Goal: Task Accomplishment & Management: Manage account settings

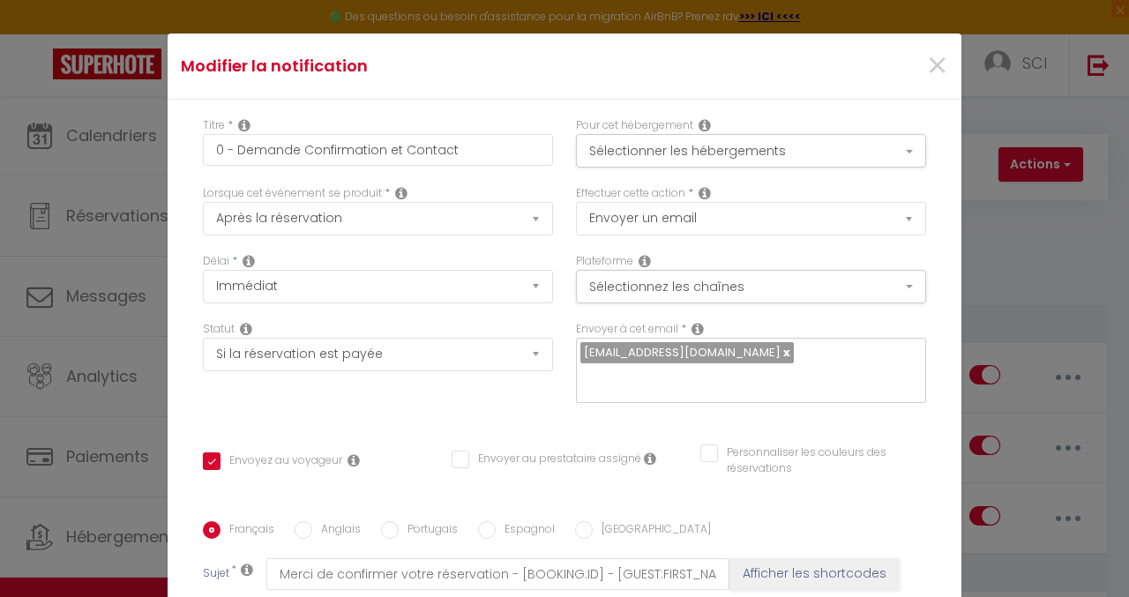
select select "if_booking_is_paid"
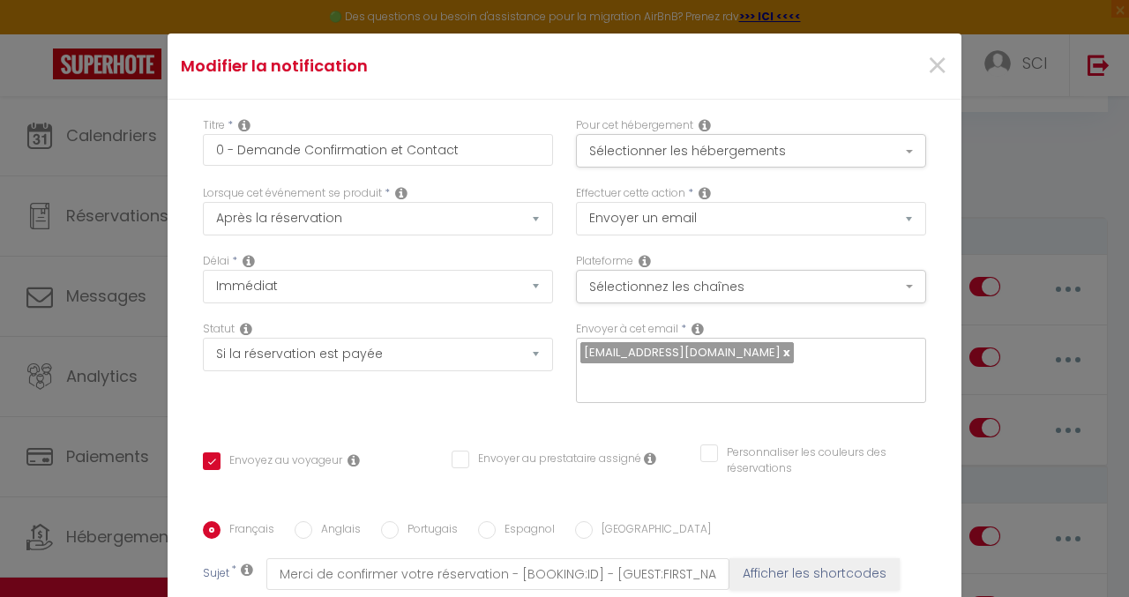
scroll to position [190, 0]
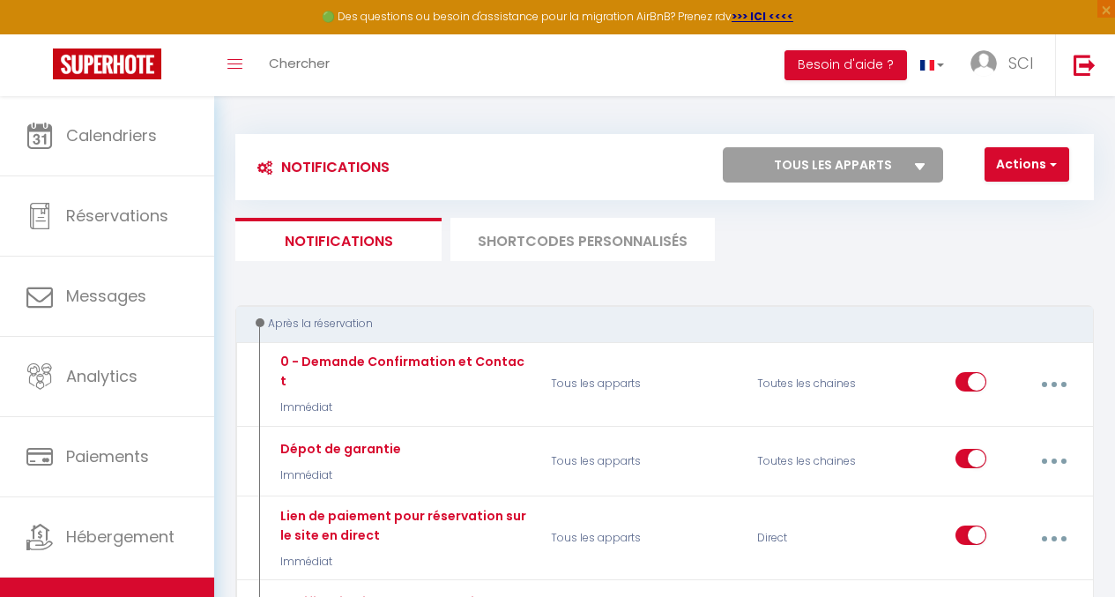
scroll to position [176, 0]
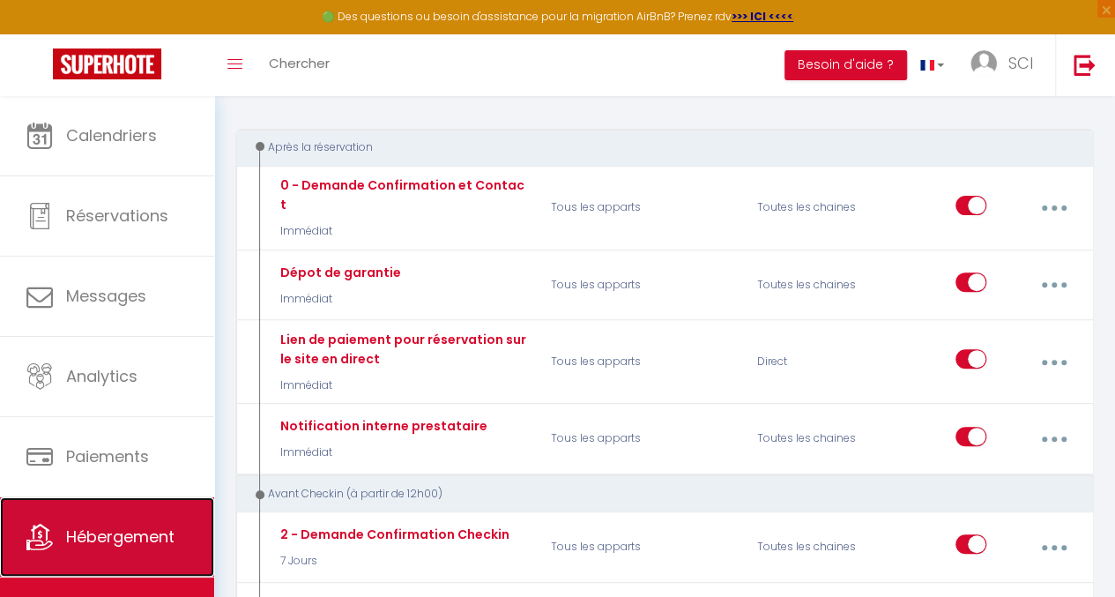
click at [120, 548] on link "Hébergement" at bounding box center [107, 536] width 214 height 79
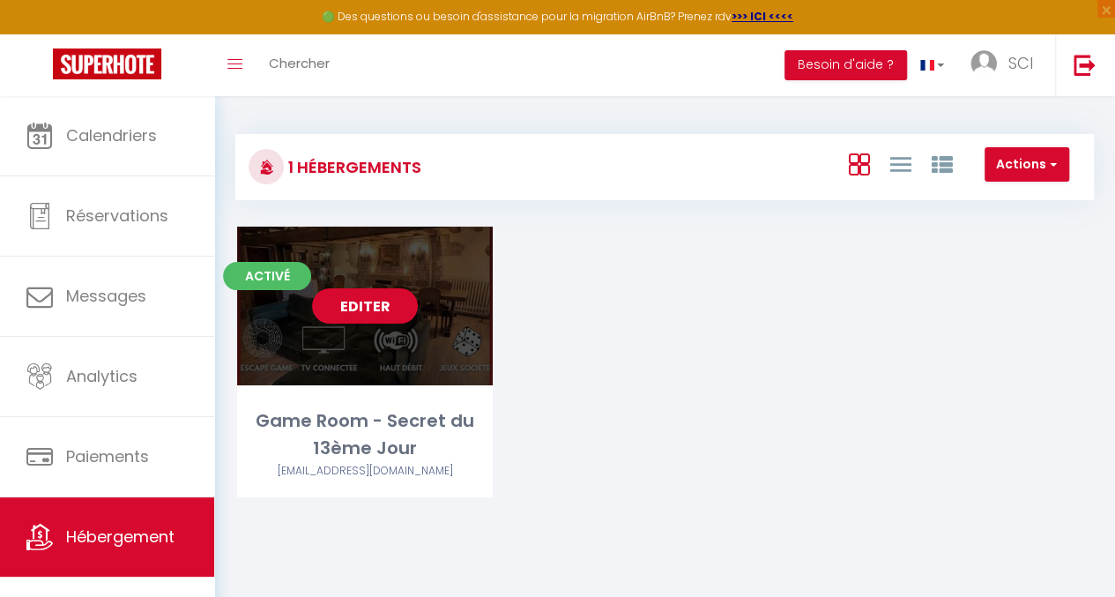
click at [359, 311] on link "Editer" at bounding box center [365, 305] width 106 height 35
select select "3"
select select "2"
select select "1"
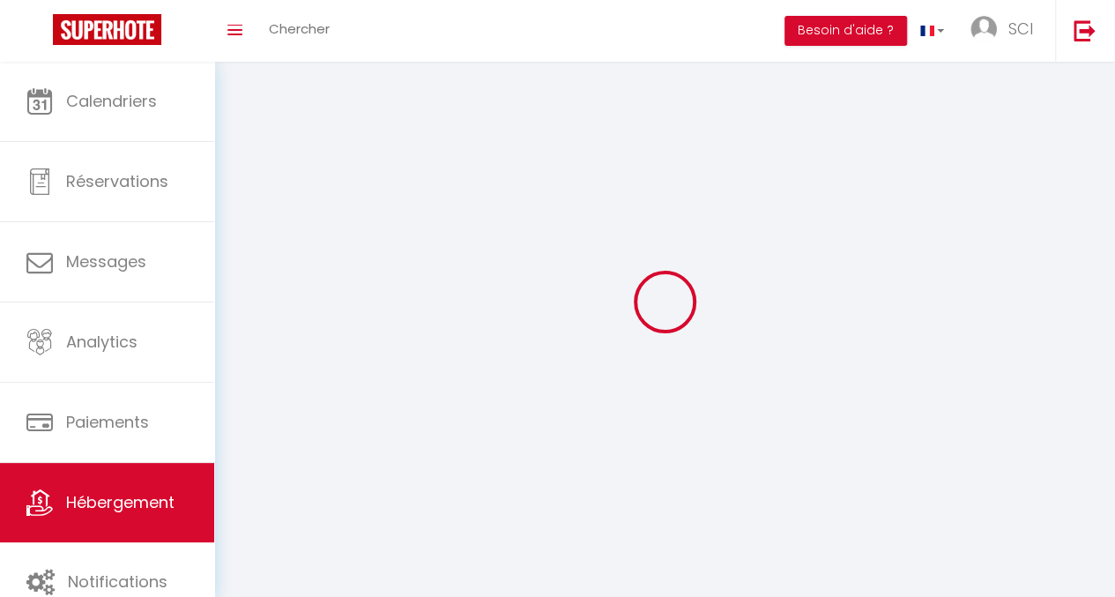
select select
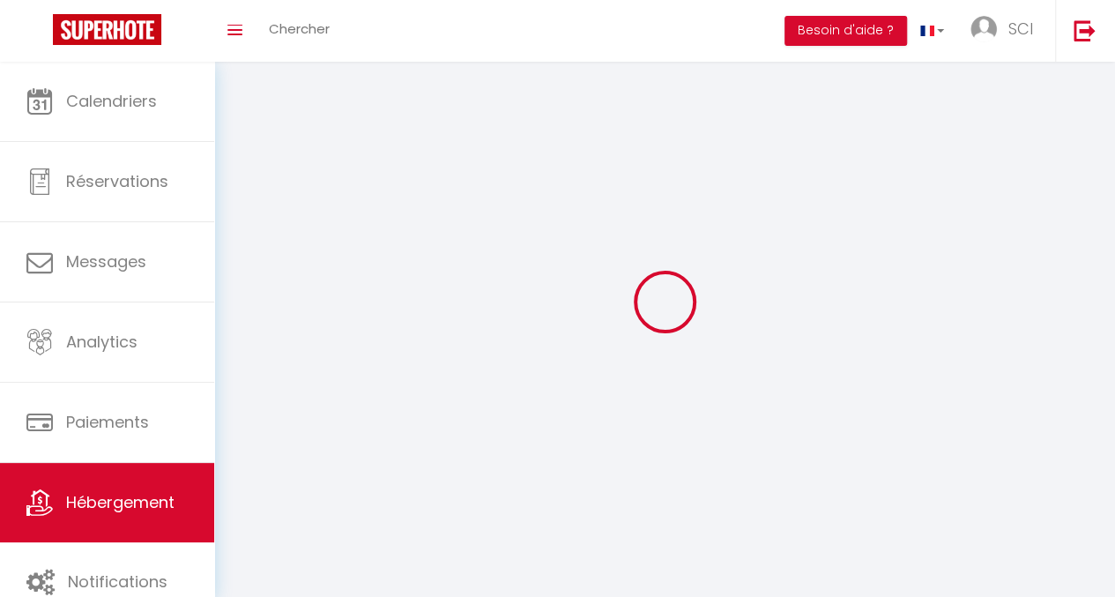
checkbox input "false"
select select
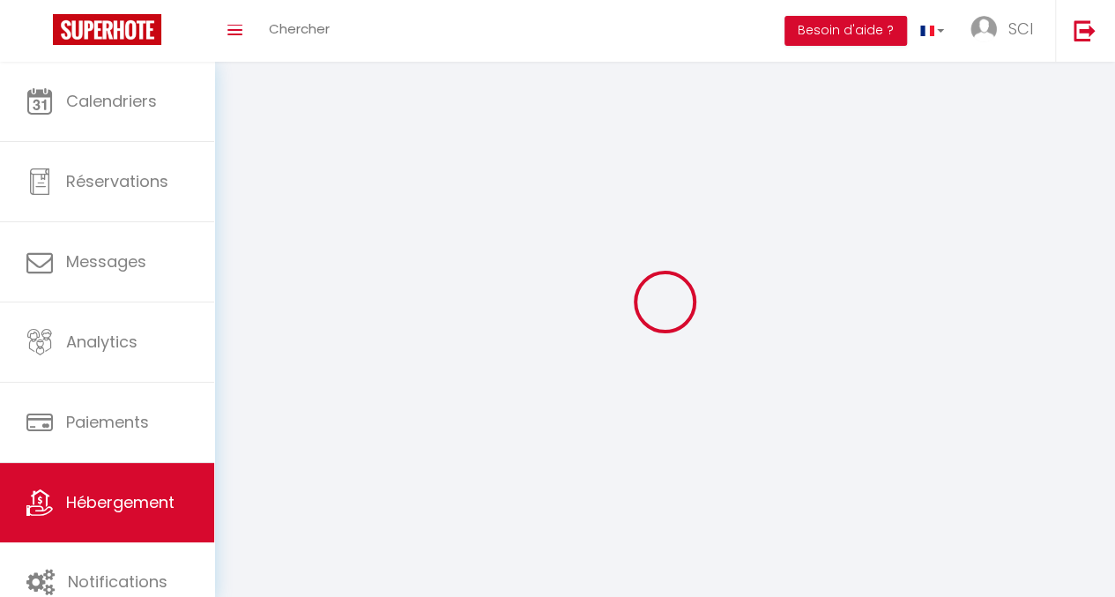
select select
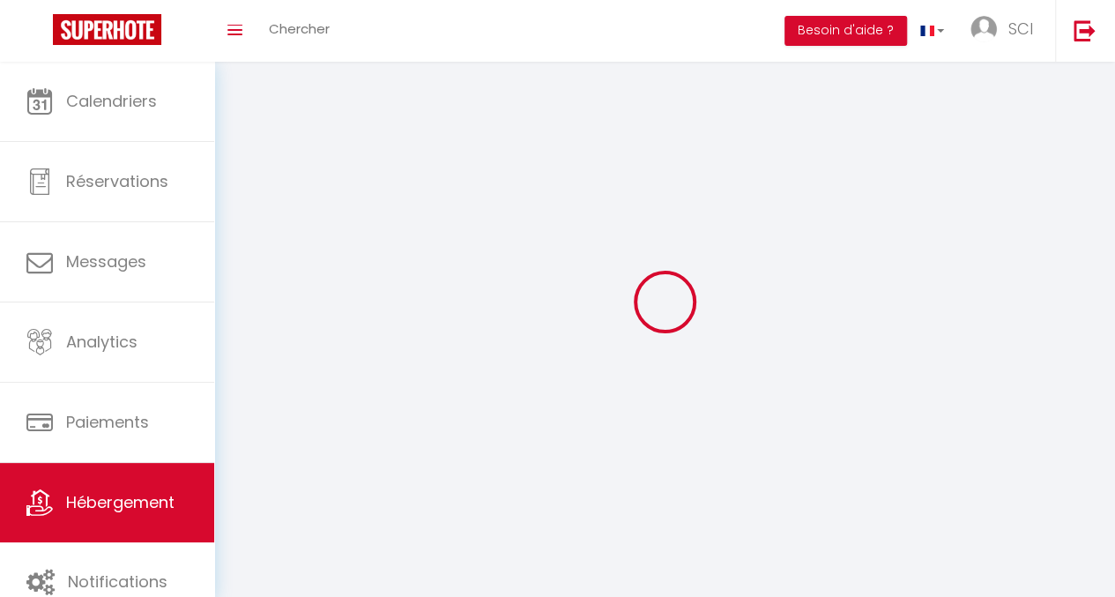
select select
checkbox input "false"
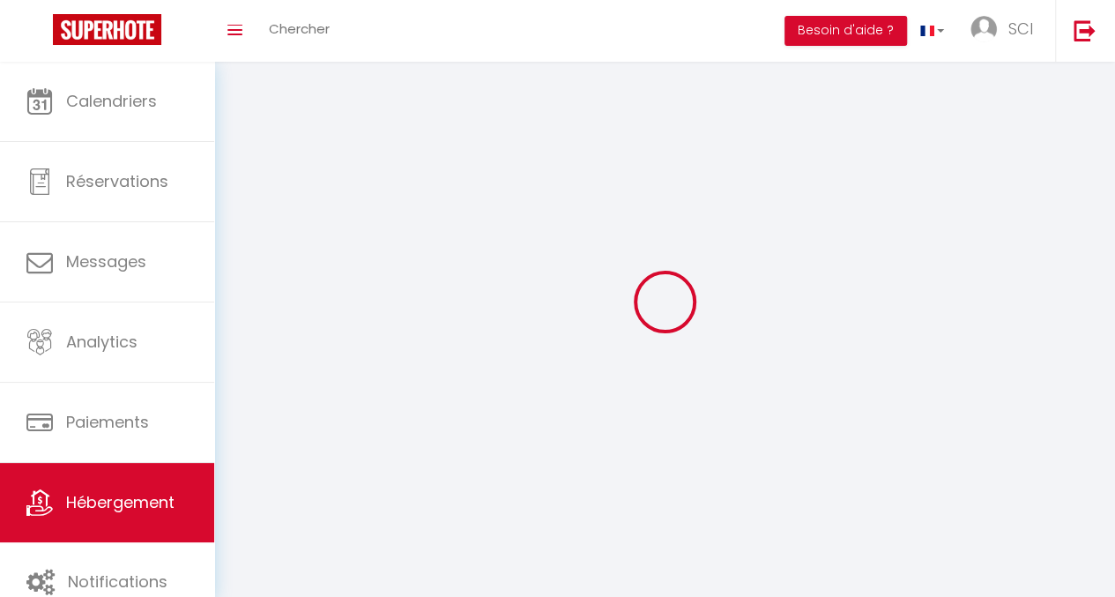
select select
select select "1"
select select
select select "28"
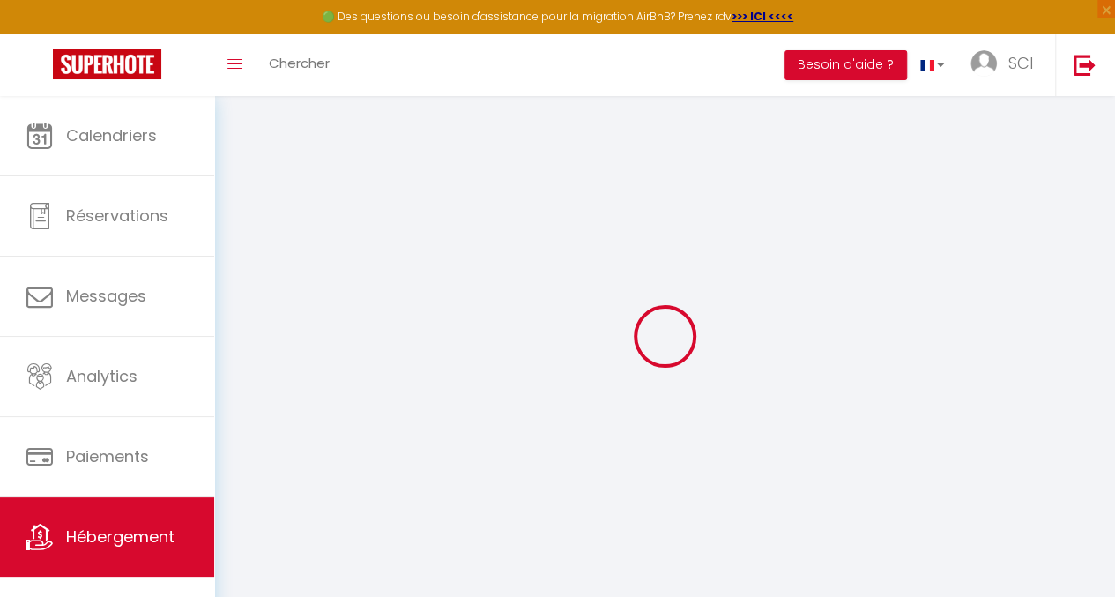
select select
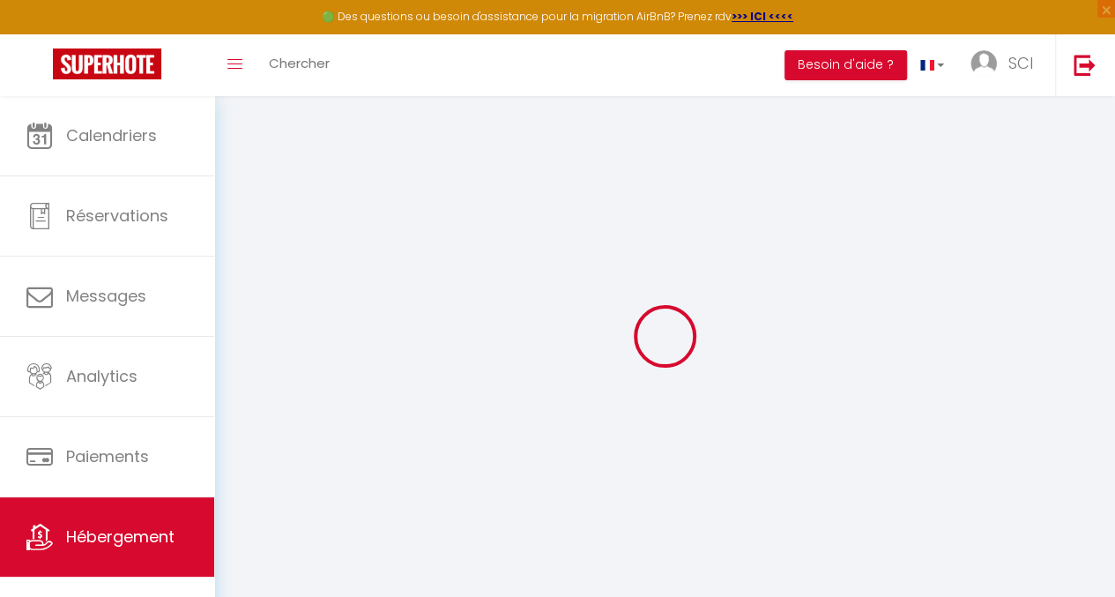
select select
checkbox input "false"
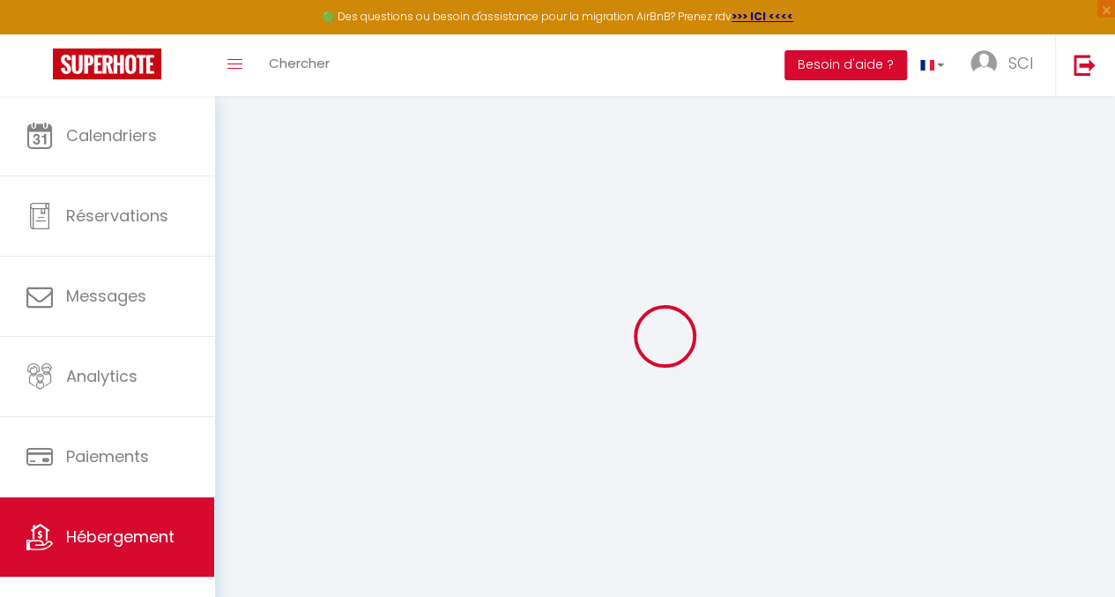
select select
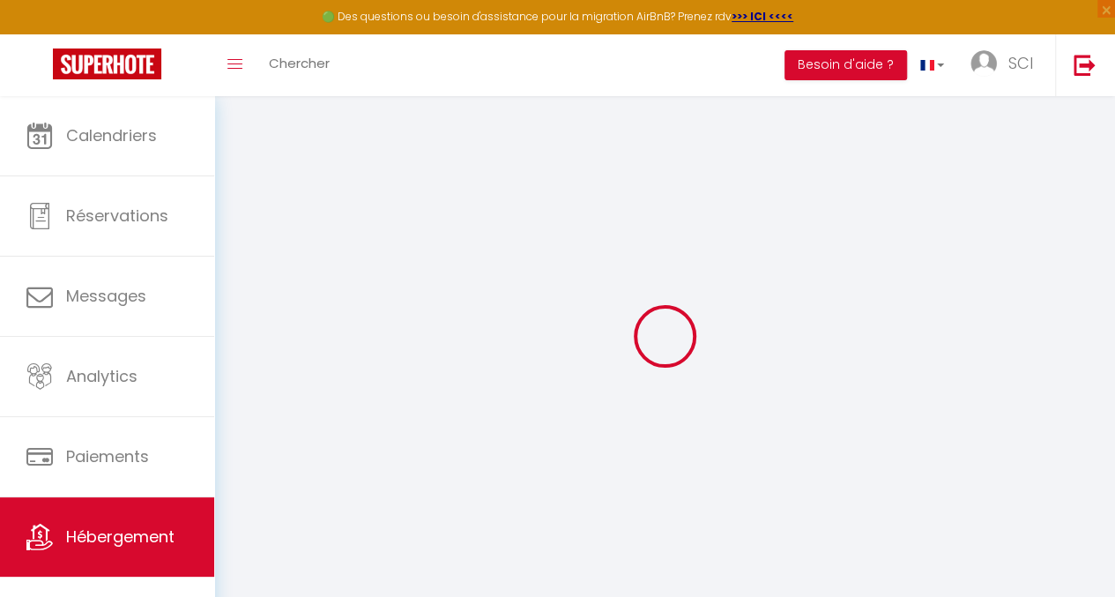
select select
checkbox input "false"
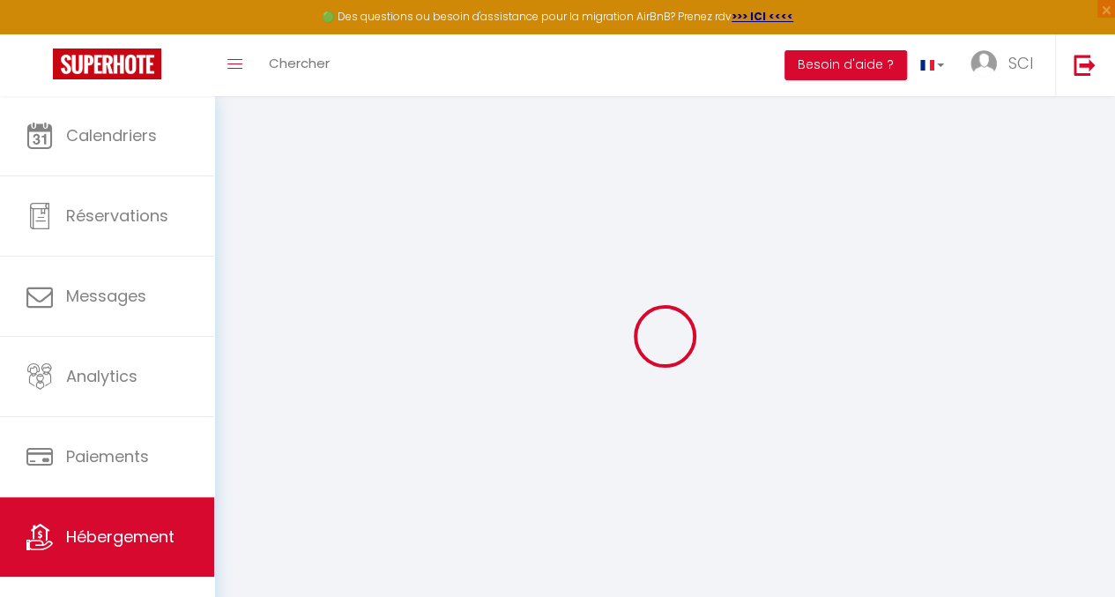
checkbox input "false"
select select
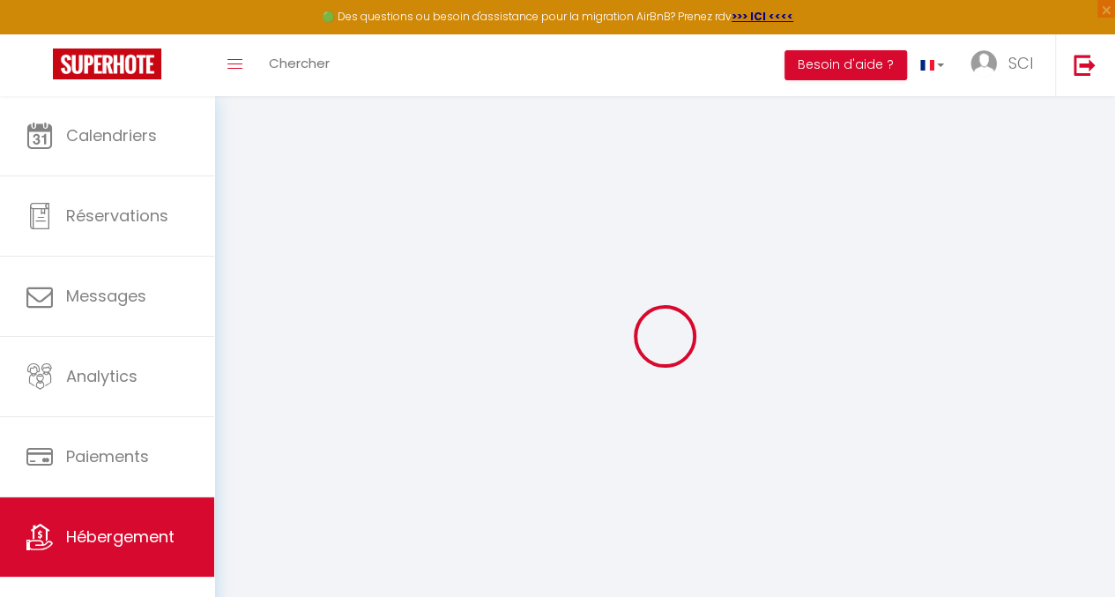
select select
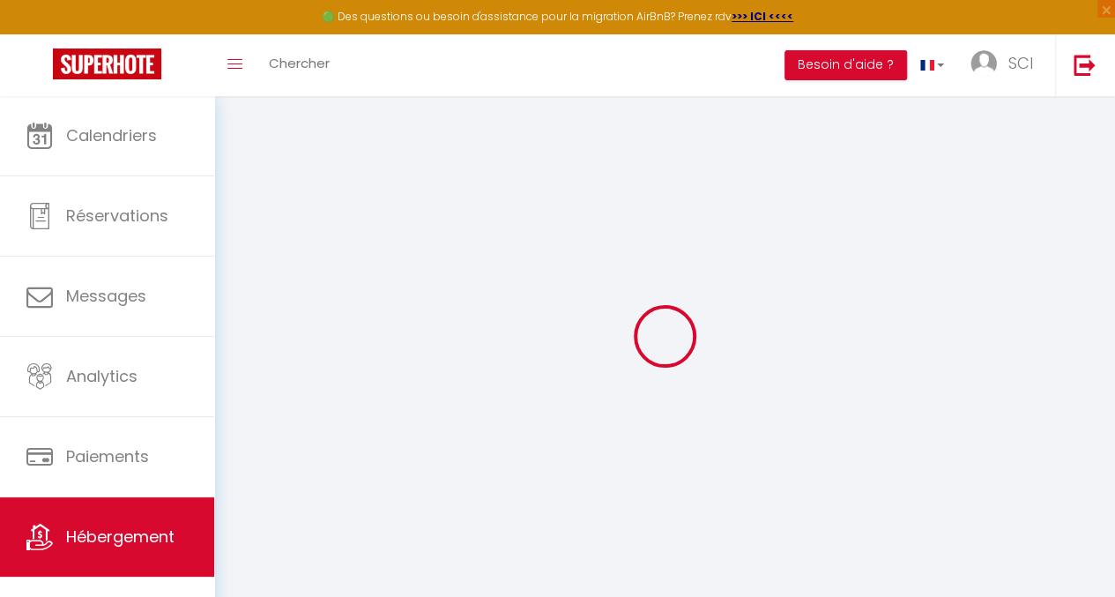
checkbox input "false"
select select
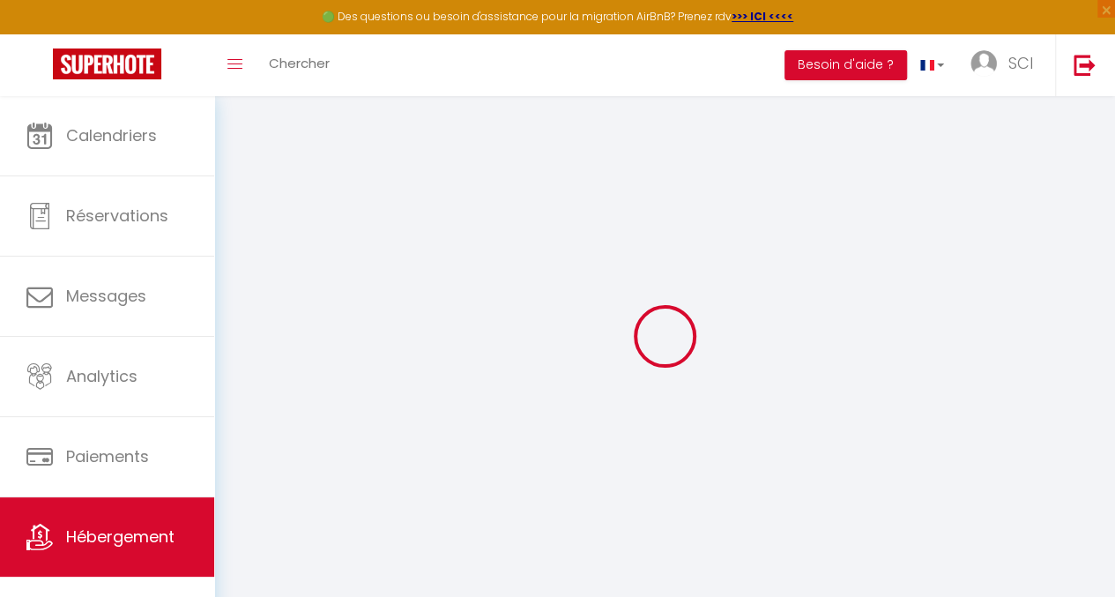
select select
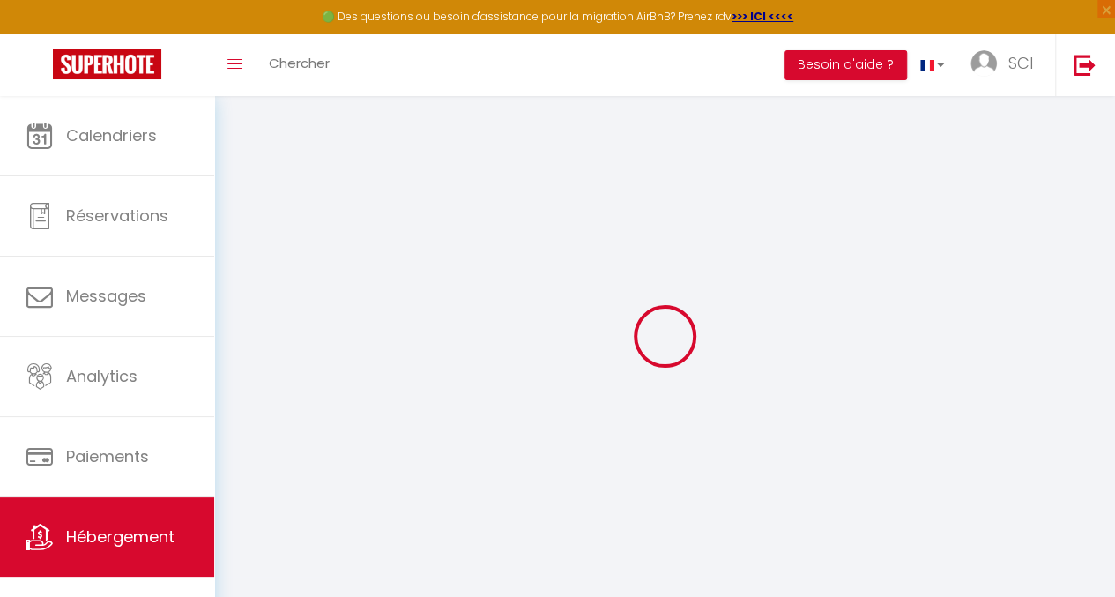
select select
checkbox input "false"
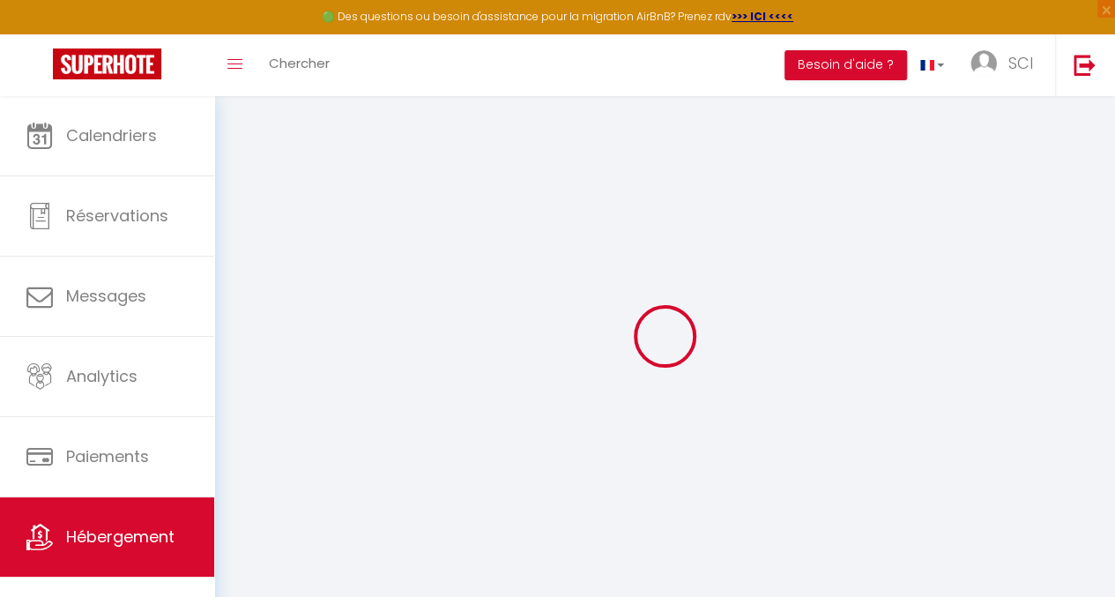
checkbox input "false"
select select
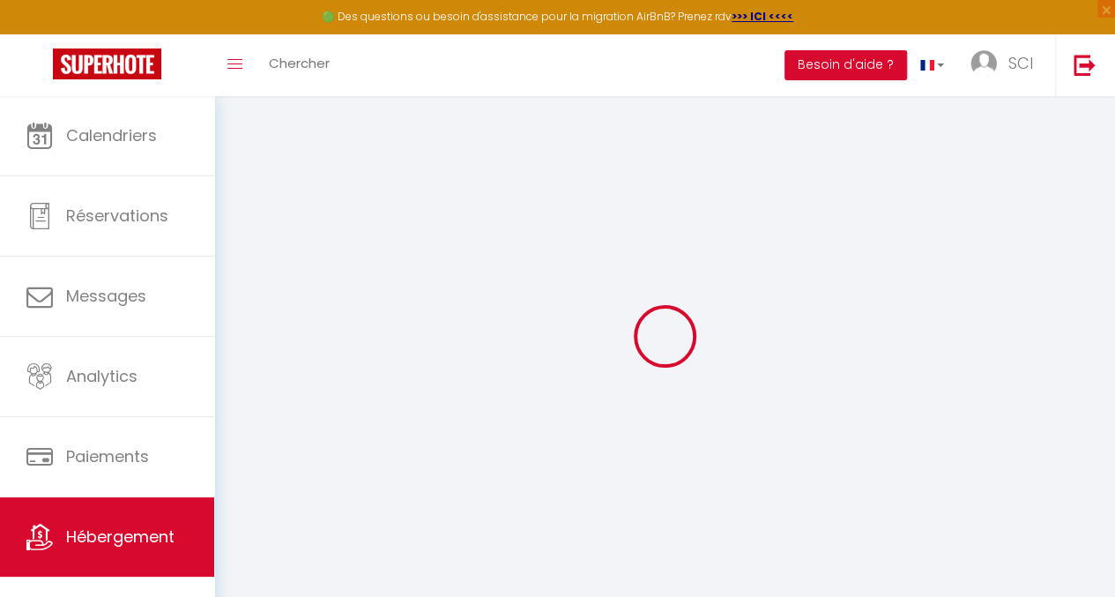
select select
checkbox input "false"
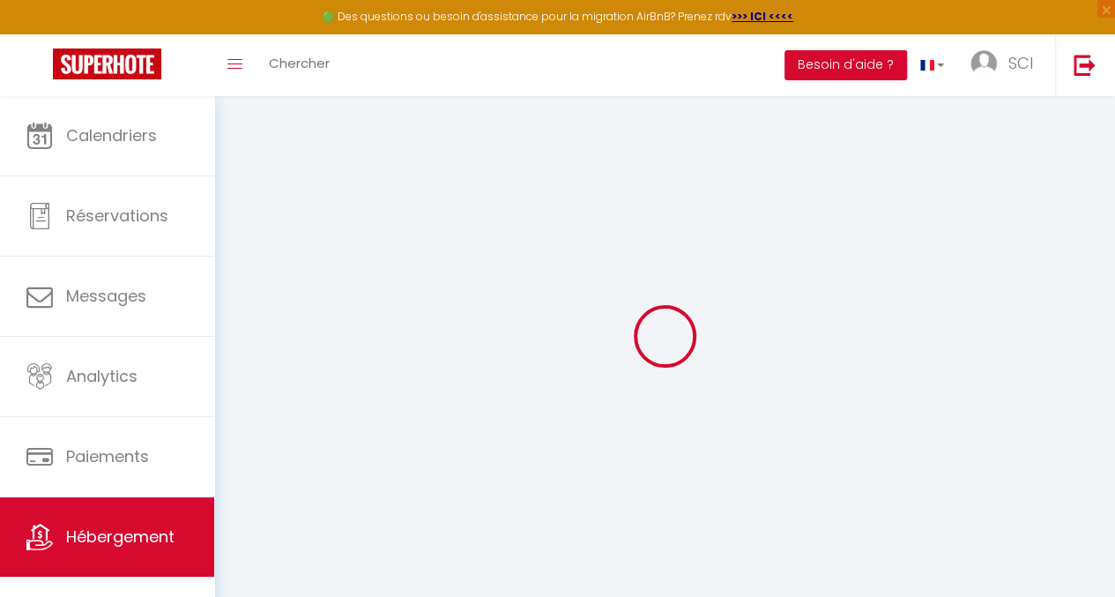
checkbox input "false"
select select
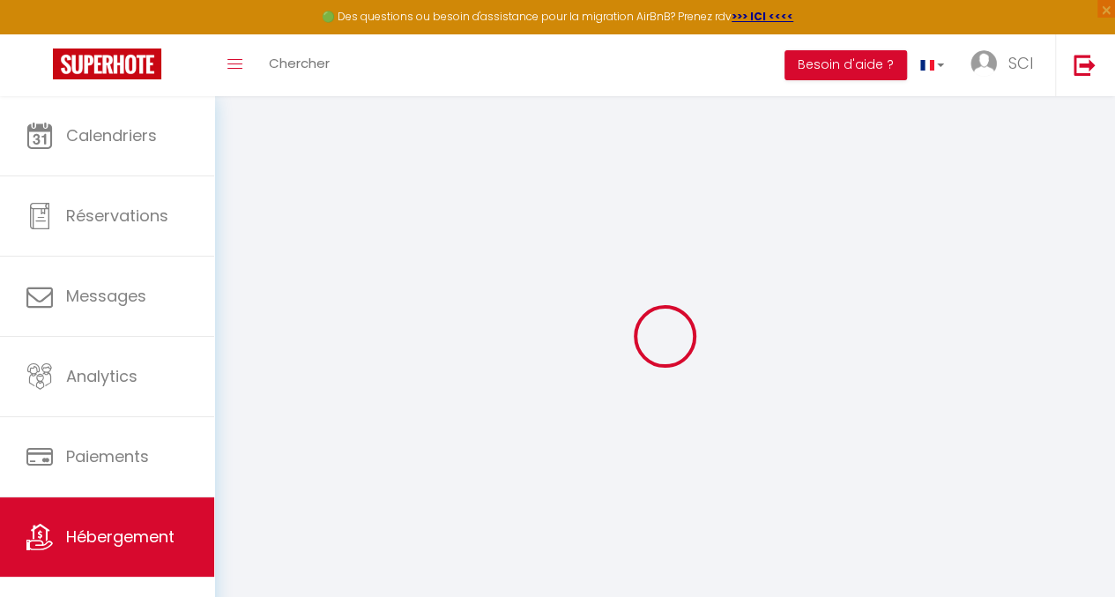
type input "Game Room - Secret du 13ème Jour"
select select "bnb"
type input "160"
type input "32"
type input "1.00"
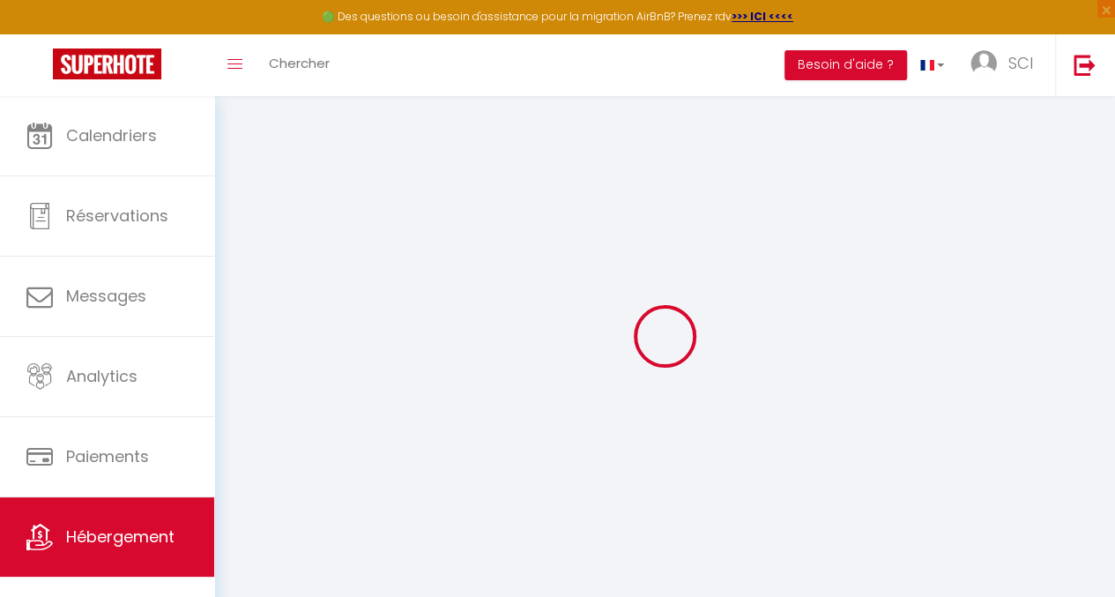
type input "800"
select select
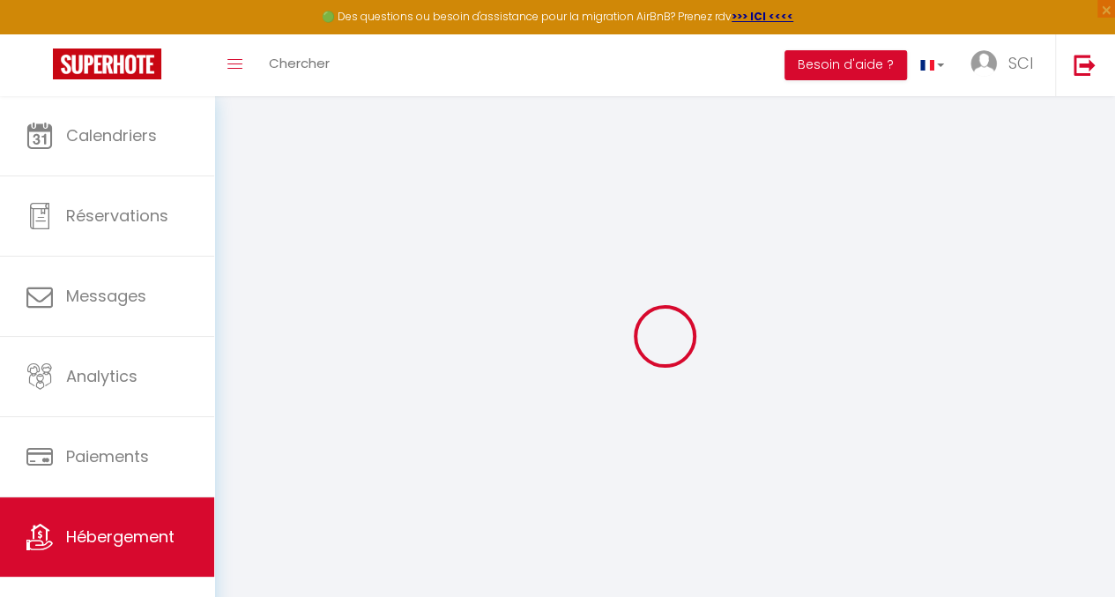
select select
type input "[STREET_ADDRESS][PERSON_NAME]"
type input "28170"
type input "[GEOGRAPHIC_DATA]"
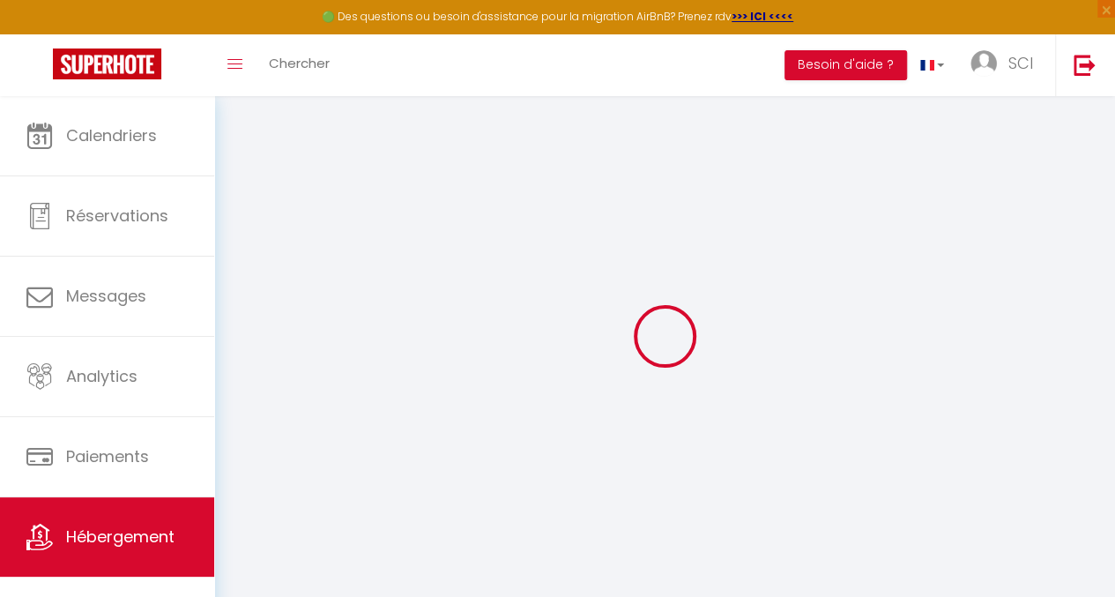
type input "[EMAIL_ADDRESS][DOMAIN_NAME]"
select select "16246"
checkbox input "false"
checkbox input "true"
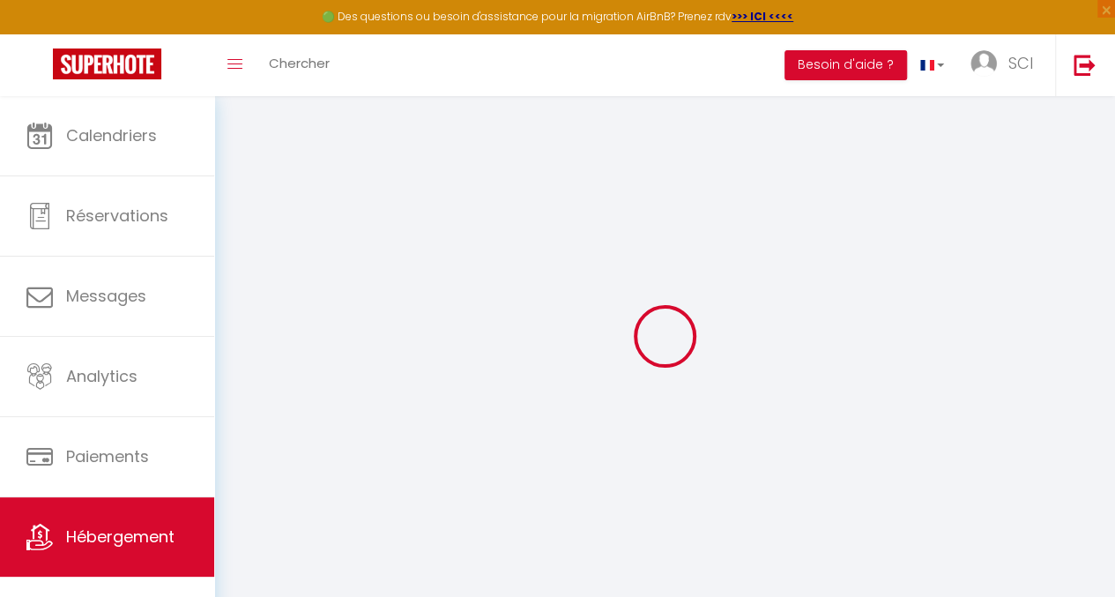
checkbox input "true"
type input "0"
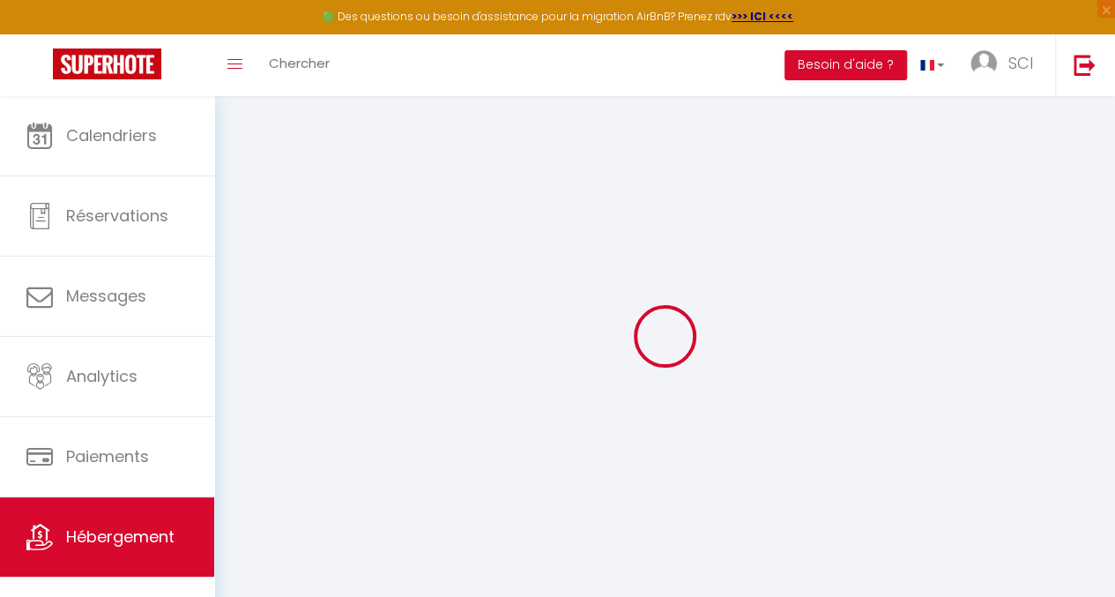
select select "53657"
select select
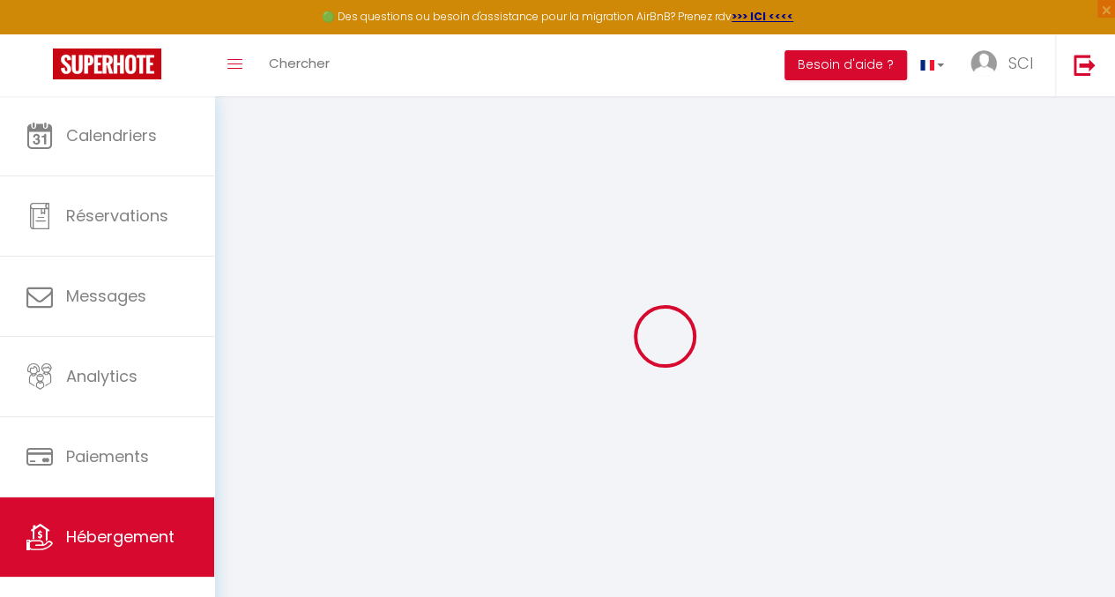
select select
checkbox input "false"
checkbox input "true"
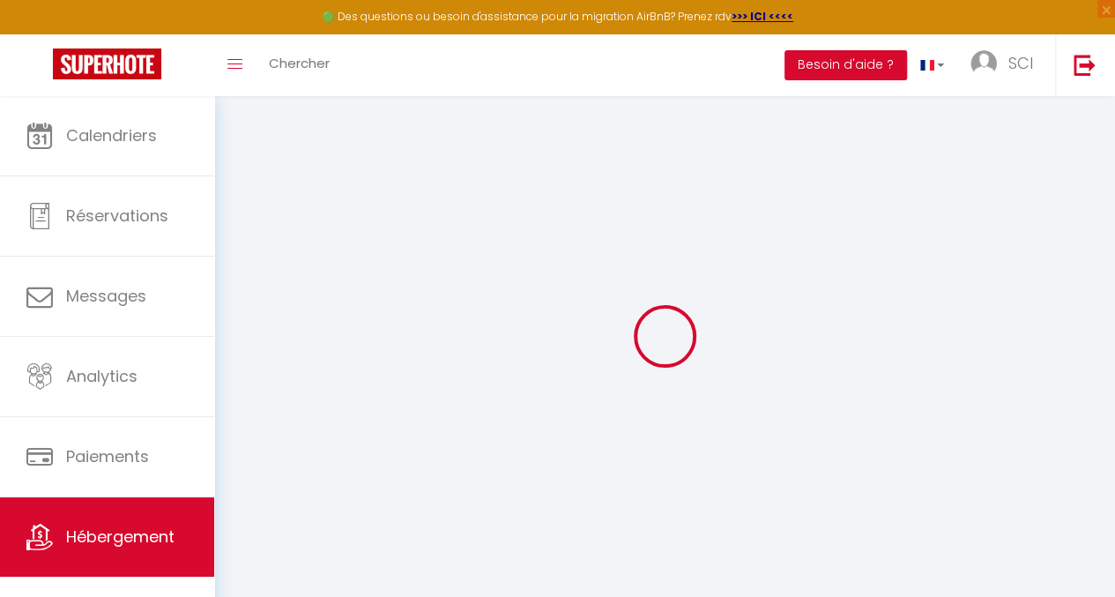
checkbox input "true"
select select
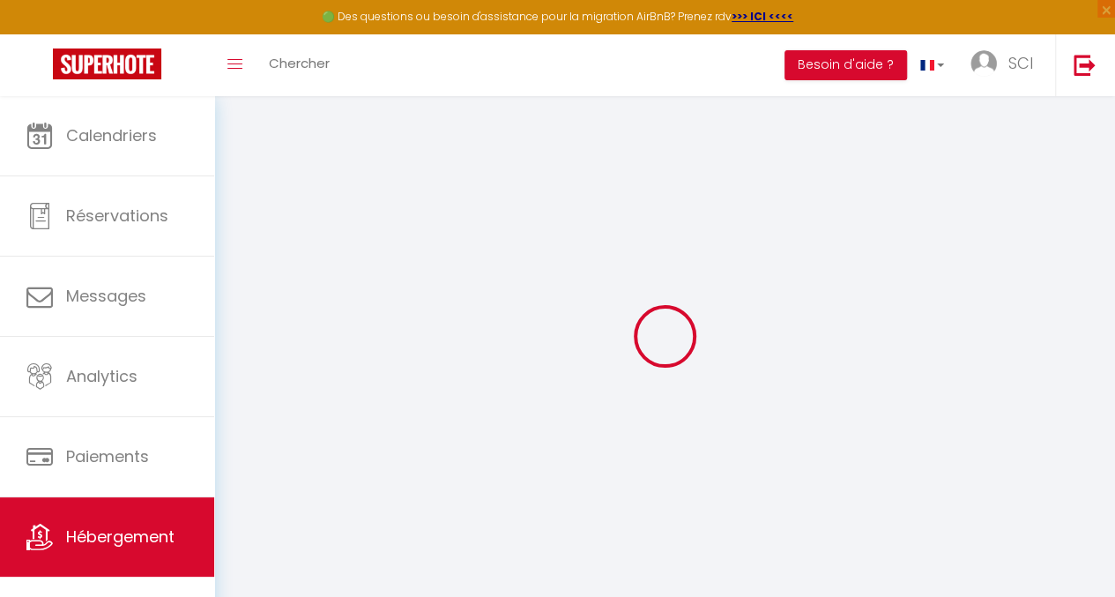
select select
checkbox input "false"
checkbox input "true"
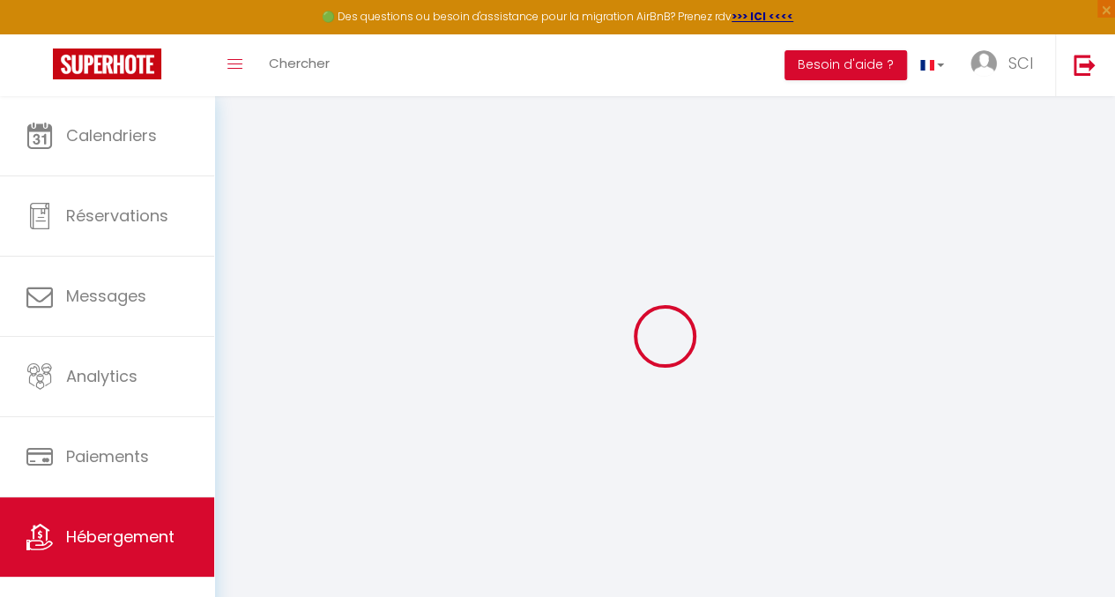
checkbox input "true"
select select
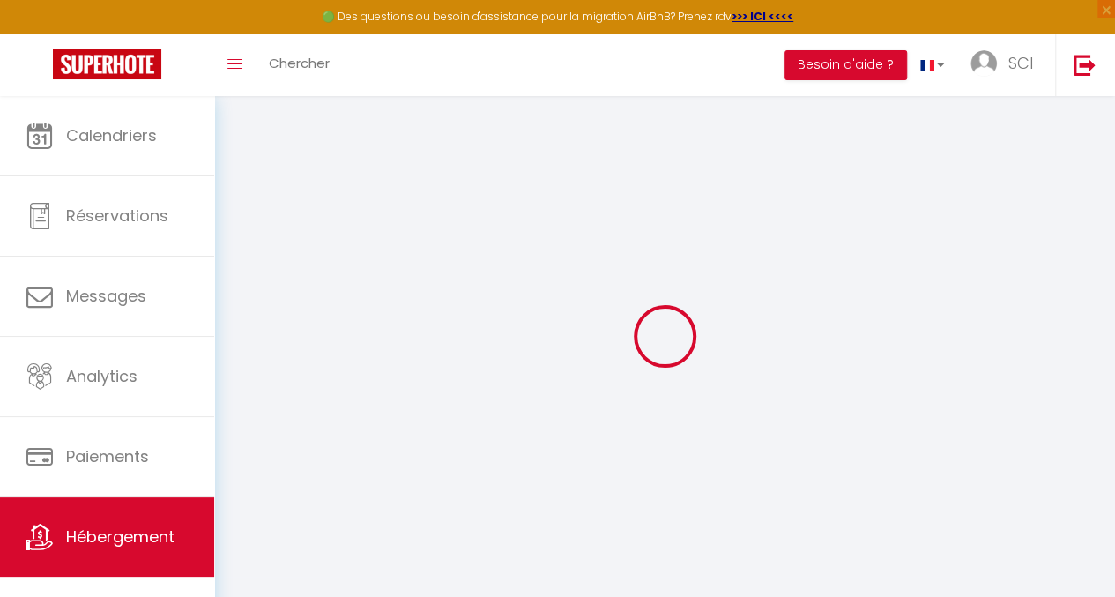
select select
checkbox input "false"
checkbox input "true"
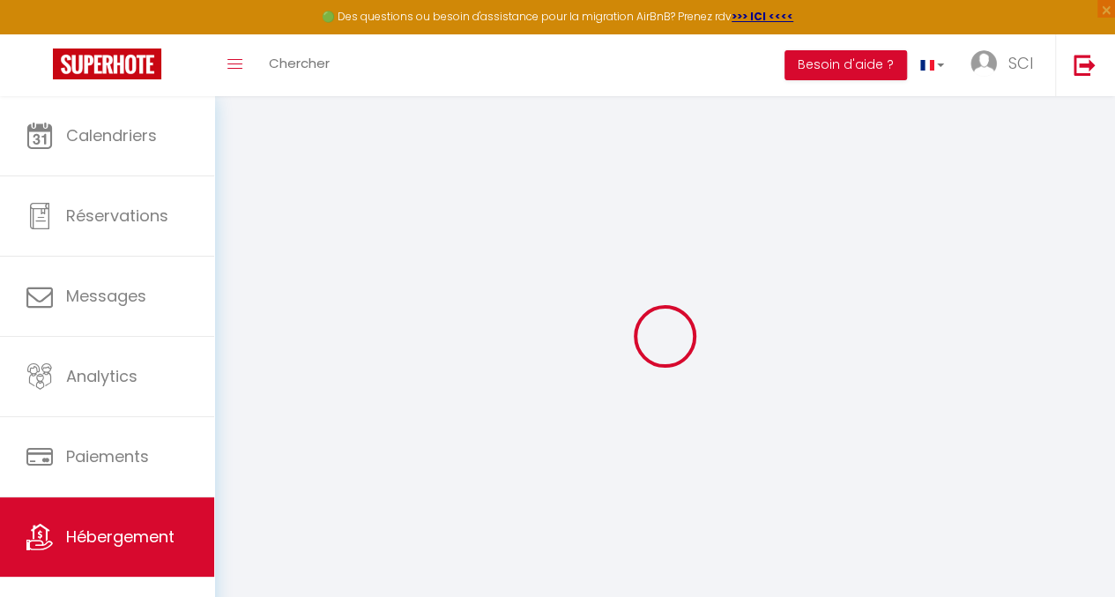
checkbox input "true"
checkbox input "false"
checkbox input "true"
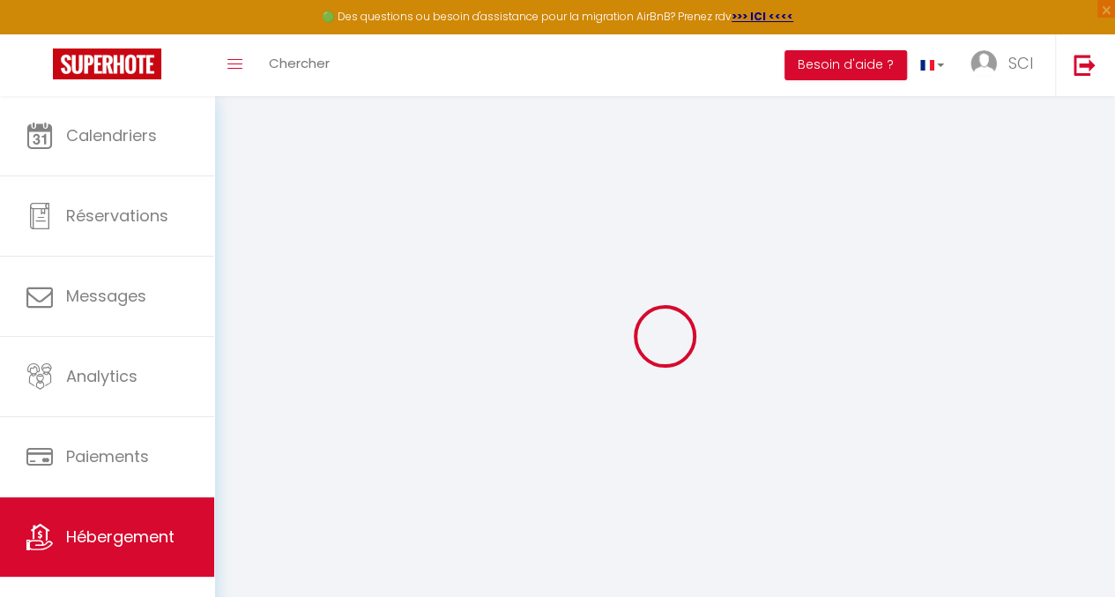
checkbox input "true"
checkbox input "false"
checkbox input "true"
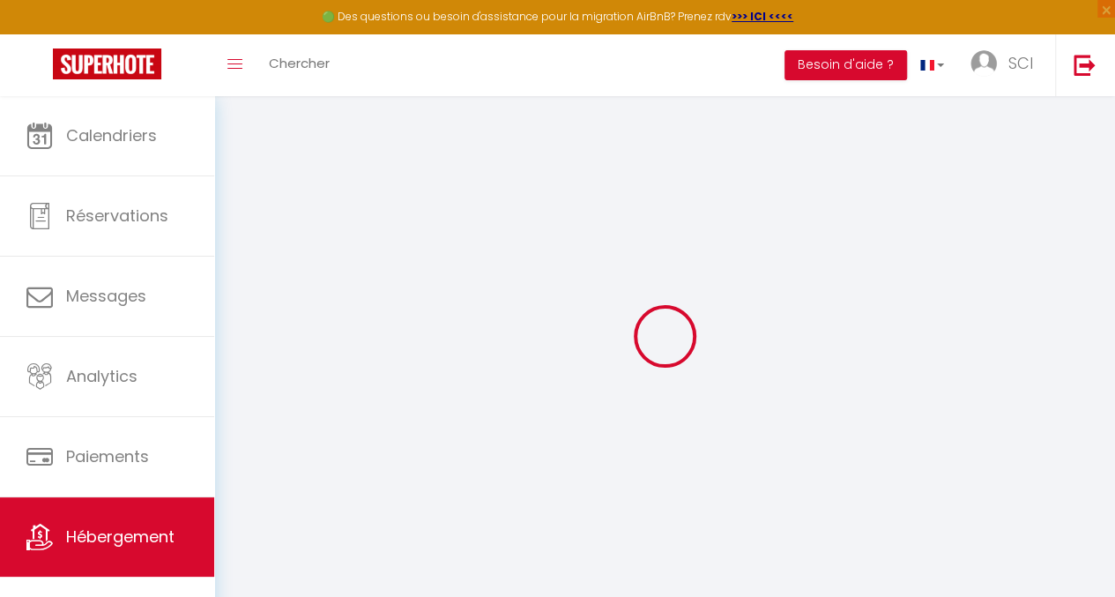
select select "16:00"
select select "21:00"
select select "11:00"
select select "30"
select select "120"
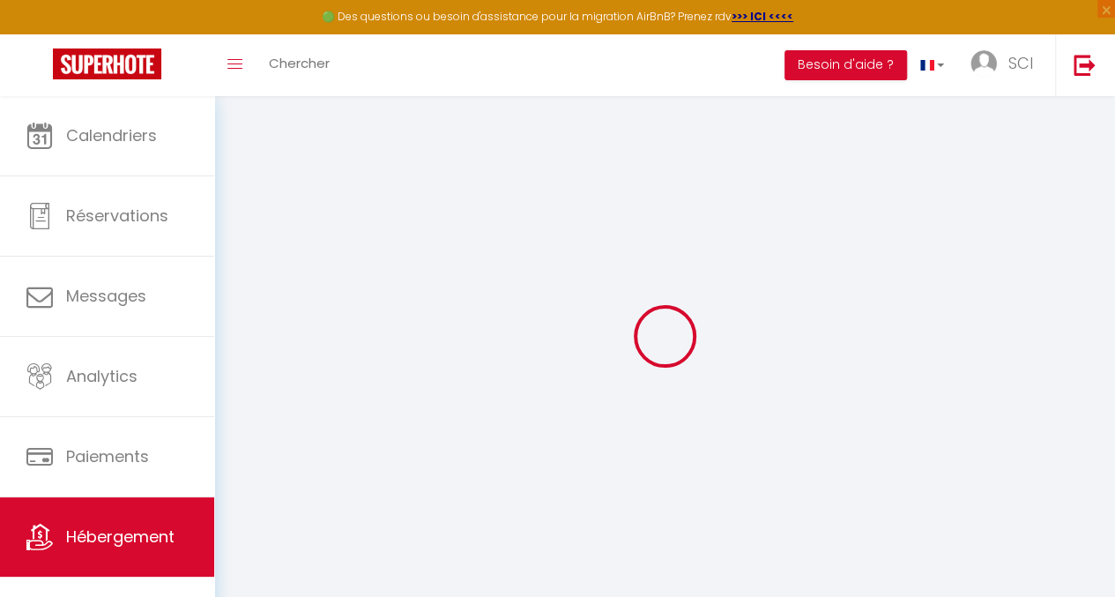
select select "16:00"
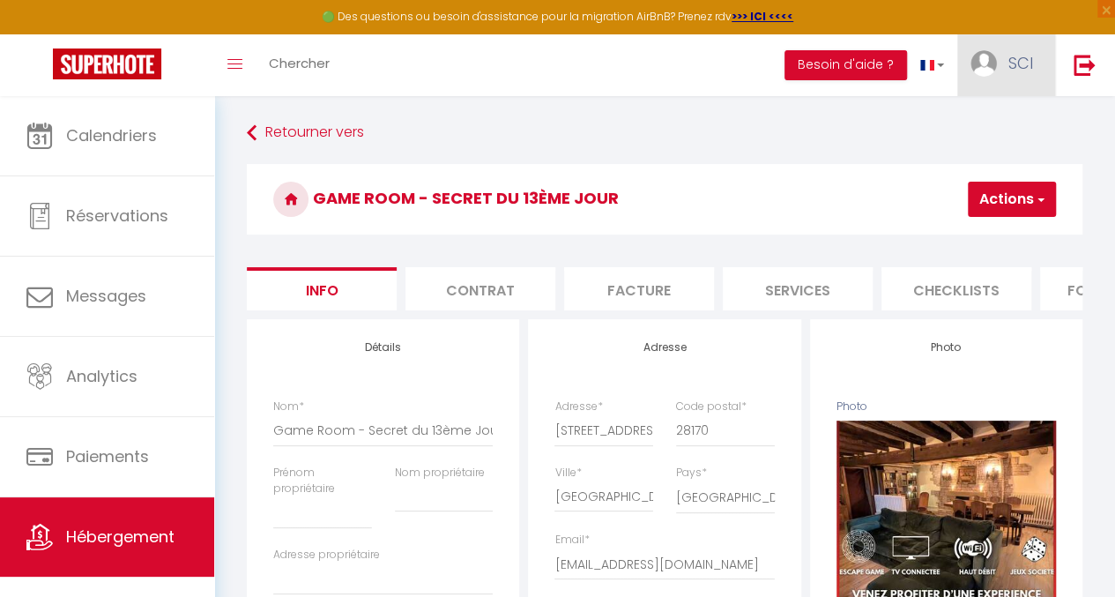
click at [996, 71] on link "SCI" at bounding box center [1007, 65] width 98 height 62
click at [977, 123] on link "Paramètres" at bounding box center [985, 123] width 131 height 30
select select "28"
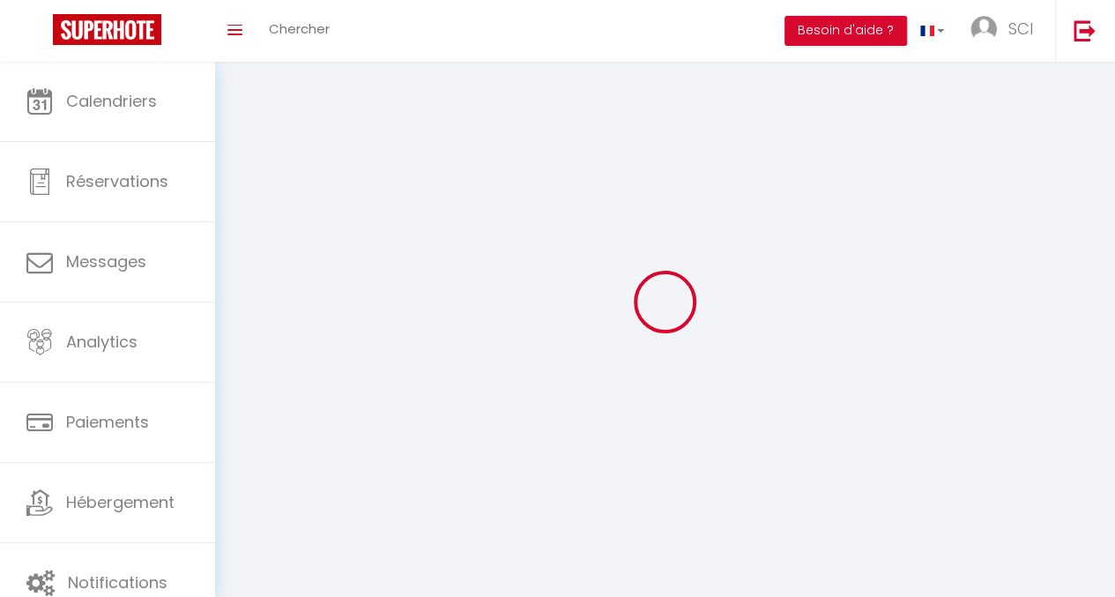
type input "aRm5ZSRytuUt7jQyiXiWS6Oys"
type input "jzhnGt6AX0wAOXzMz8pHSe9pr"
type input "[URL][DOMAIN_NAME]"
select select "fr"
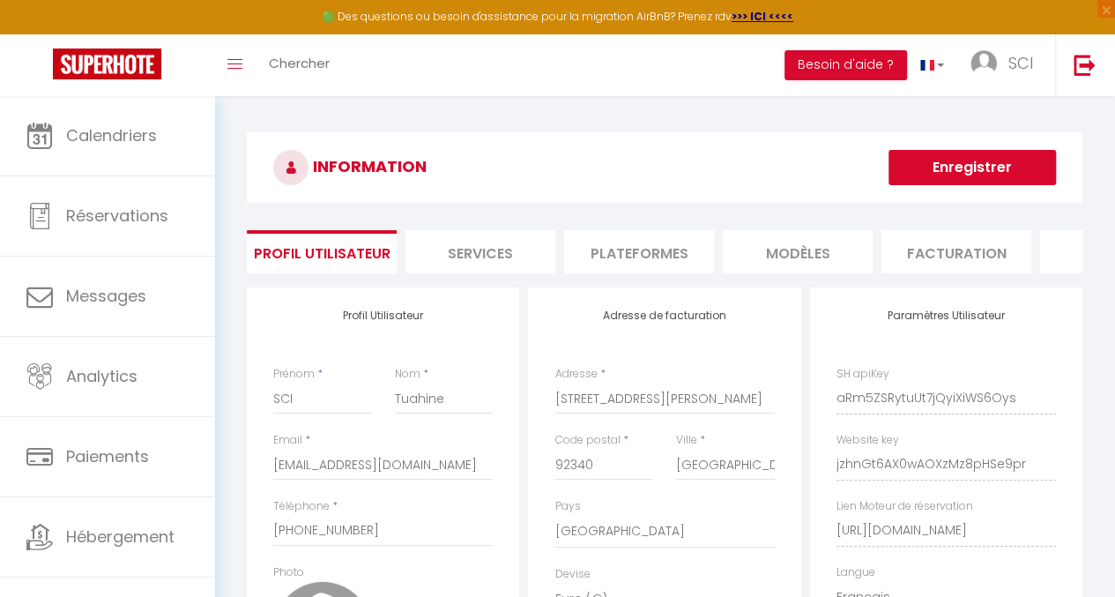
click at [511, 247] on li "Services" at bounding box center [481, 251] width 150 height 43
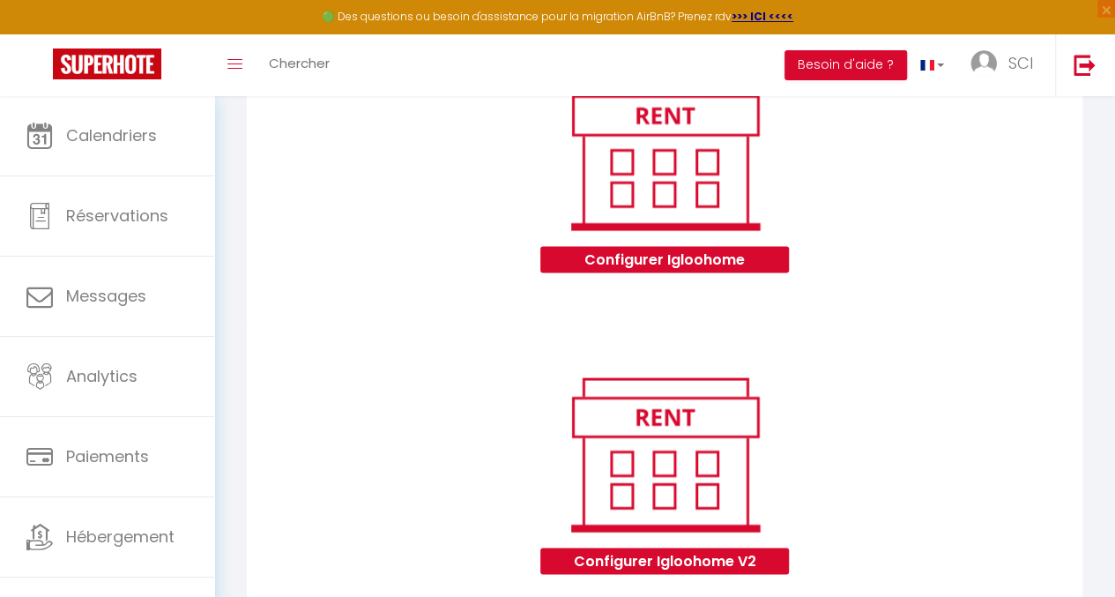
scroll to position [1590, 0]
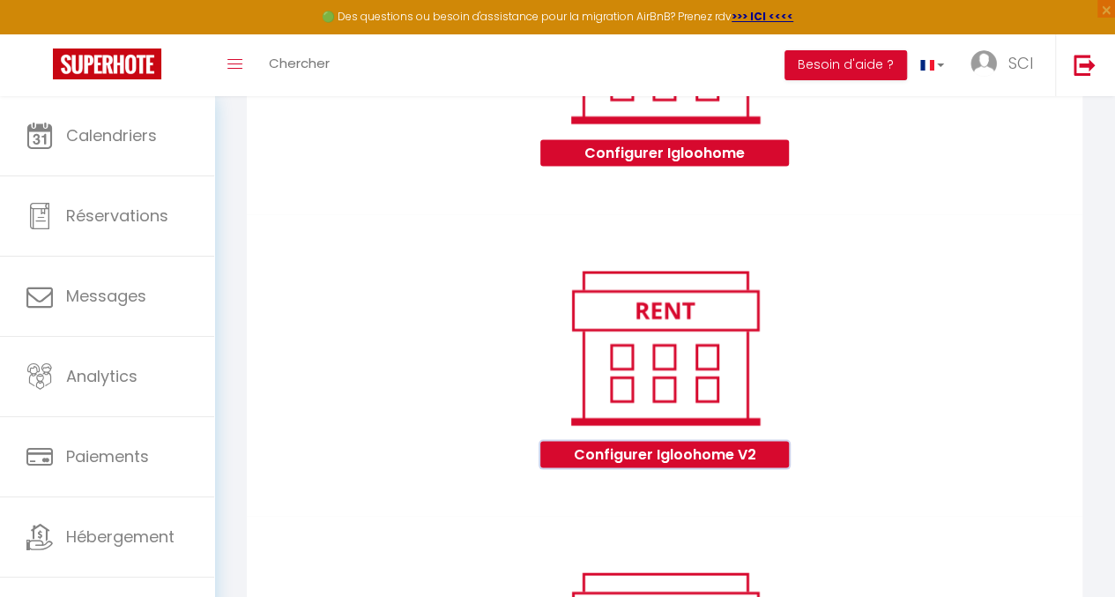
click at [684, 467] on button "Configurer Igloohome V2" at bounding box center [665, 454] width 248 height 26
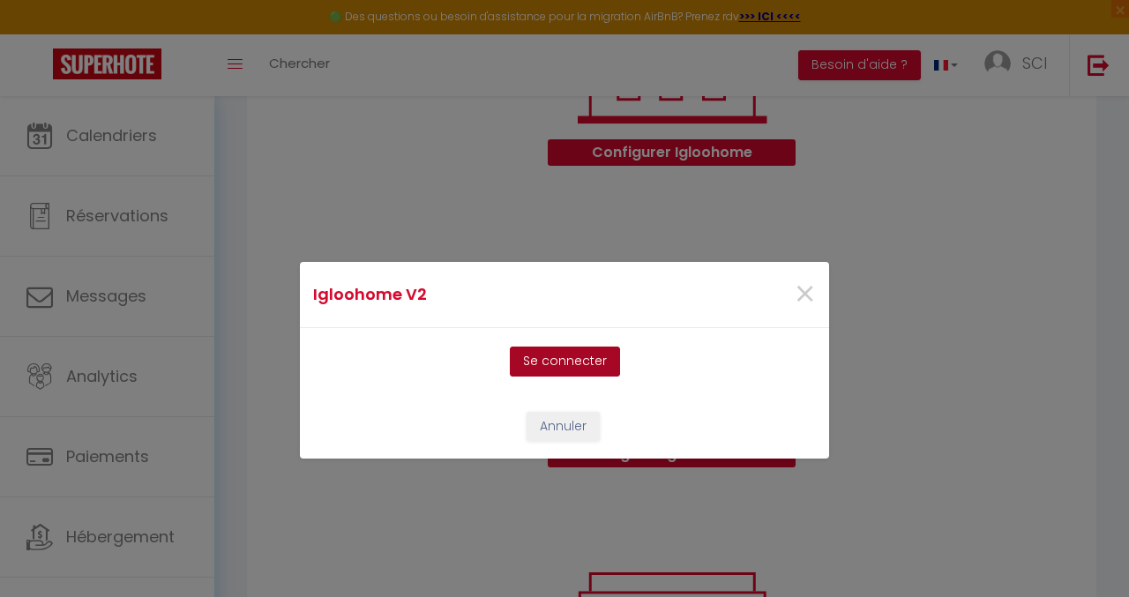
click at [548, 357] on button "Se connecter" at bounding box center [565, 362] width 110 height 30
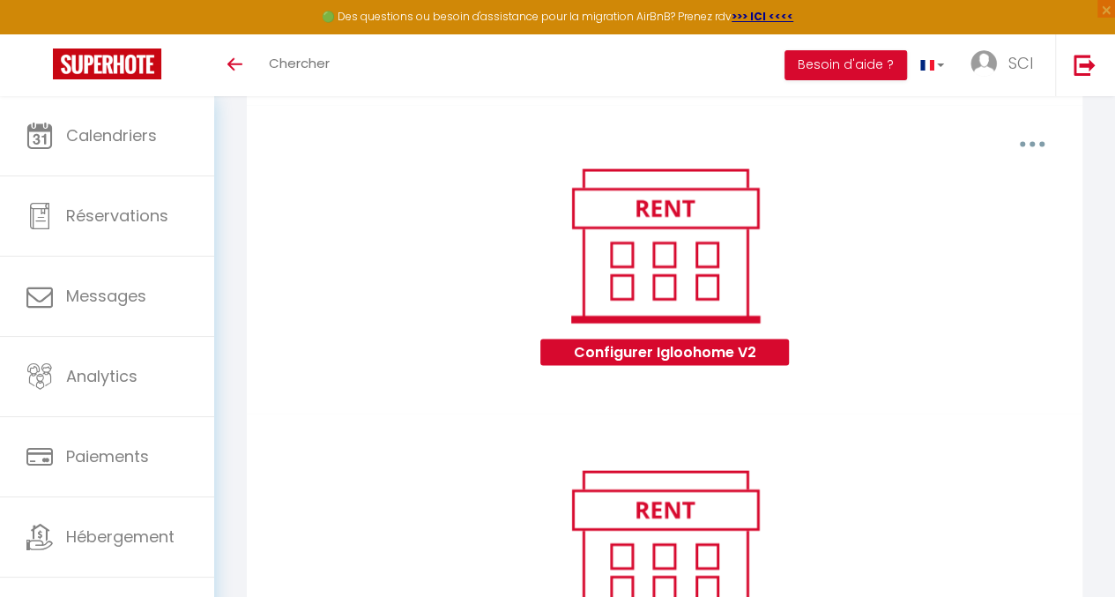
scroll to position [1704, 0]
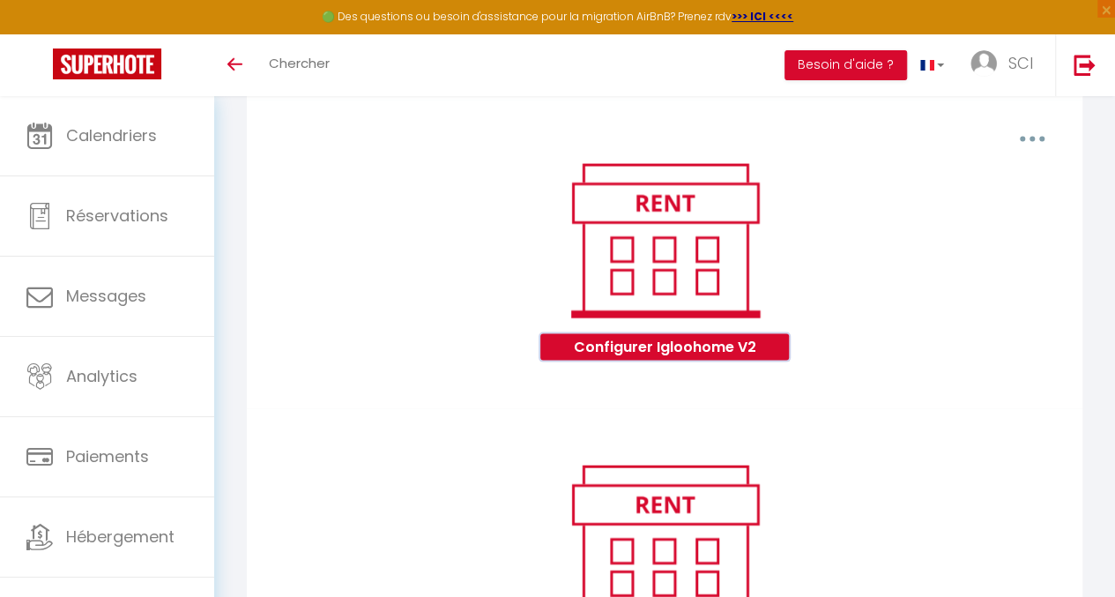
click at [636, 361] on button "Configurer Igloohome V2" at bounding box center [665, 347] width 248 height 26
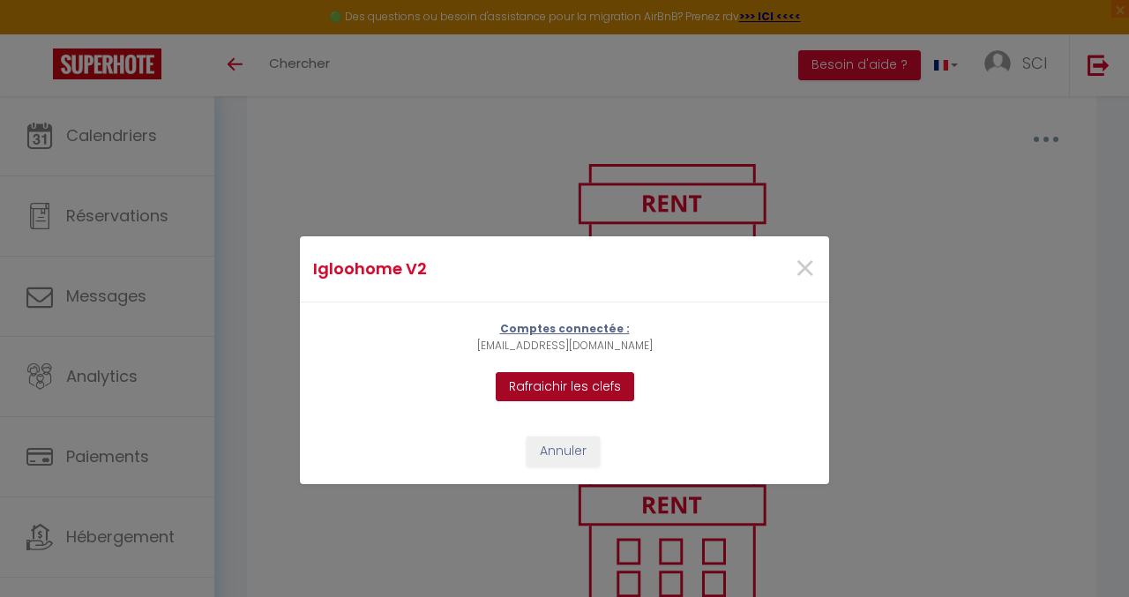
click at [554, 382] on button "Rafraichir les clefs" at bounding box center [565, 387] width 138 height 30
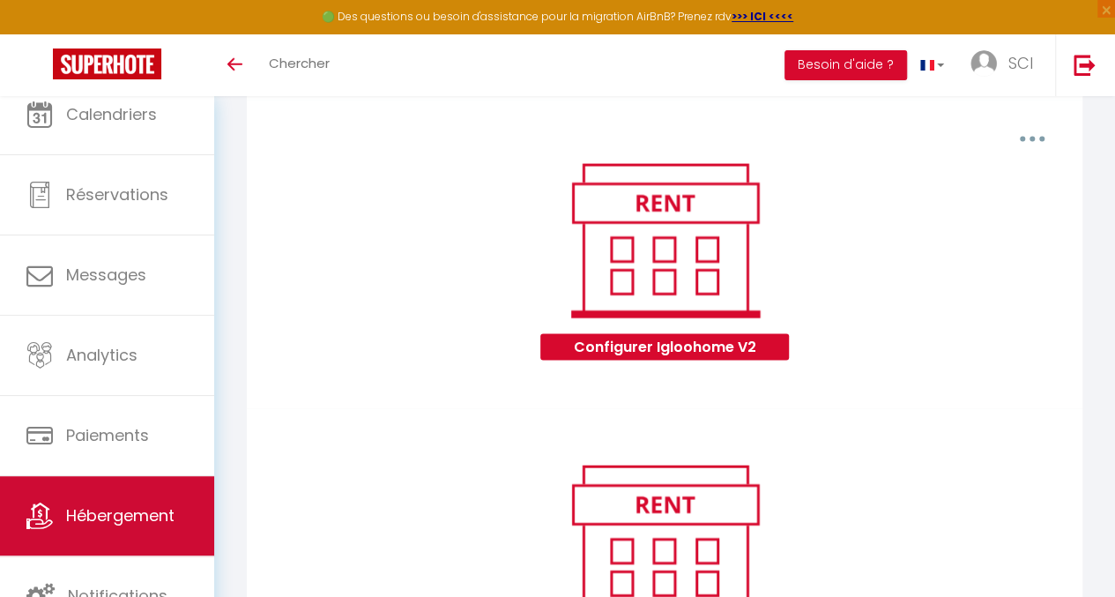
click at [105, 512] on span "Hébergement" at bounding box center [120, 515] width 108 height 22
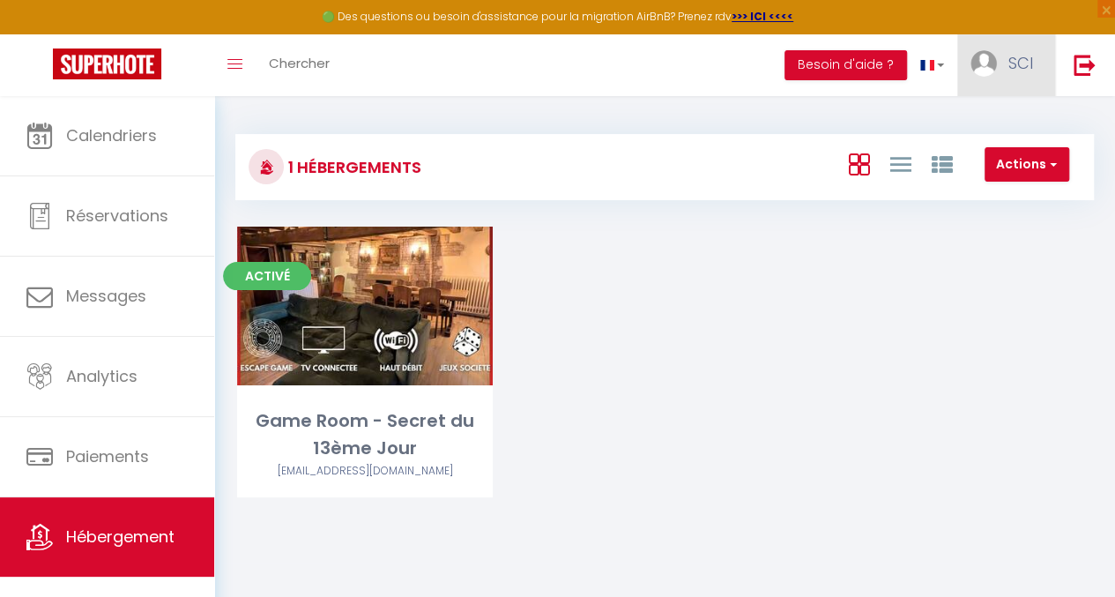
click at [1014, 63] on span "SCI" at bounding box center [1021, 63] width 25 height 22
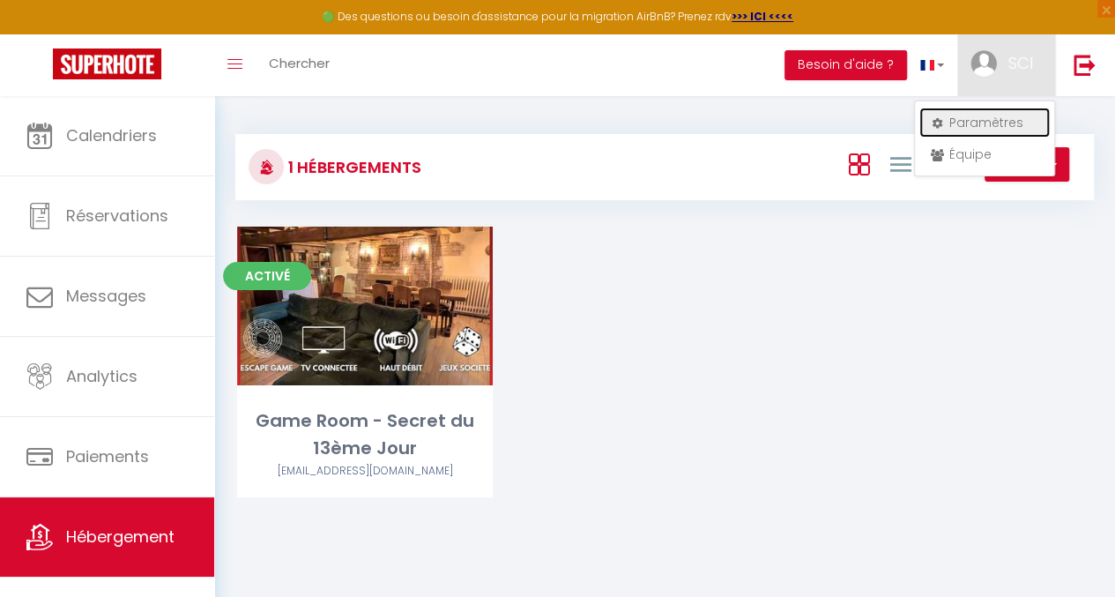
click at [971, 120] on link "Paramètres" at bounding box center [985, 123] width 131 height 30
select select "28"
select select "fr"
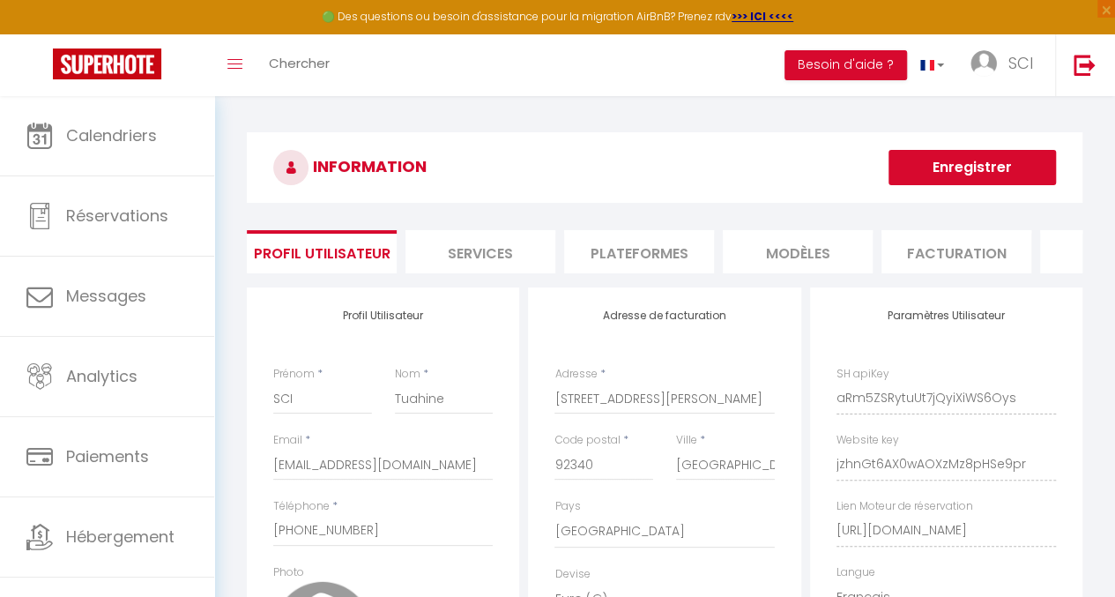
click at [528, 251] on li "Services" at bounding box center [481, 251] width 150 height 43
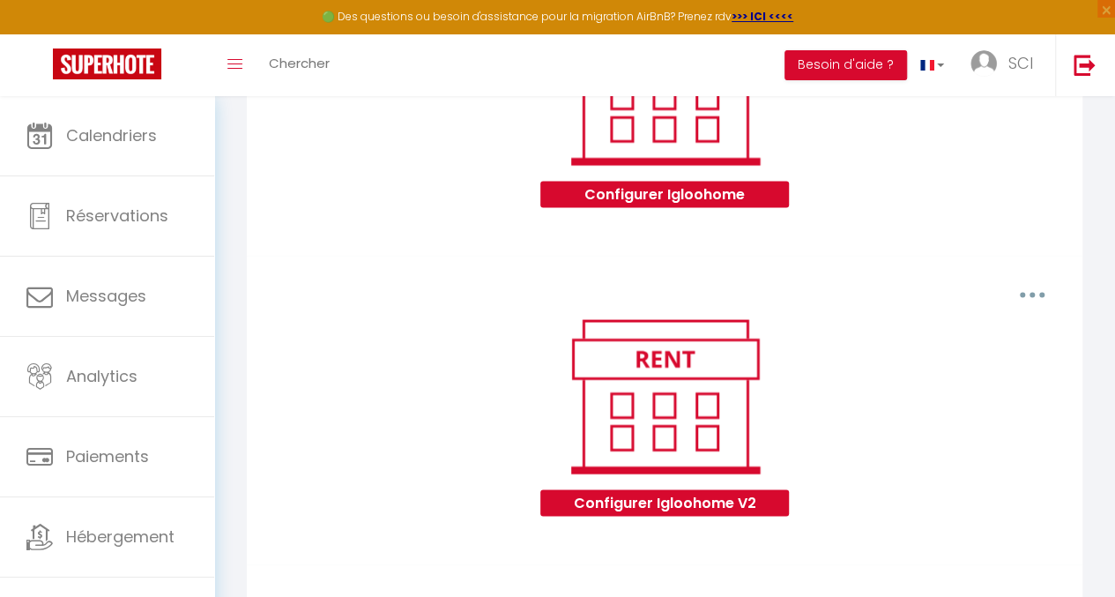
scroll to position [1543, 0]
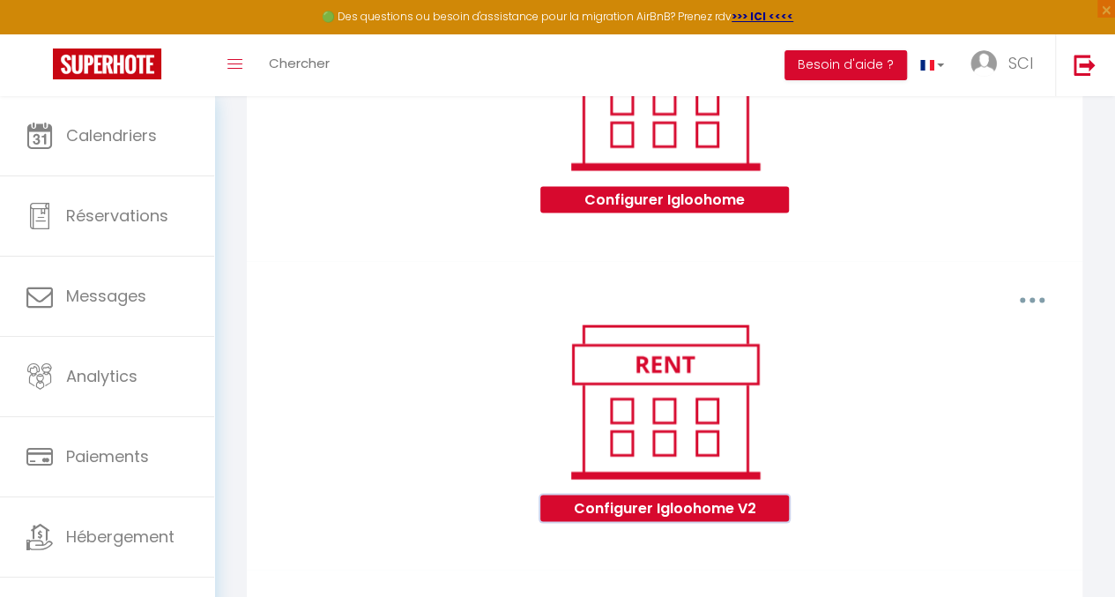
click at [651, 521] on button "Configurer Igloohome V2" at bounding box center [665, 508] width 248 height 26
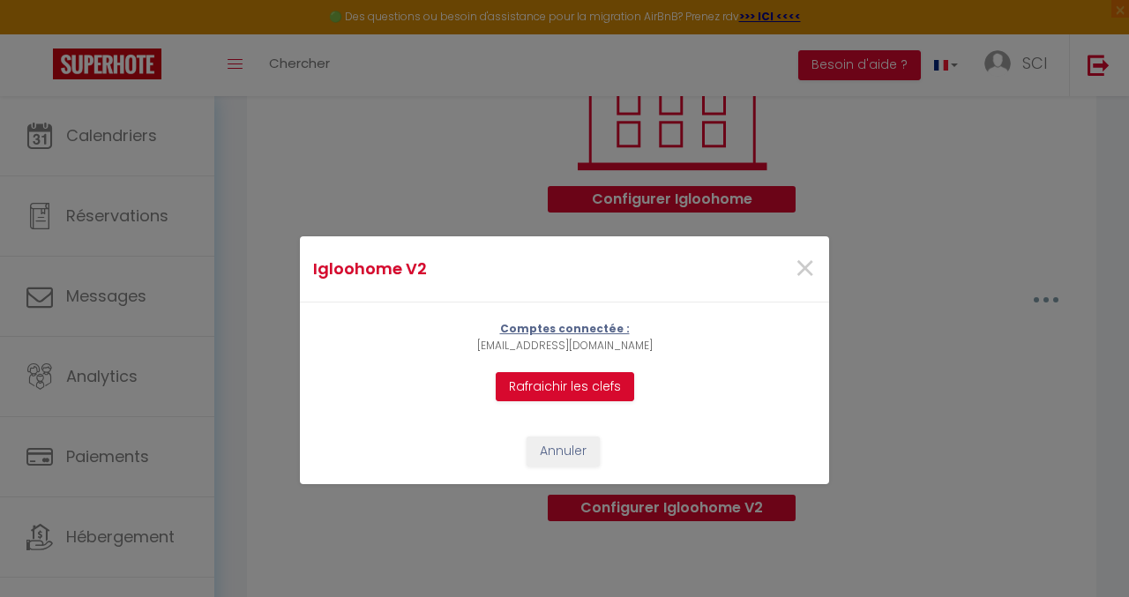
click at [937, 353] on div "Igloohome V2 × Comptes connectée : cles.dailleurs@gmail.com Rafraichir les clef…" at bounding box center [564, 298] width 1129 height 597
click at [574, 444] on button "Annuler" at bounding box center [562, 451] width 73 height 30
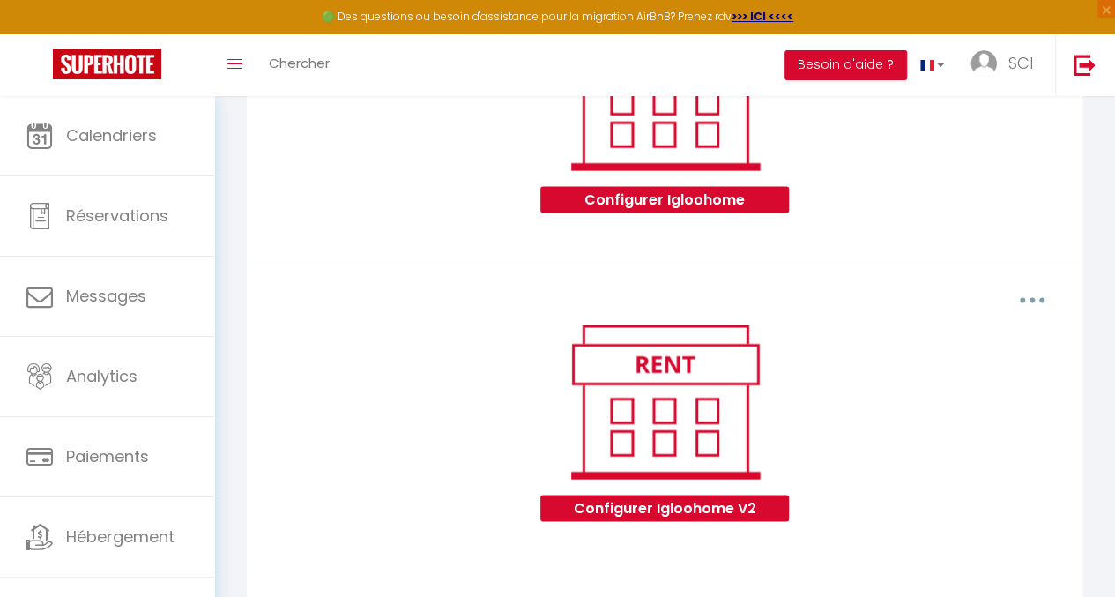
click at [1021, 317] on button "button" at bounding box center [1033, 300] width 47 height 34
click at [948, 416] on div "Configurer Igloohome V2" at bounding box center [665, 432] width 806 height 231
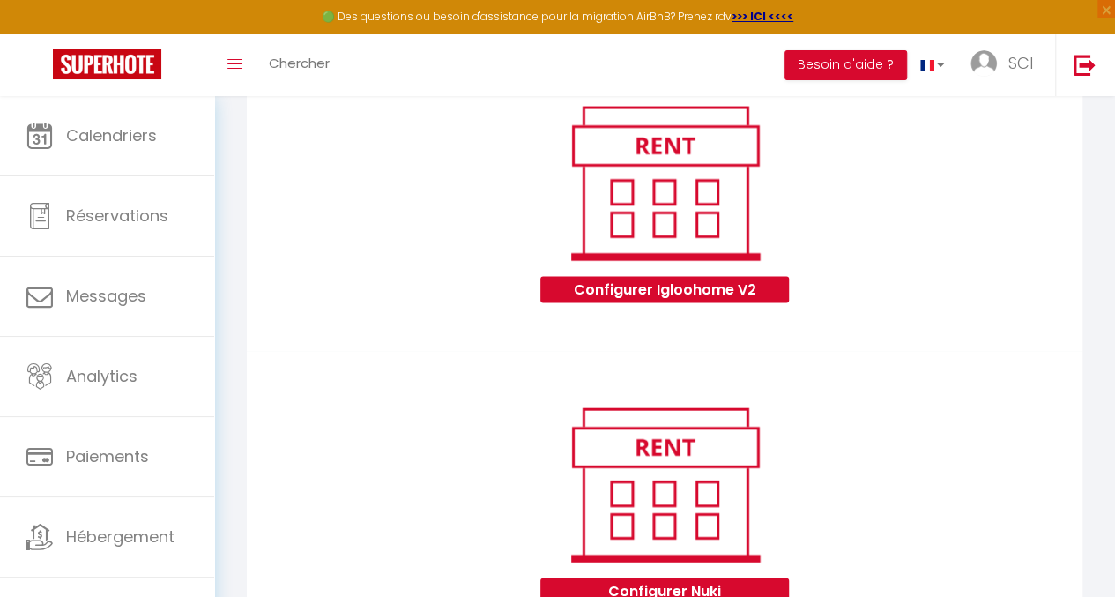
scroll to position [1879, 0]
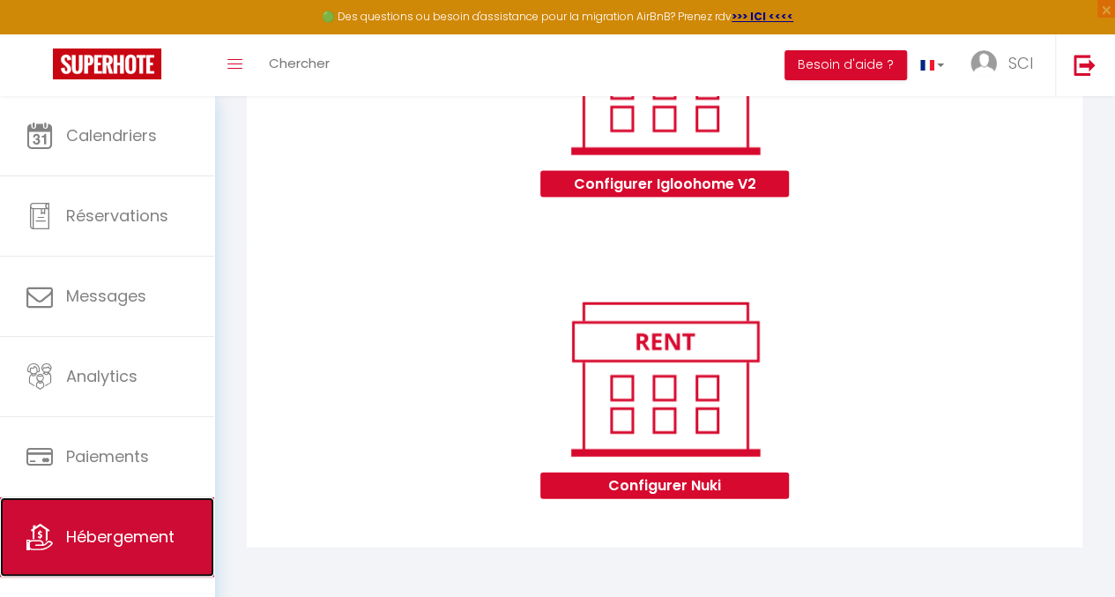
click at [53, 543] on link "Hébergement" at bounding box center [107, 536] width 214 height 79
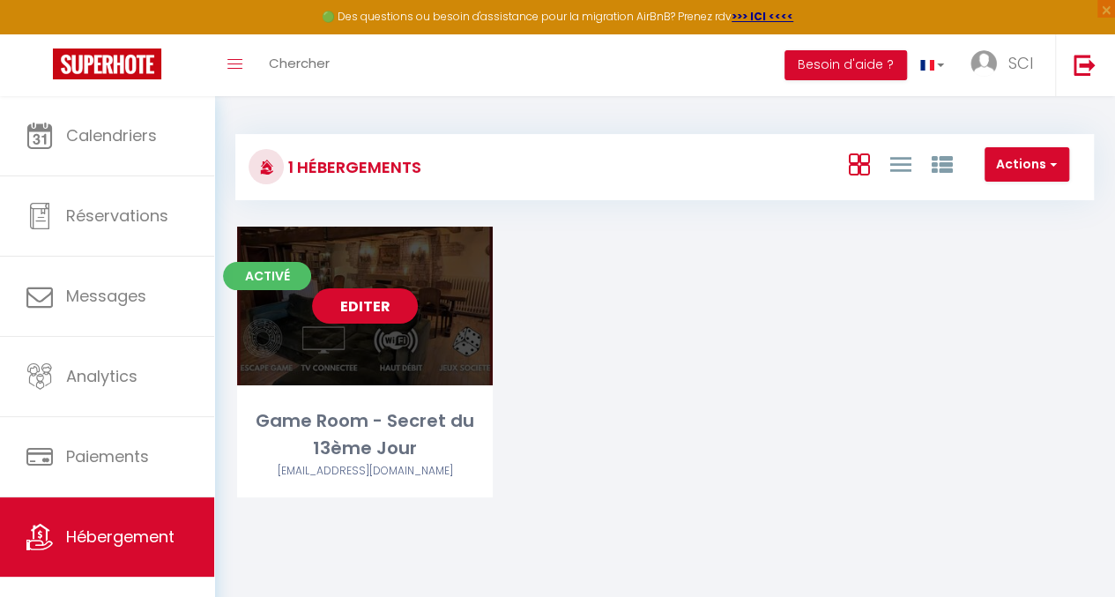
click at [349, 311] on link "Editer" at bounding box center [365, 305] width 106 height 35
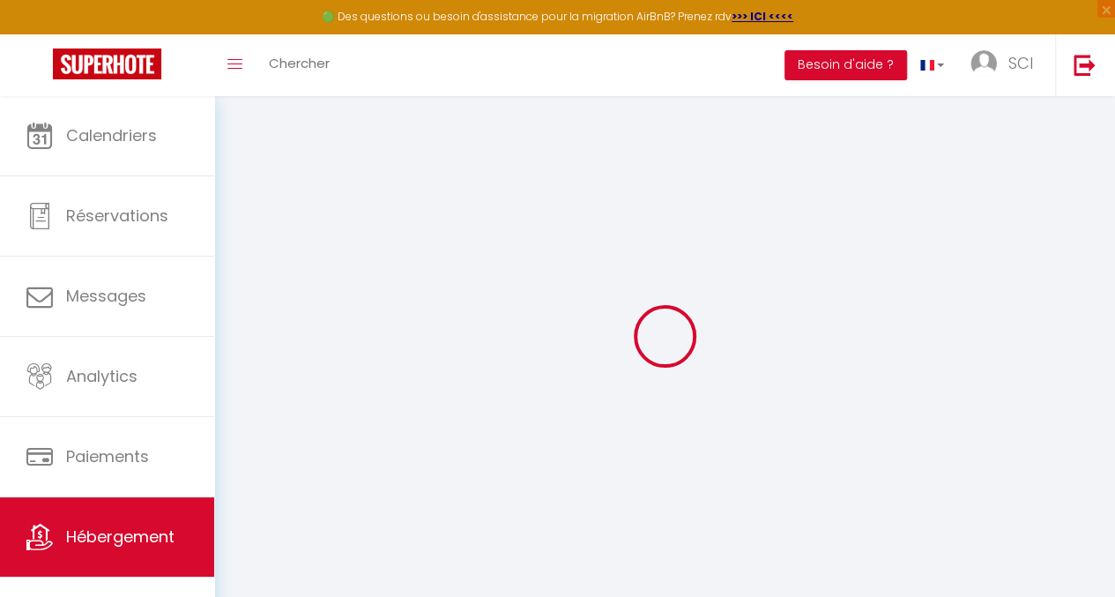
type input "Game Room - Secret du 13ème Jour"
select select "bnb"
type input "160"
type input "32"
type input "1.00"
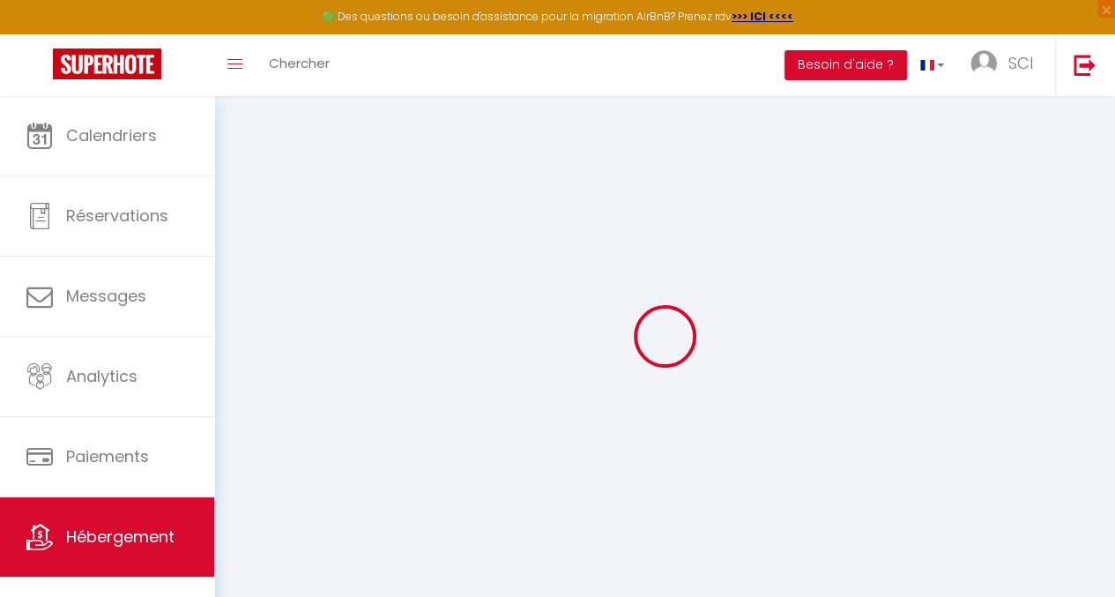
type input "800"
select select
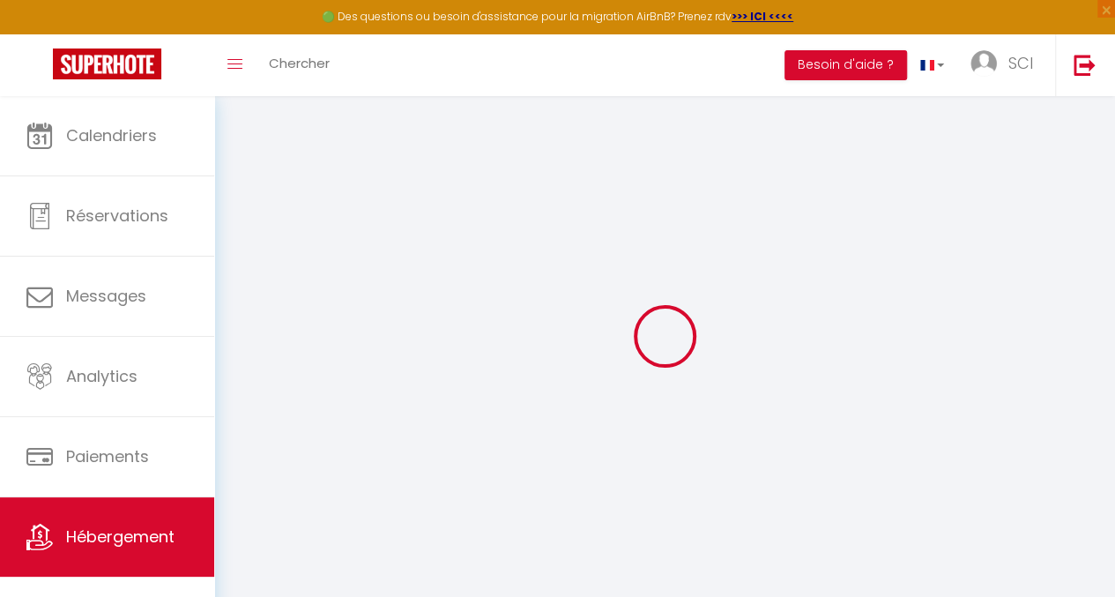
select select
type input "[STREET_ADDRESS][PERSON_NAME]"
type input "28170"
type input "[GEOGRAPHIC_DATA]"
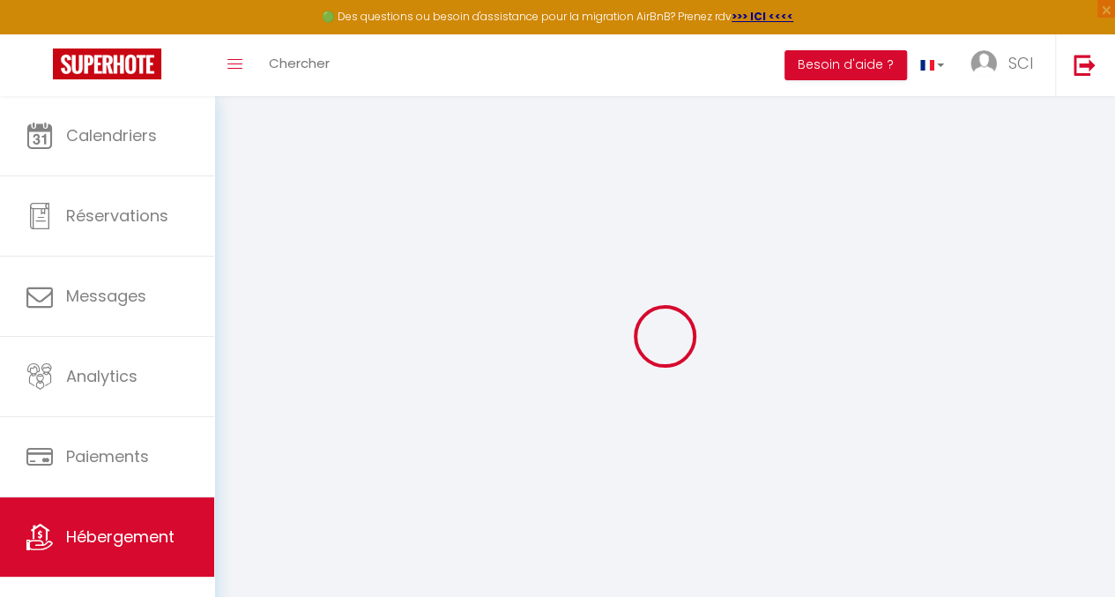
type input "[EMAIL_ADDRESS][DOMAIN_NAME]"
select select "16246"
checkbox input "false"
checkbox input "true"
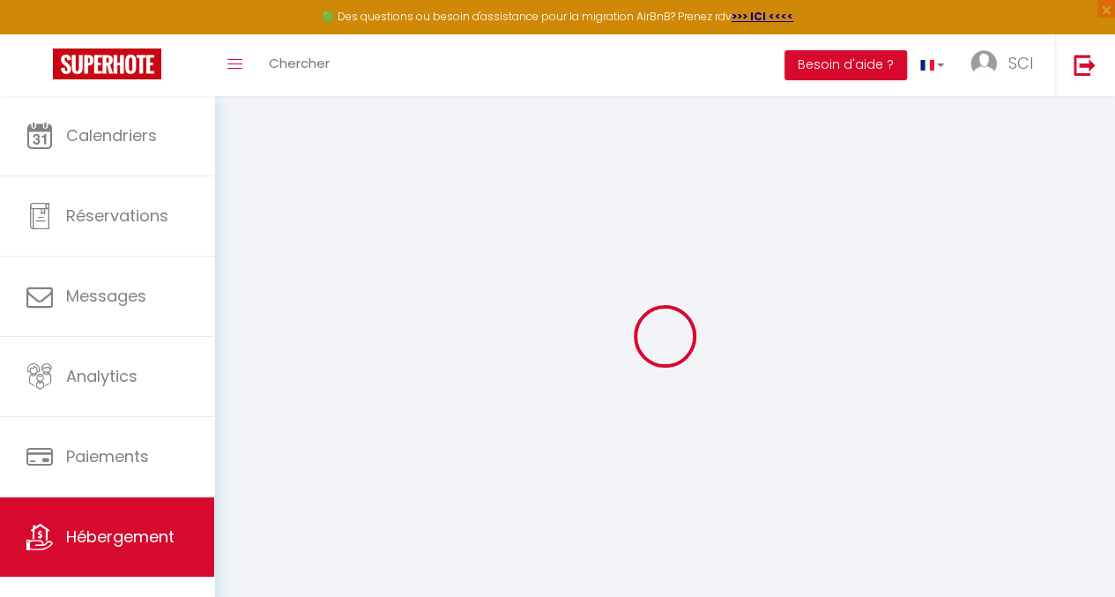
checkbox input "true"
type input "0"
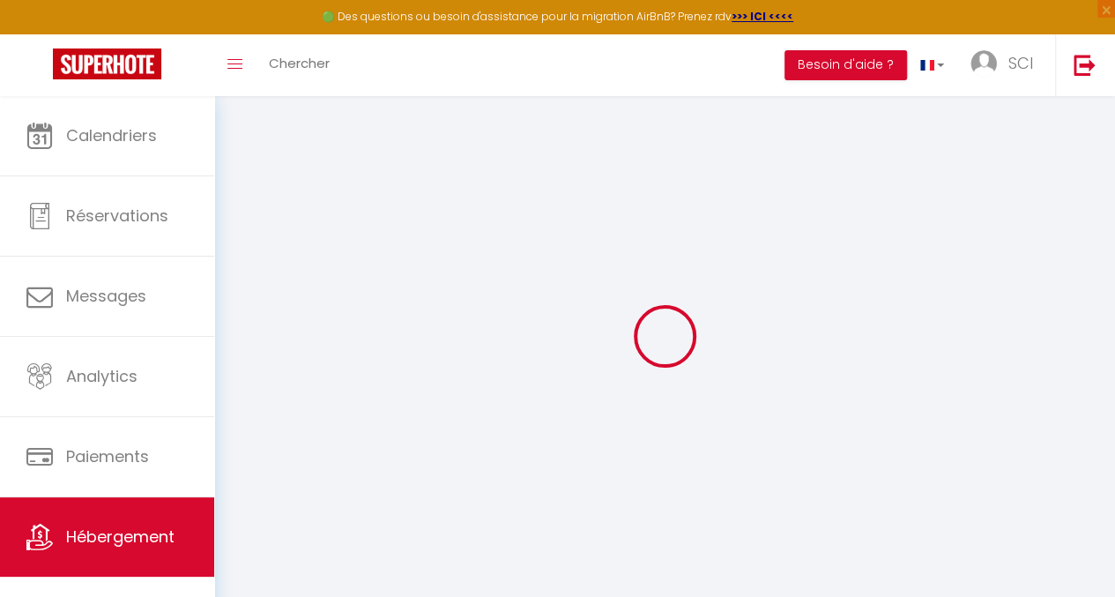
select select
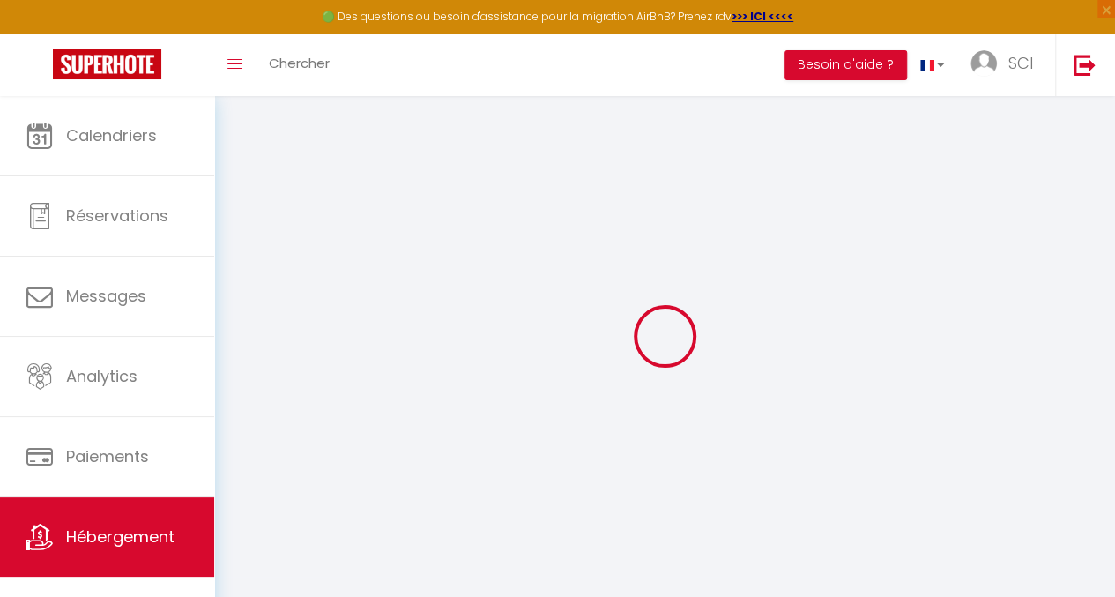
select select
checkbox input "false"
checkbox input "true"
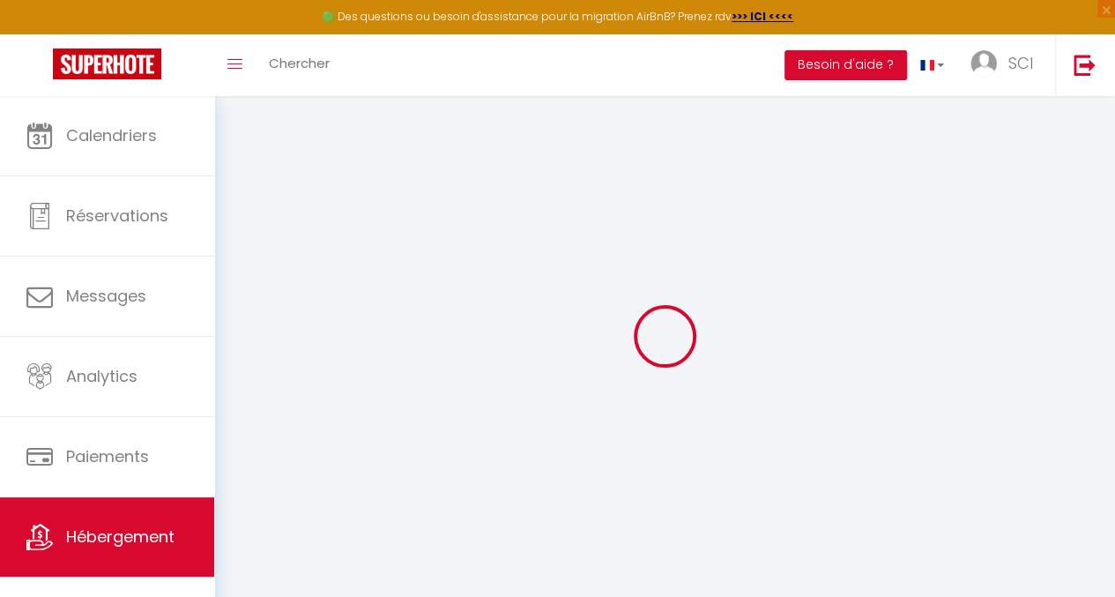
select select
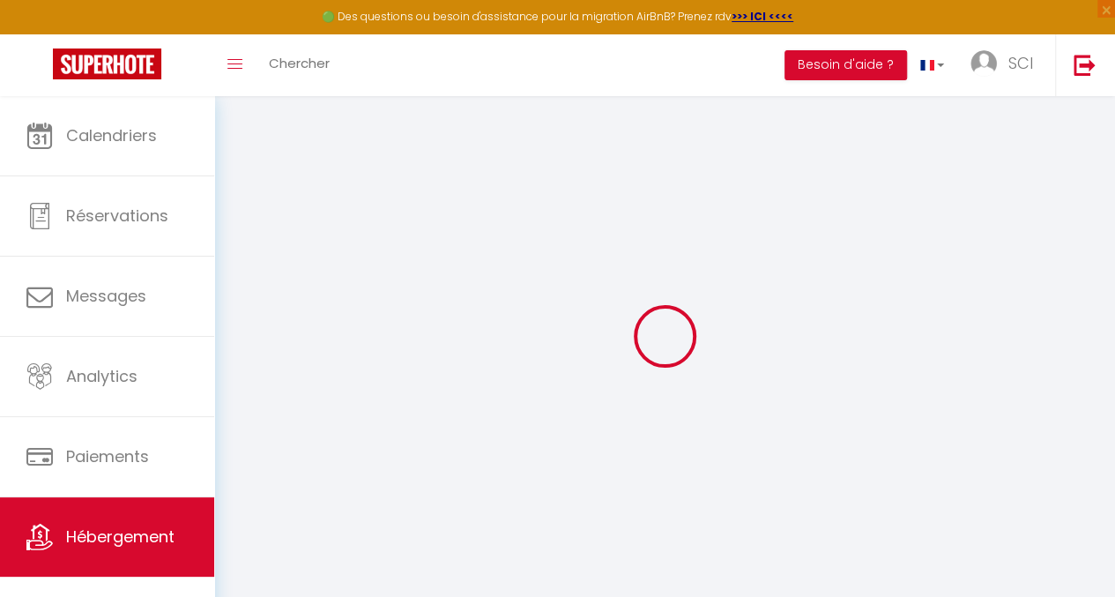
select select
checkbox input "false"
checkbox input "true"
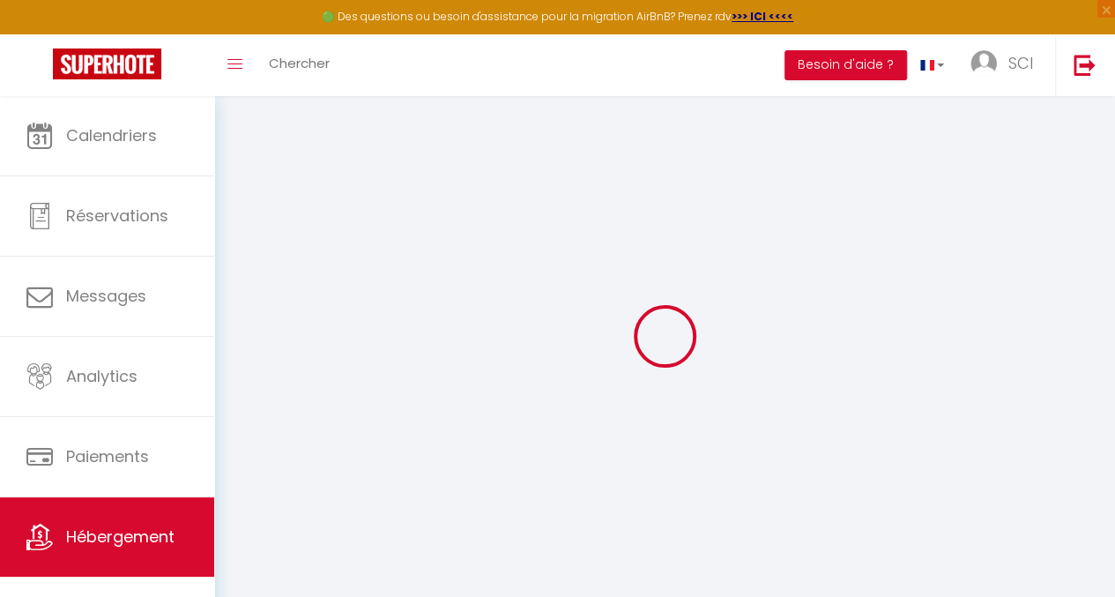
select select
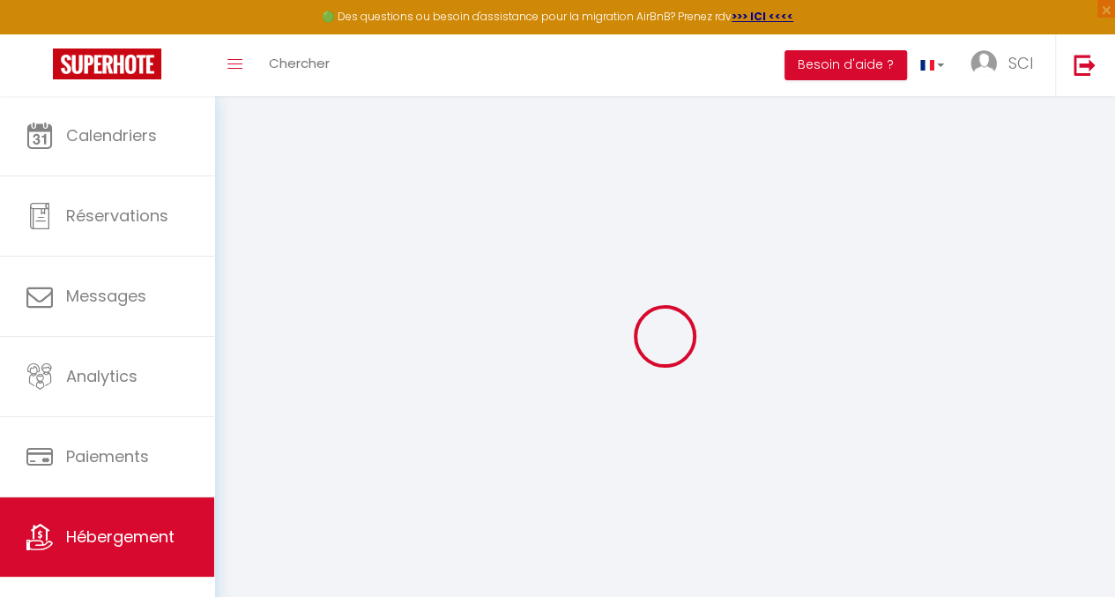
select select
checkbox input "false"
checkbox input "true"
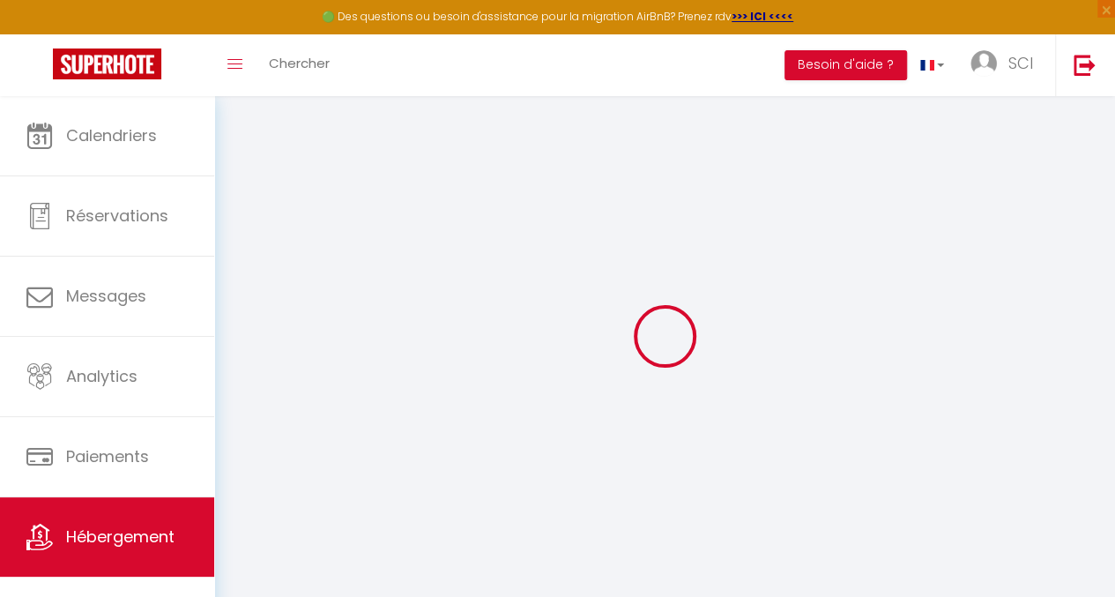
select select "53657"
checkbox input "false"
checkbox input "true"
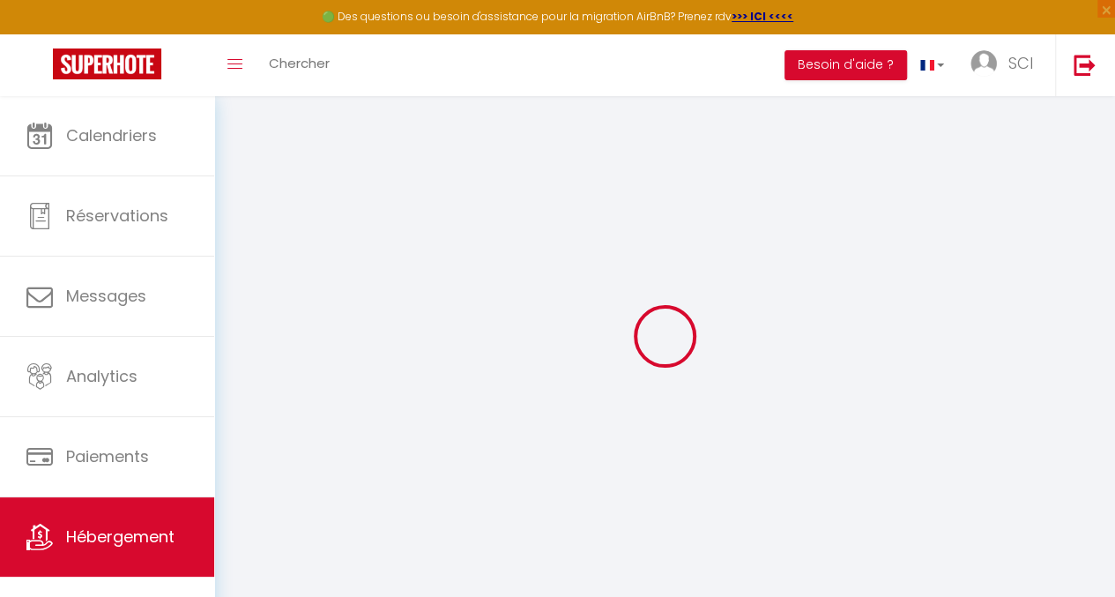
checkbox input "true"
checkbox input "false"
checkbox input "true"
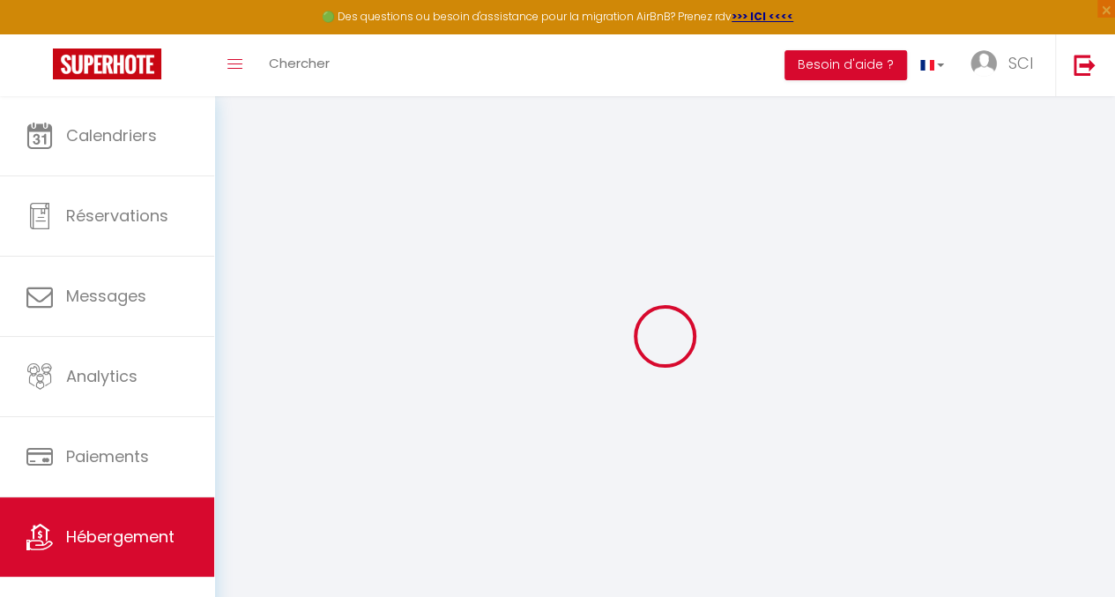
select select "16:00"
select select "21:00"
select select "11:00"
select select "30"
select select "120"
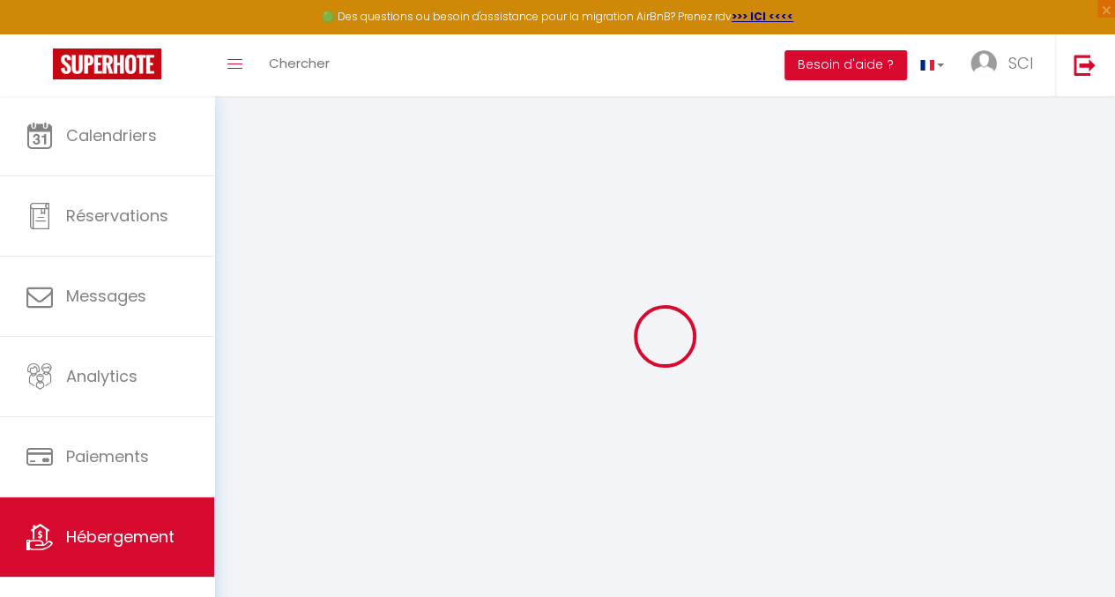
select select "16:00"
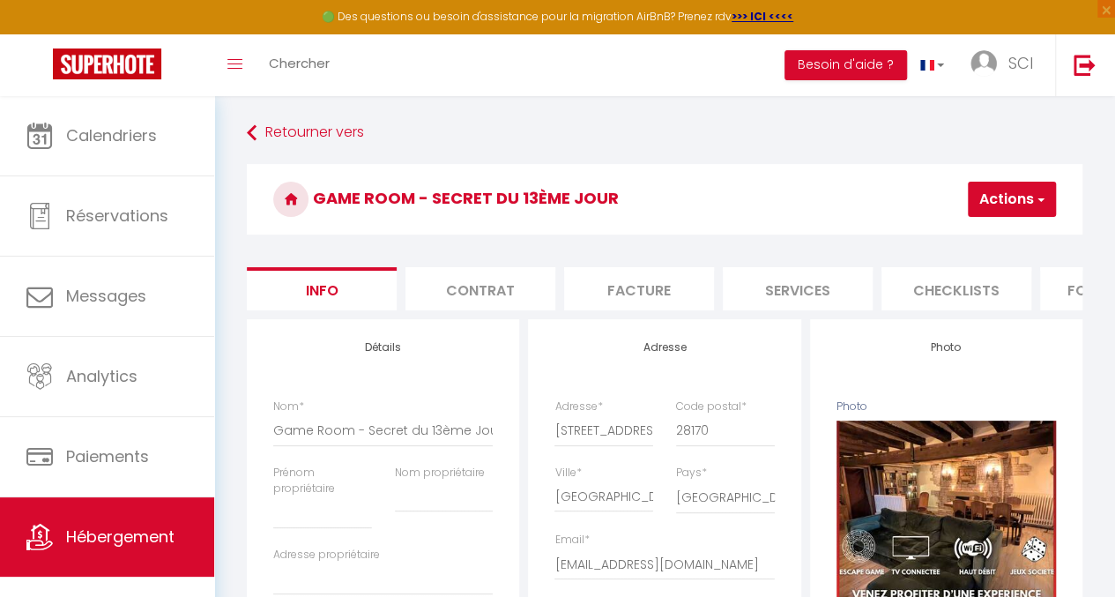
click at [824, 290] on li "Services" at bounding box center [798, 288] width 150 height 43
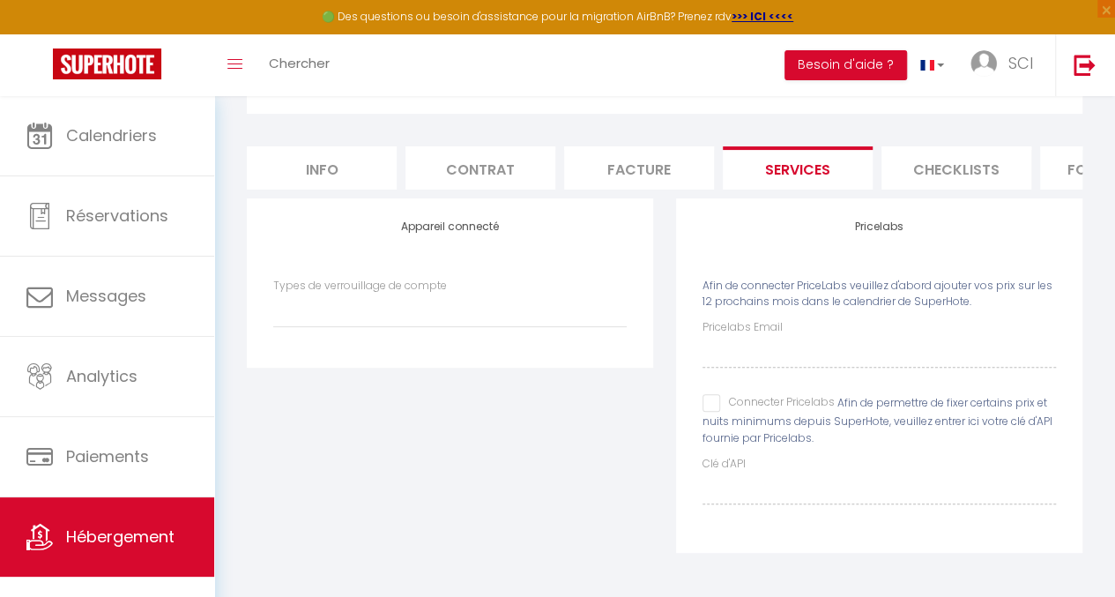
scroll to position [134, 0]
click at [392, 306] on select "IgloohomeV2" at bounding box center [450, 311] width 354 height 34
select select "IgloohomeV2"
click at [273, 294] on select "IgloohomeV2" at bounding box center [450, 311] width 354 height 34
checkbox input "false"
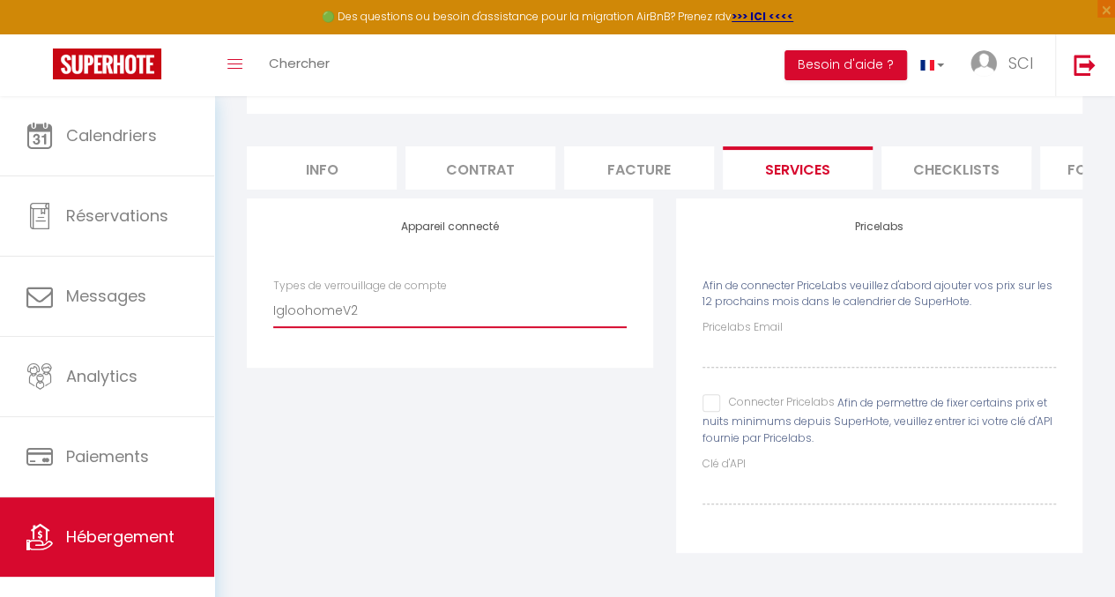
checkbox input "false"
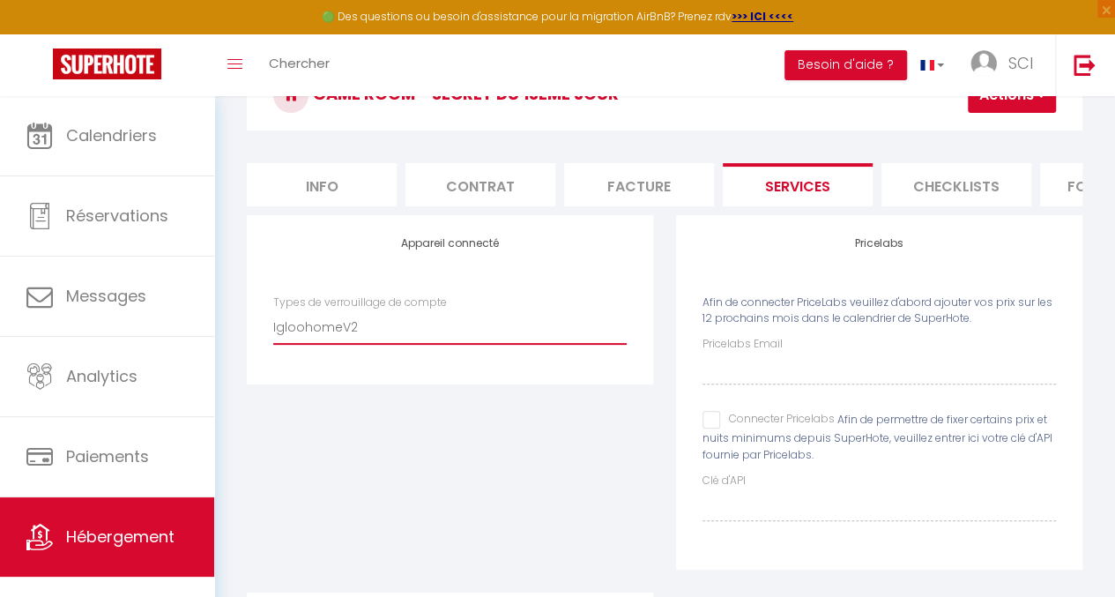
scroll to position [0, 0]
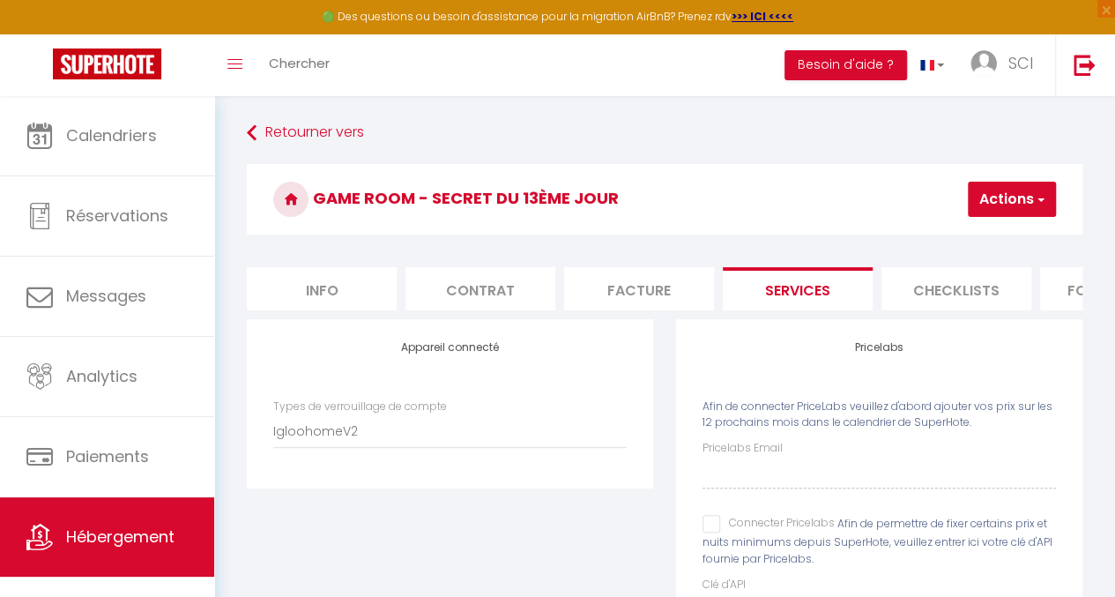
click at [1007, 199] on button "Actions" at bounding box center [1012, 199] width 88 height 35
click at [973, 236] on link "Enregistrer" at bounding box center [985, 238] width 139 height 23
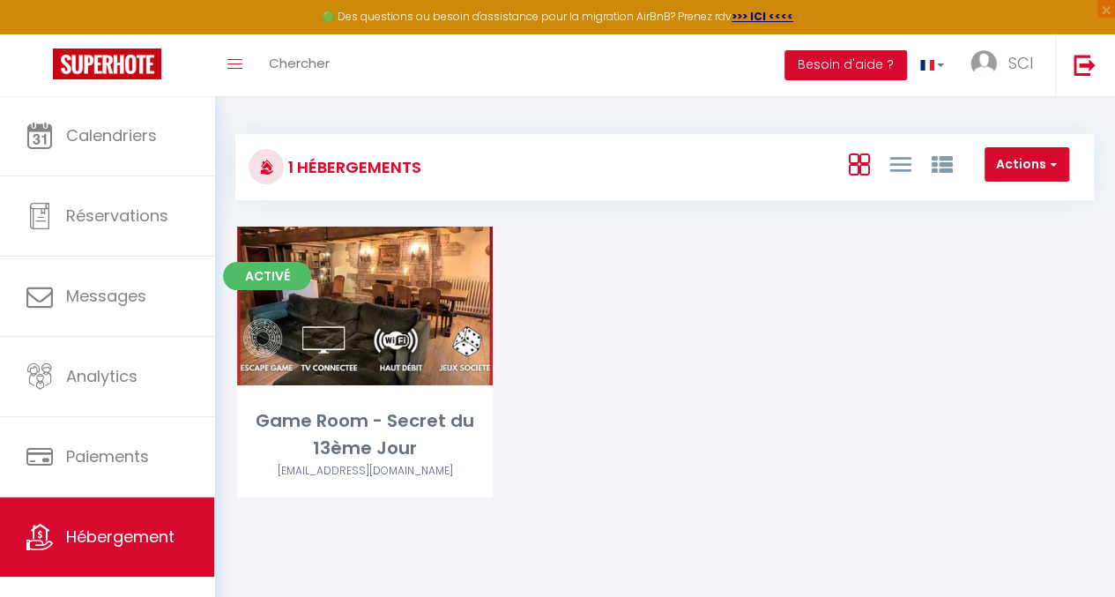
scroll to position [20, 0]
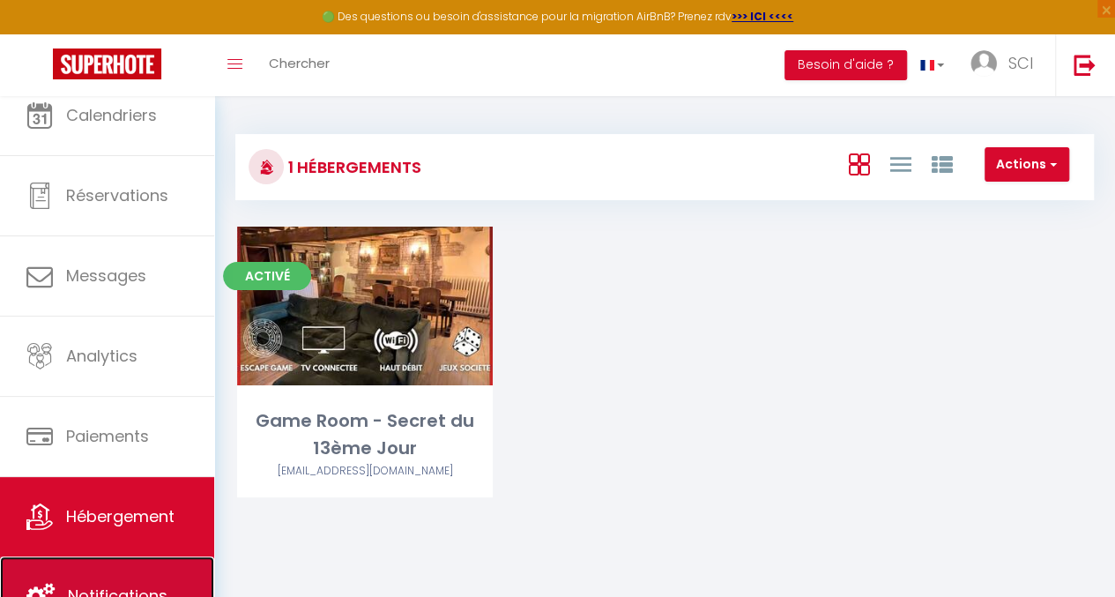
click at [104, 585] on span "Notifications" at bounding box center [118, 596] width 100 height 22
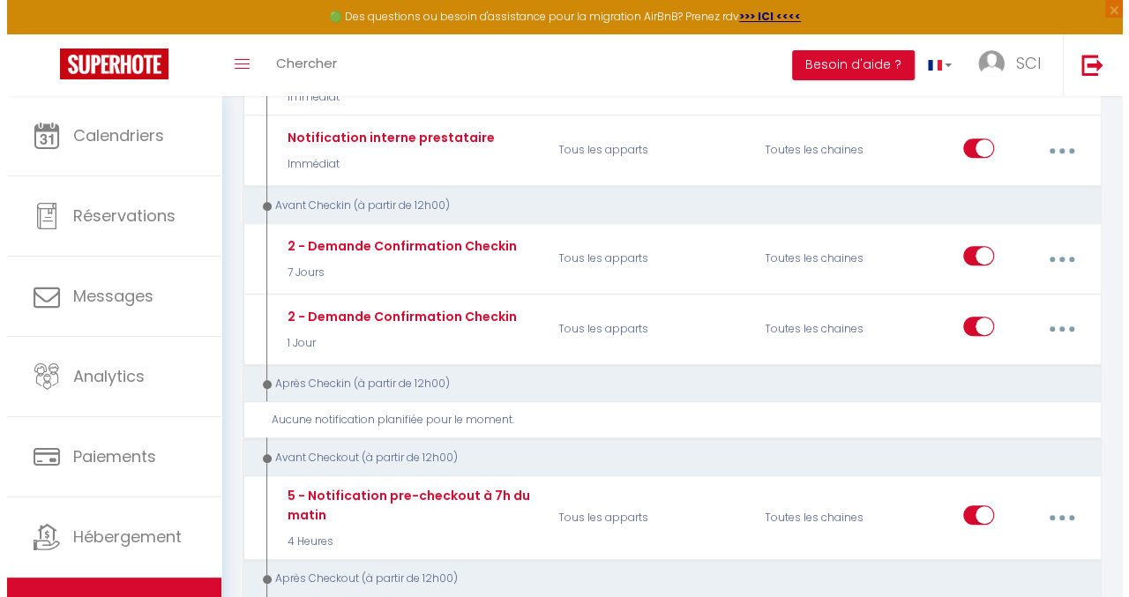
scroll to position [447, 0]
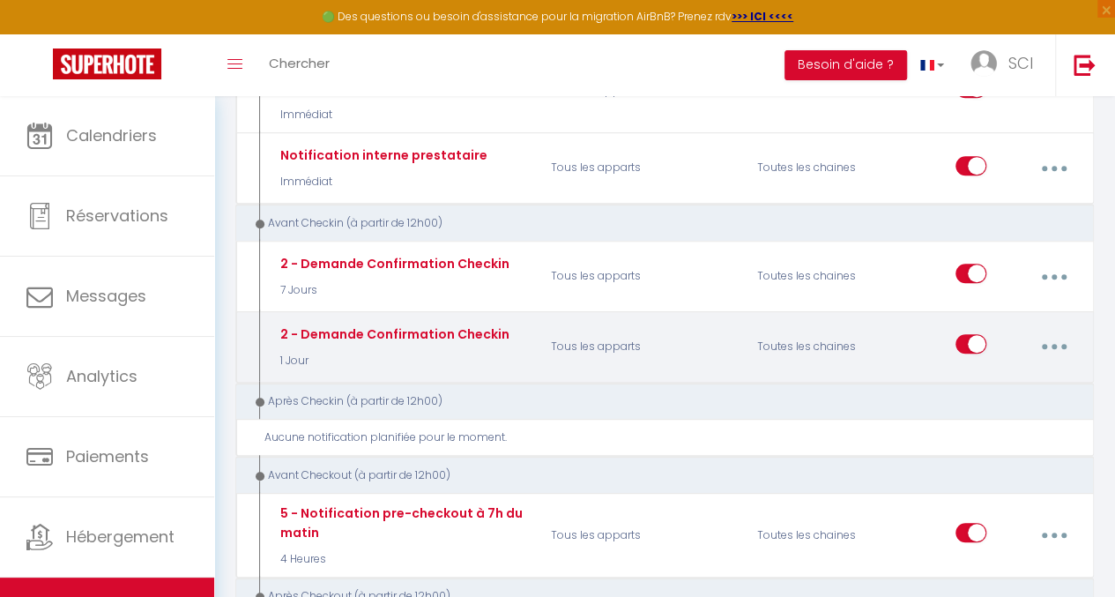
click at [1051, 330] on button "button" at bounding box center [1054, 347] width 47 height 34
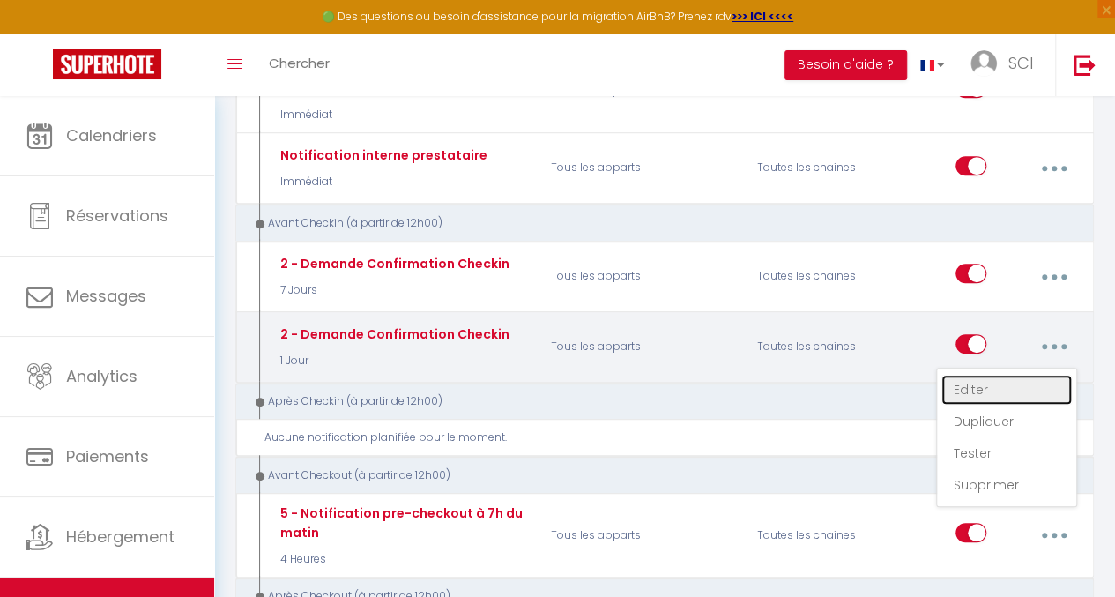
click at [966, 375] on link "Editer" at bounding box center [1007, 390] width 131 height 30
type input "2 - Demande Confirmation Checkin"
select select "1 Jour"
select select "if_booking_is_paid"
checkbox input "true"
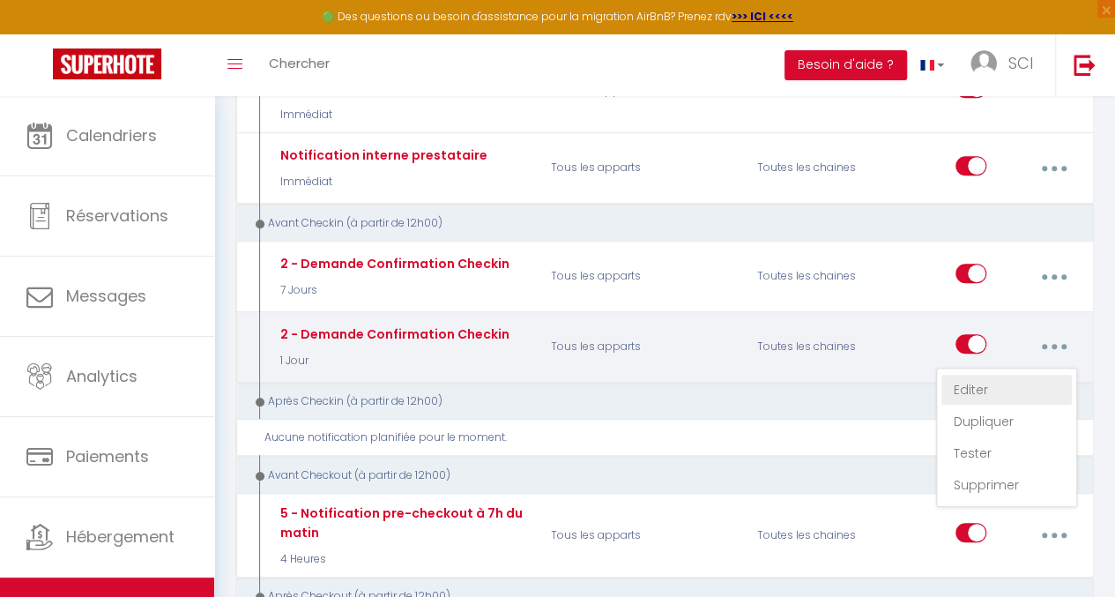
checkbox input "false"
radio input "true"
type input "Procédure pour le checkin - [RENTAL:NAME]"
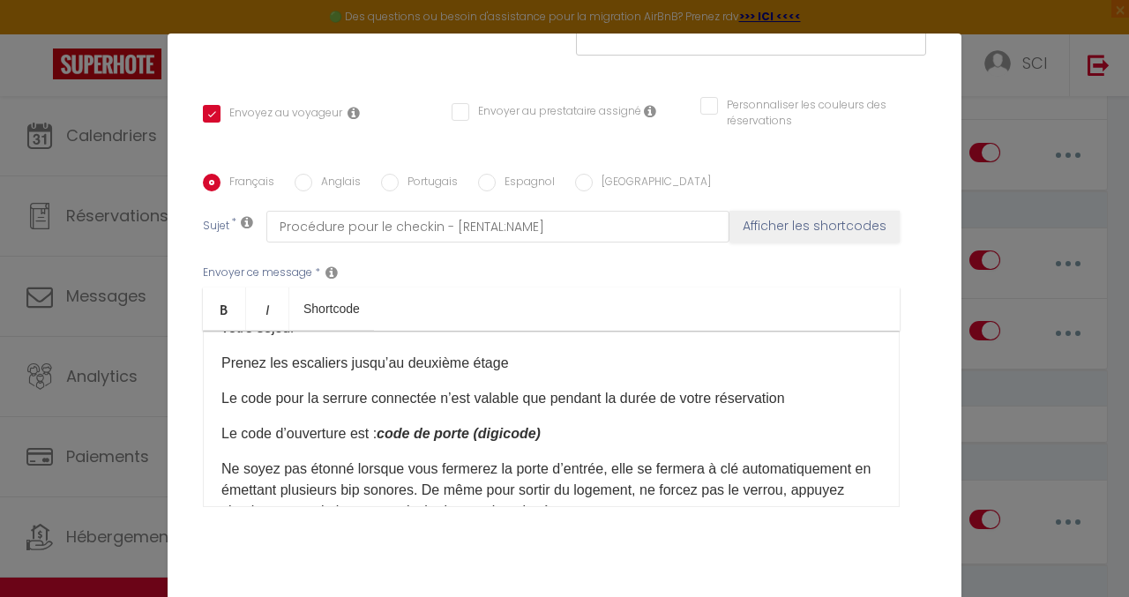
scroll to position [312, 0]
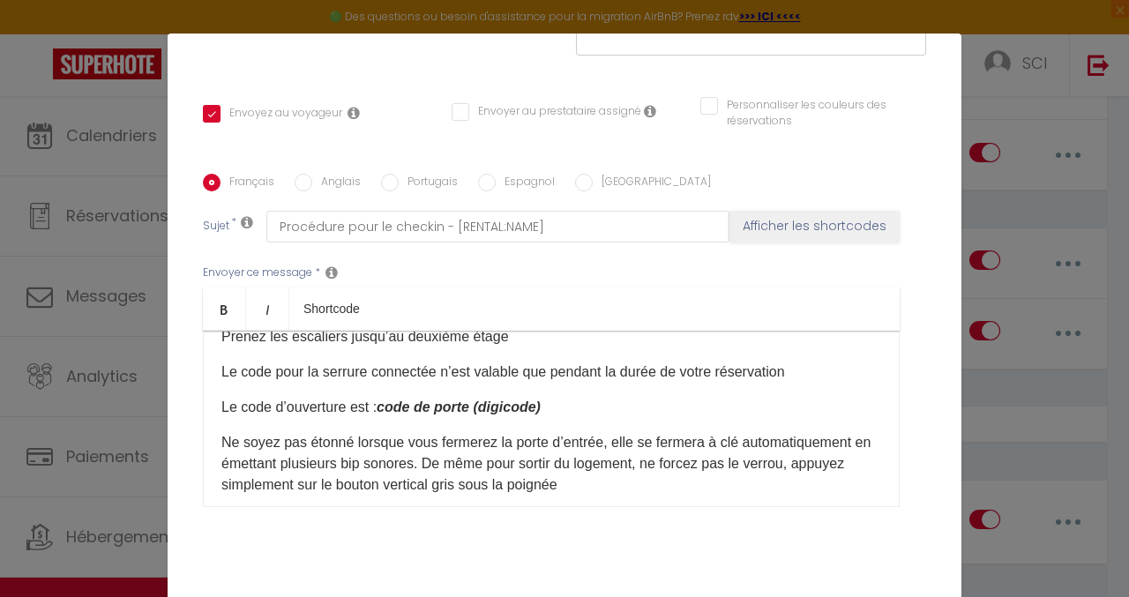
click at [569, 397] on p "Le code d’ouverture est : code de porte (digicode) ​" at bounding box center [551, 407] width 660 height 21
drag, startPoint x: 540, startPoint y: 382, endPoint x: 380, endPoint y: 378, distance: 159.6
click at [380, 399] on em "code de porte (digicode)" at bounding box center [459, 406] width 164 height 15
click at [390, 397] on p "Le code d’ouverture est : ) ​" at bounding box center [551, 407] width 660 height 21
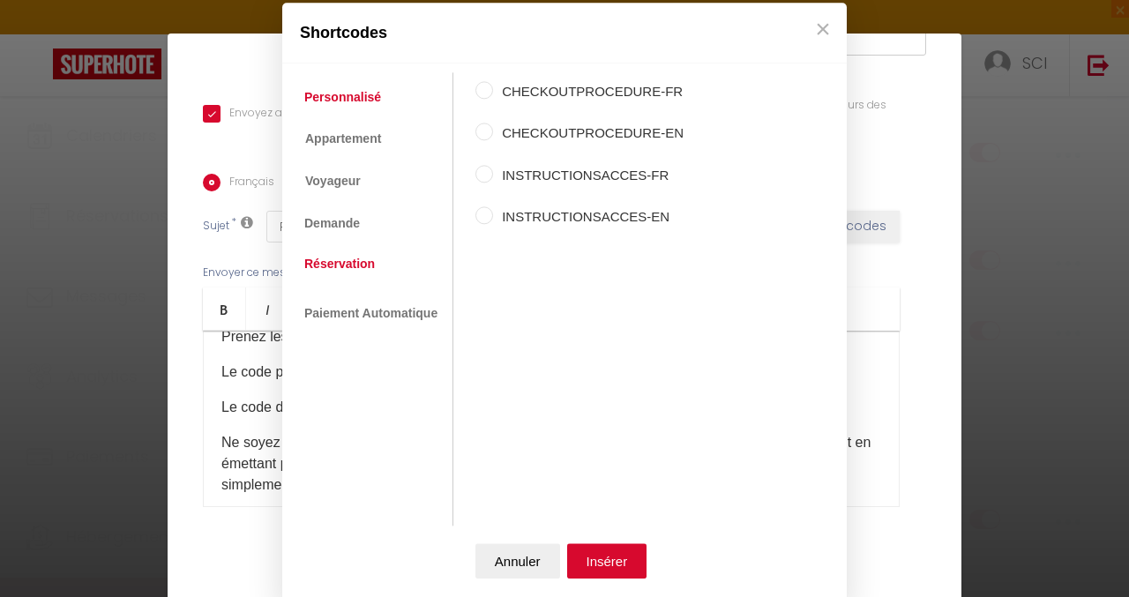
click at [349, 254] on link "Réservation" at bounding box center [339, 264] width 88 height 32
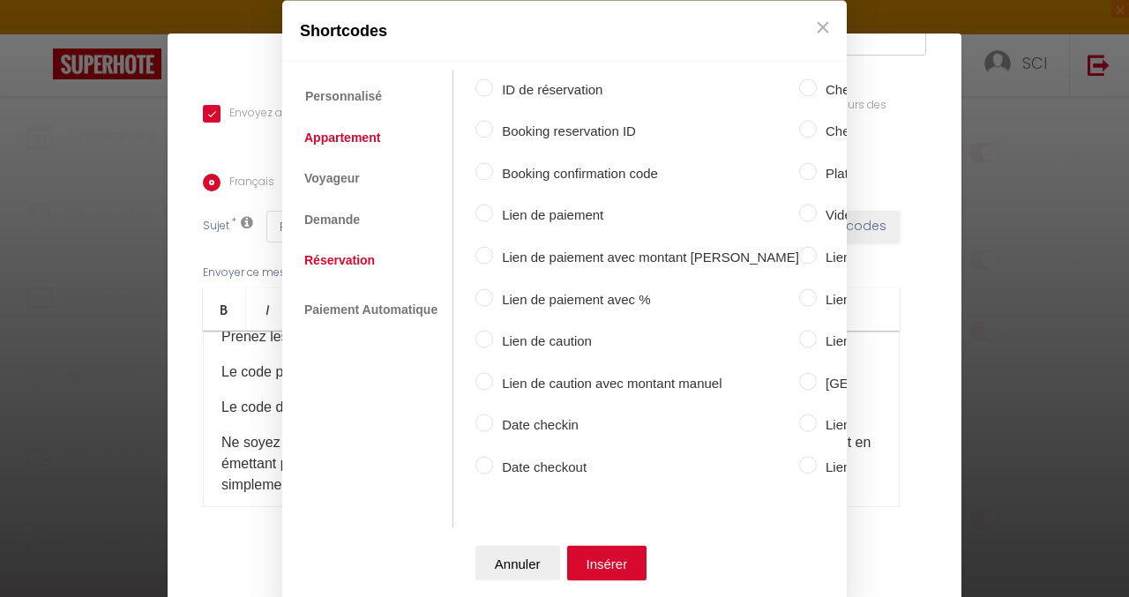
click at [347, 131] on link "Appartement" at bounding box center [341, 138] width 93 height 32
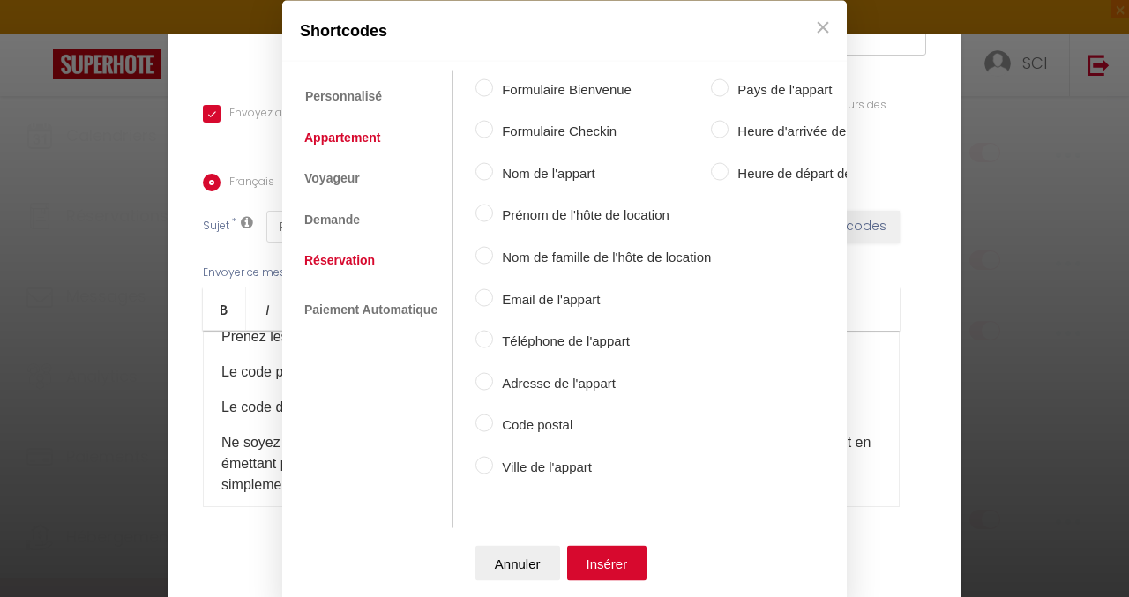
click at [346, 248] on link "Réservation" at bounding box center [339, 260] width 88 height 32
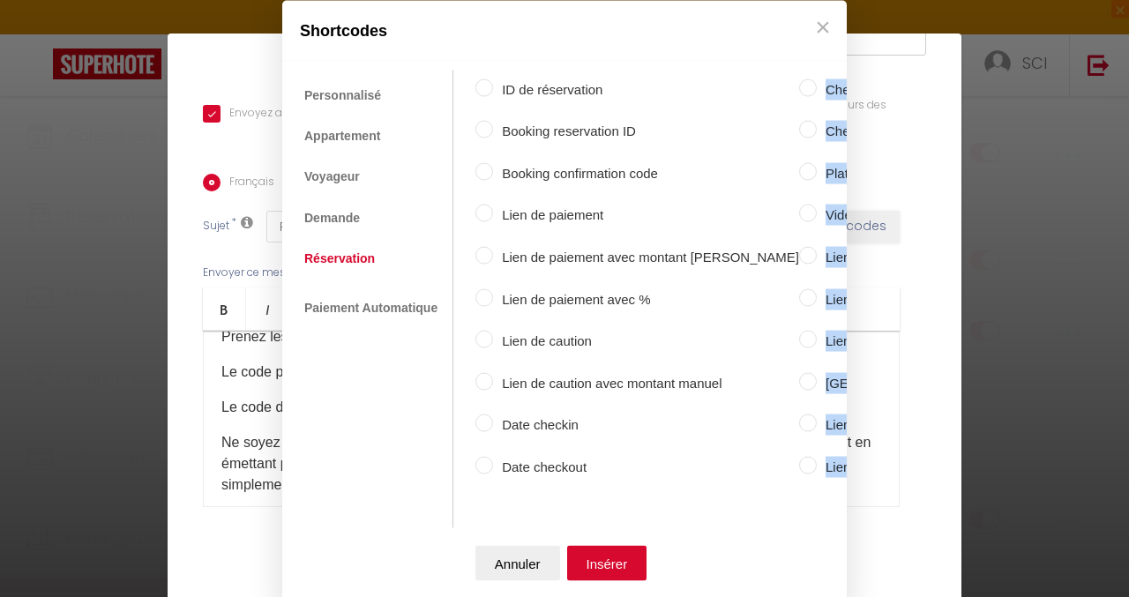
drag, startPoint x: 607, startPoint y: 490, endPoint x: 786, endPoint y: 496, distance: 179.1
click at [786, 496] on section "CHECKOUTPROCEDURE-FR CHECKOUTPROCEDURE-EN INSTRUCTIONSACCES-FR INSTRUCTIONSACCE…" at bounding box center [645, 288] width 384 height 437
drag, startPoint x: 786, startPoint y: 496, endPoint x: 642, endPoint y: 482, distance: 144.3
click at [642, 482] on section "CHECKOUTPROCEDURE-FR CHECKOUTPROCEDURE-EN INSTRUCTIONSACCES-FR INSTRUCTIONSACCE…" at bounding box center [645, 288] width 384 height 437
click at [550, 493] on section "CHECKOUTPROCEDURE-FR CHECKOUTPROCEDURE-EN INSTRUCTIONSACCES-FR INSTRUCTIONSACCE…" at bounding box center [645, 288] width 384 height 437
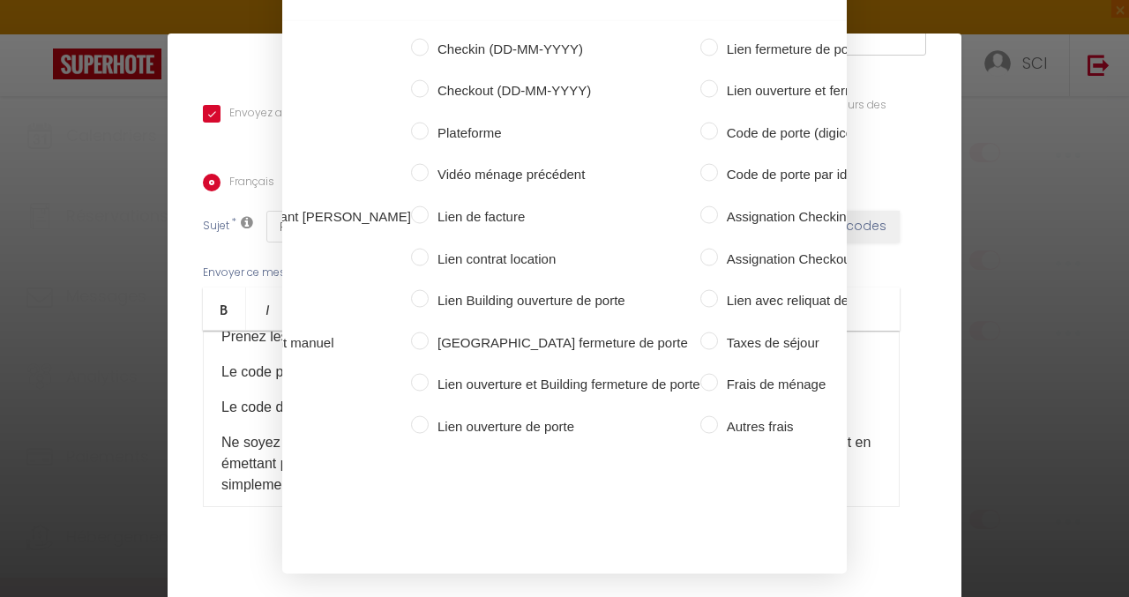
scroll to position [0, 471]
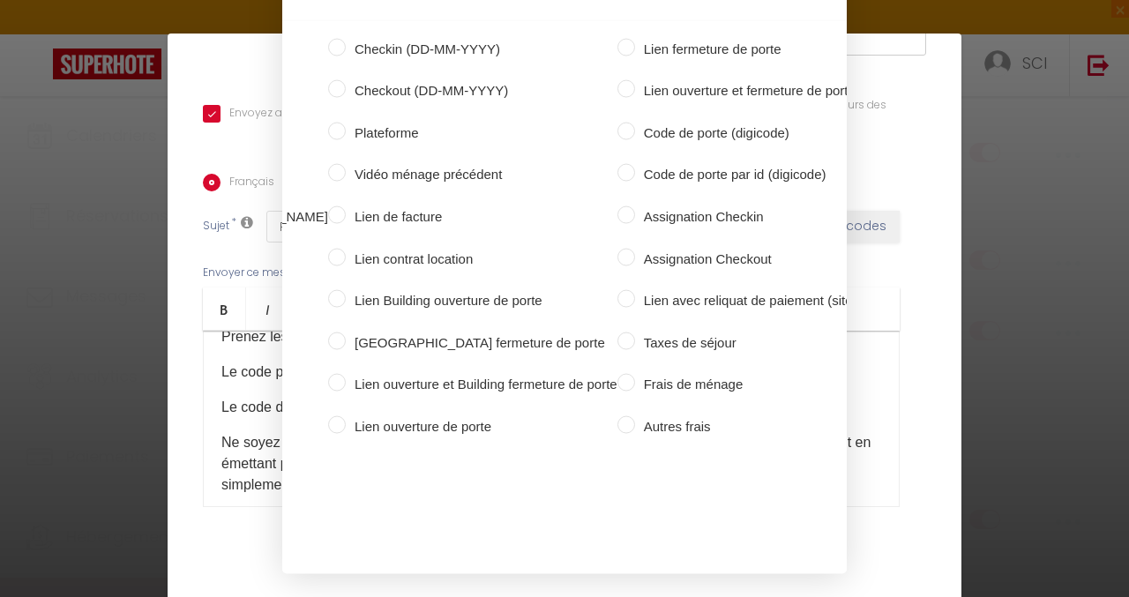
click at [617, 122] on input "Code de porte (digicode)" at bounding box center [626, 131] width 18 height 18
radio input "true"
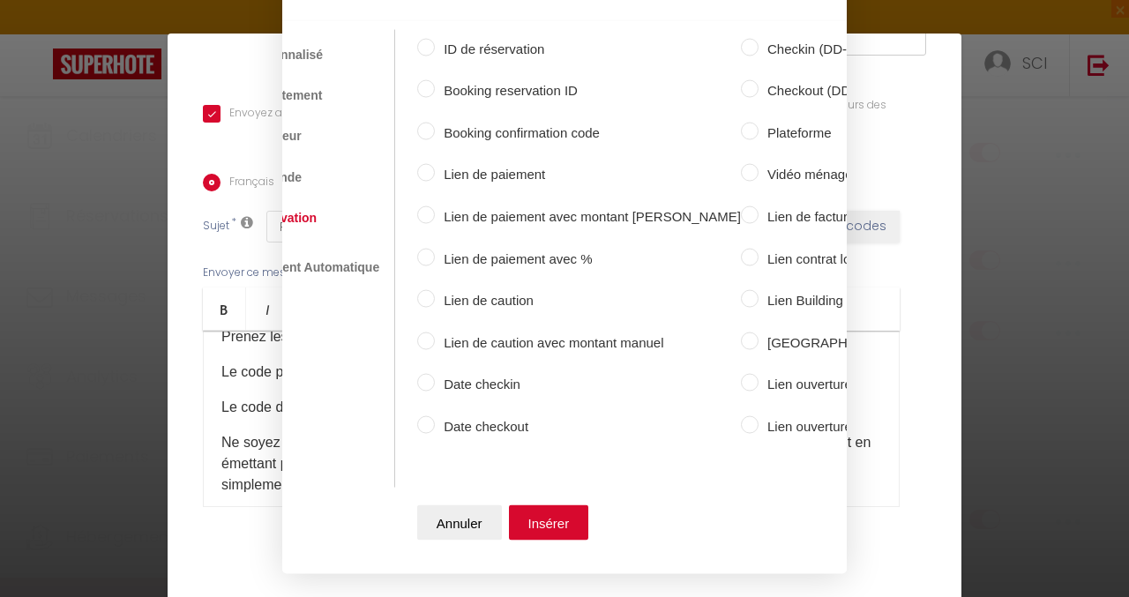
scroll to position [0, 0]
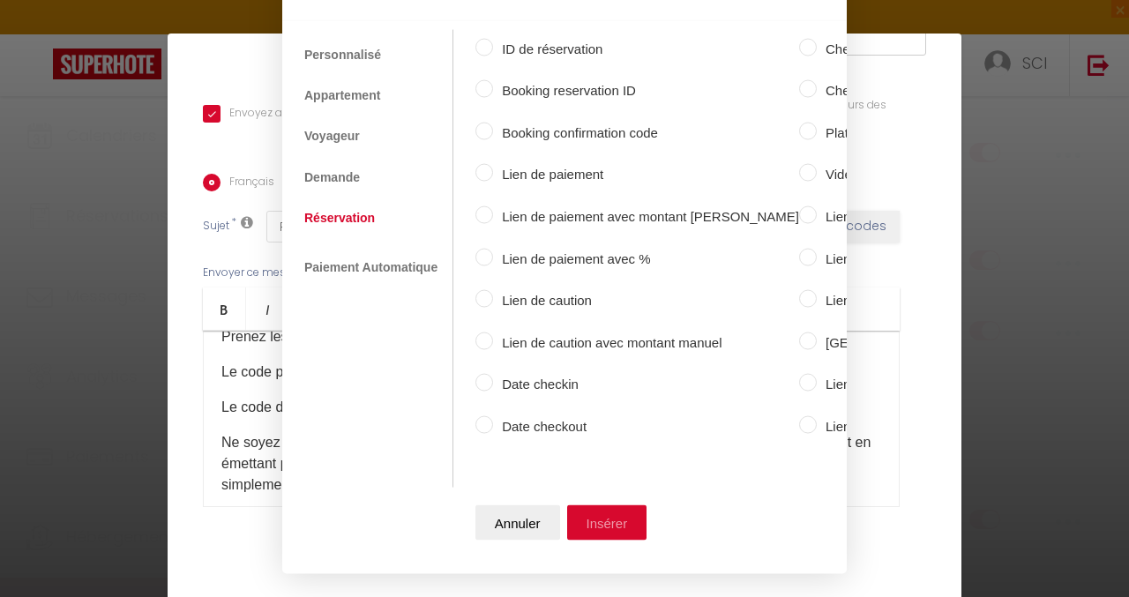
click at [612, 512] on button "Insérer" at bounding box center [607, 522] width 80 height 35
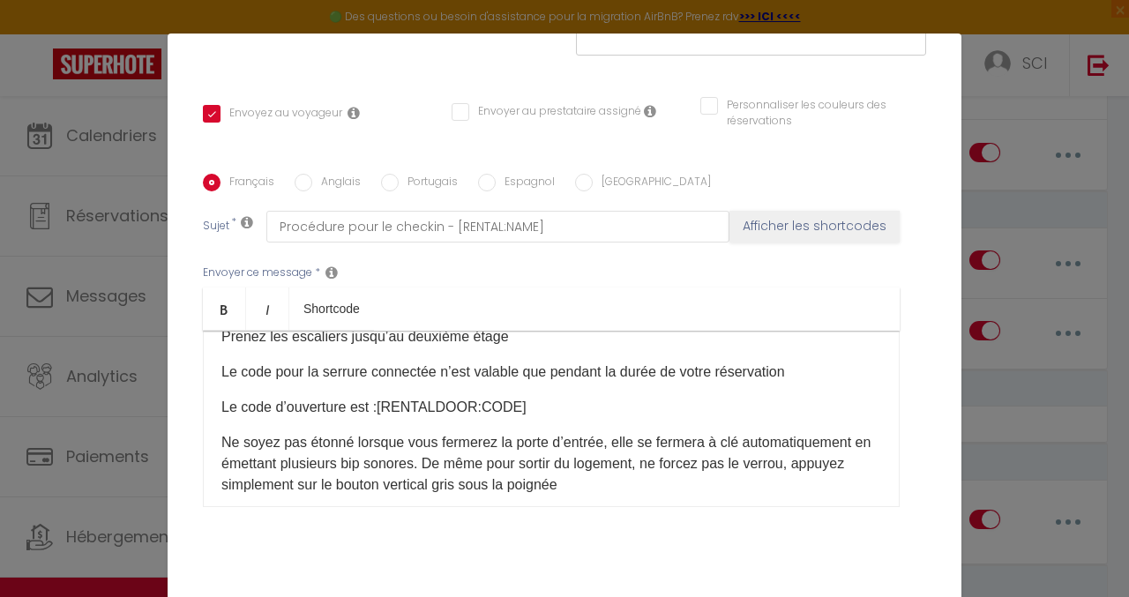
scroll to position [384, 0]
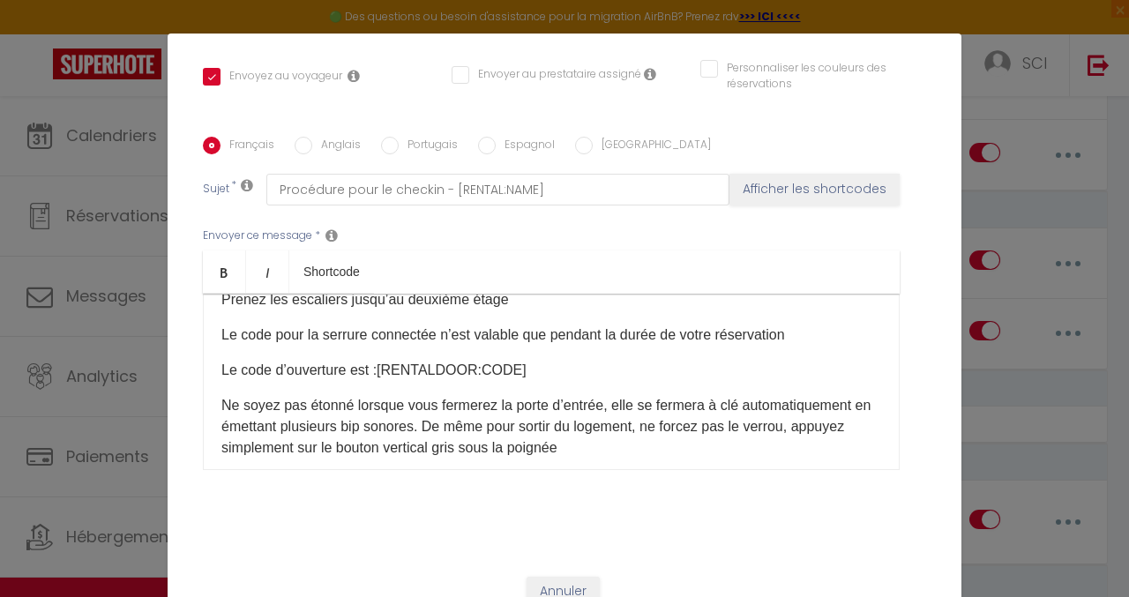
checkbox input "true"
checkbox input "false"
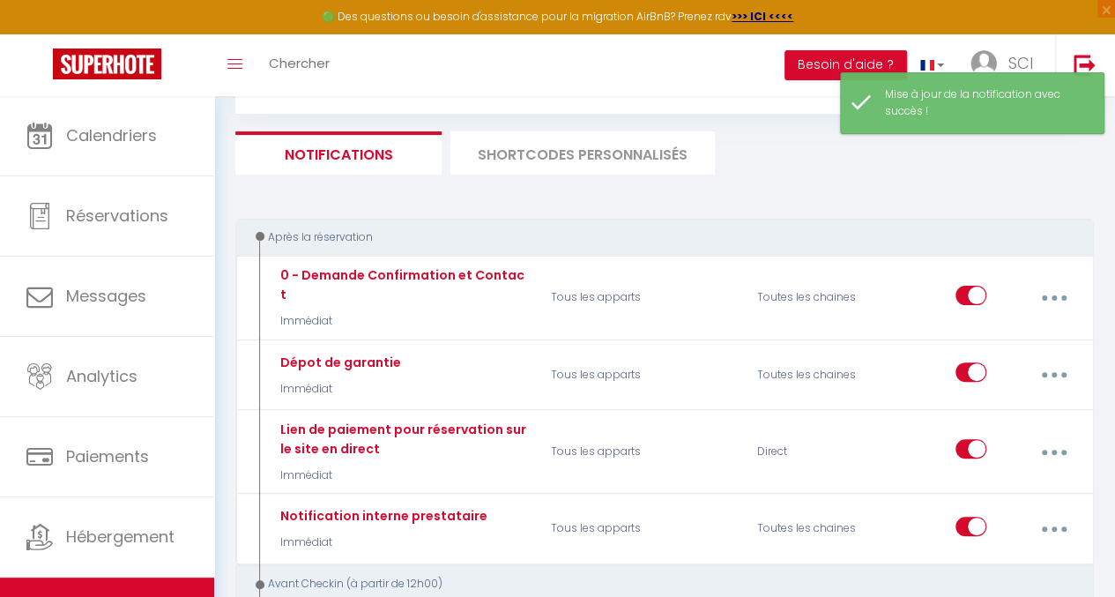
scroll to position [0, 0]
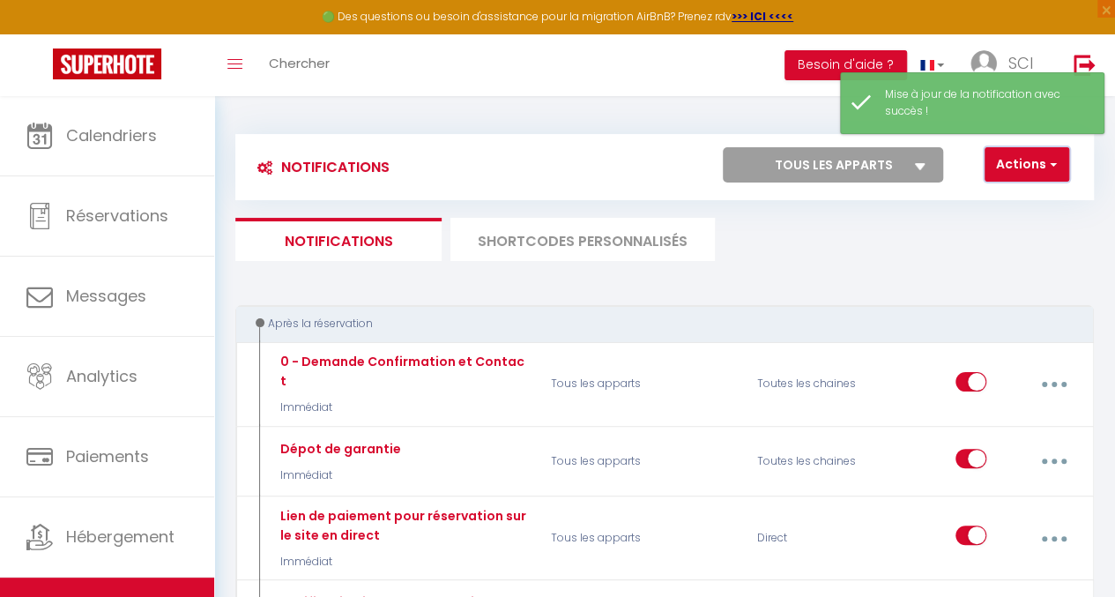
click at [1018, 153] on button "Actions" at bounding box center [1027, 164] width 85 height 35
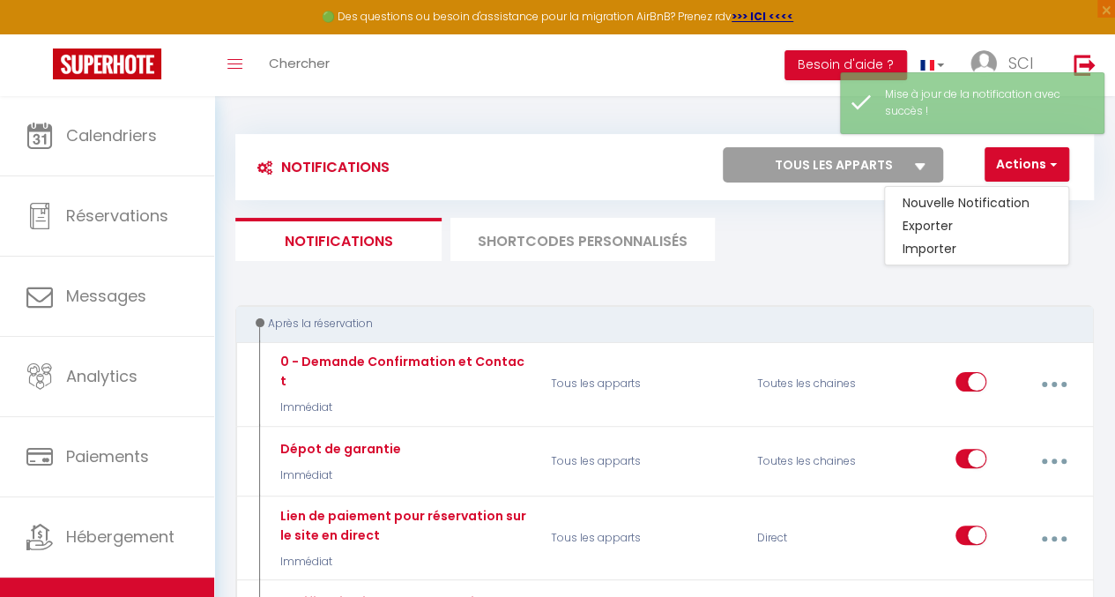
click at [843, 256] on ul "Notifications SHORTCODES PERSONNALISÉS" at bounding box center [664, 239] width 859 height 43
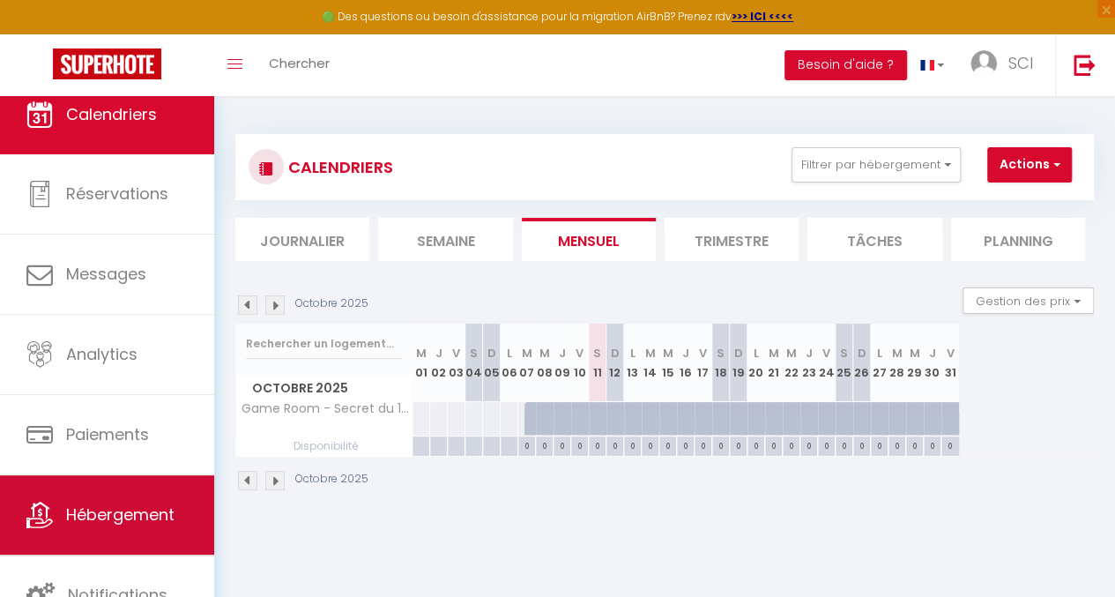
click at [158, 518] on span "Hébergement" at bounding box center [120, 514] width 108 height 22
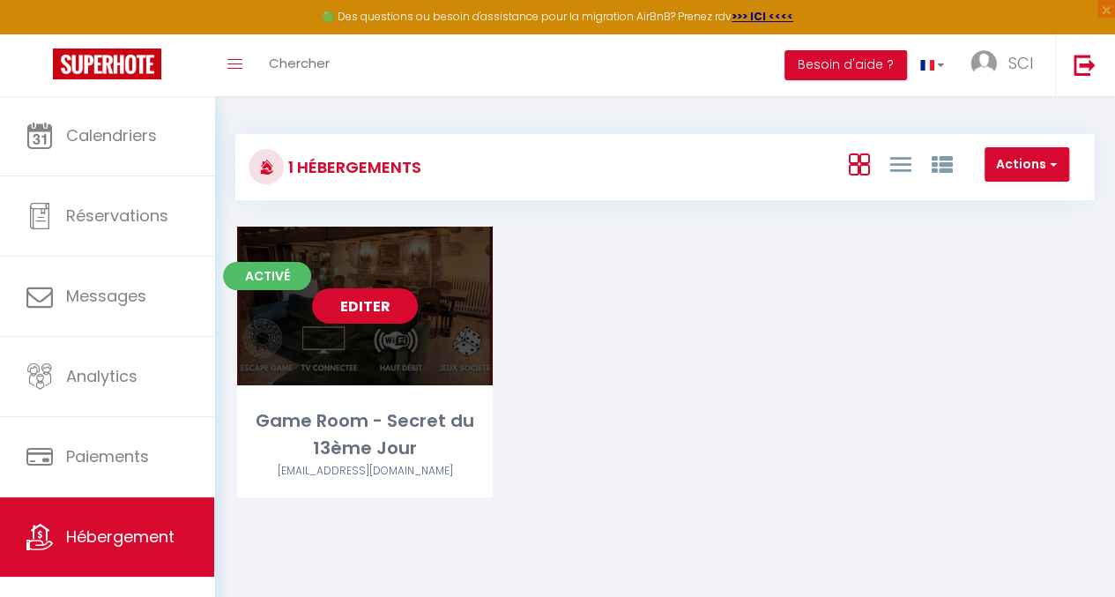
click at [369, 304] on link "Editer" at bounding box center [365, 305] width 106 height 35
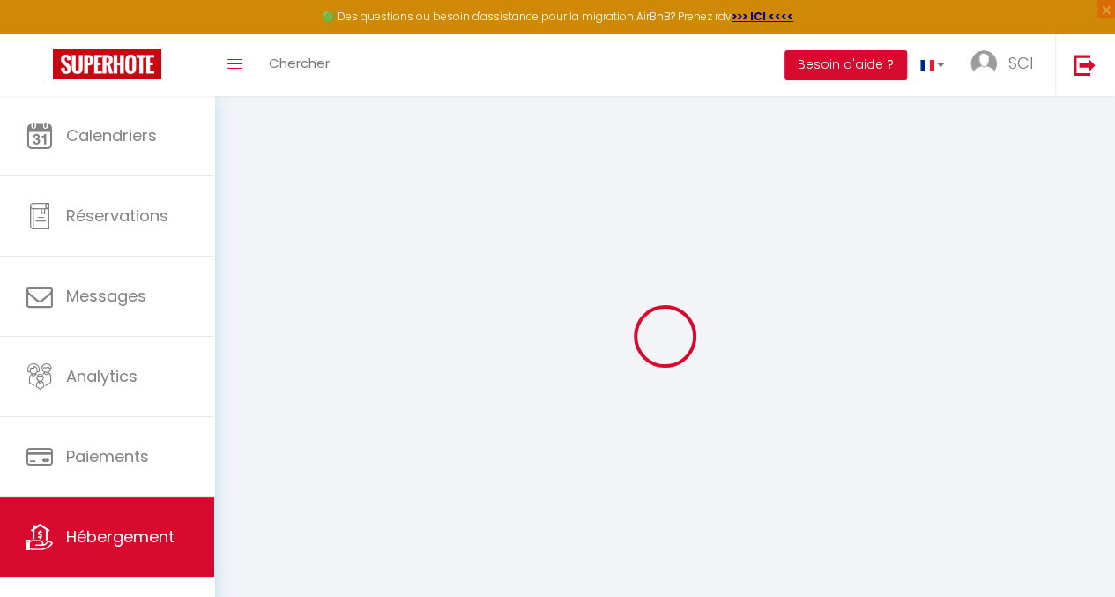
select select "IgloohomeV2"
checkbox input "false"
checkbox input "true"
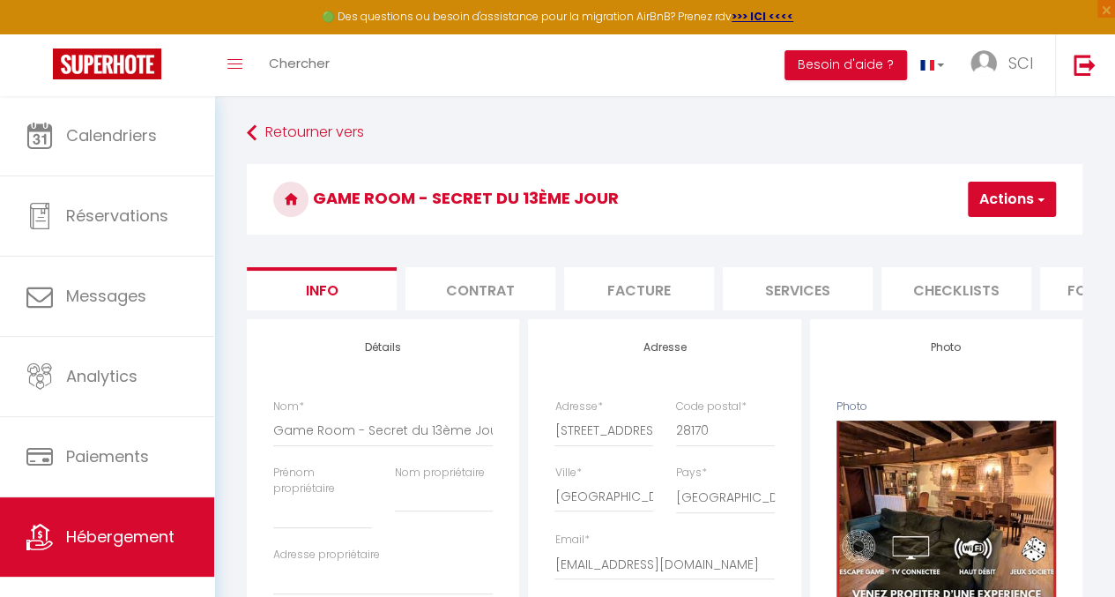
click at [808, 294] on li "Services" at bounding box center [798, 288] width 150 height 43
checkbox input "false"
